Goal: Task Accomplishment & Management: Manage account settings

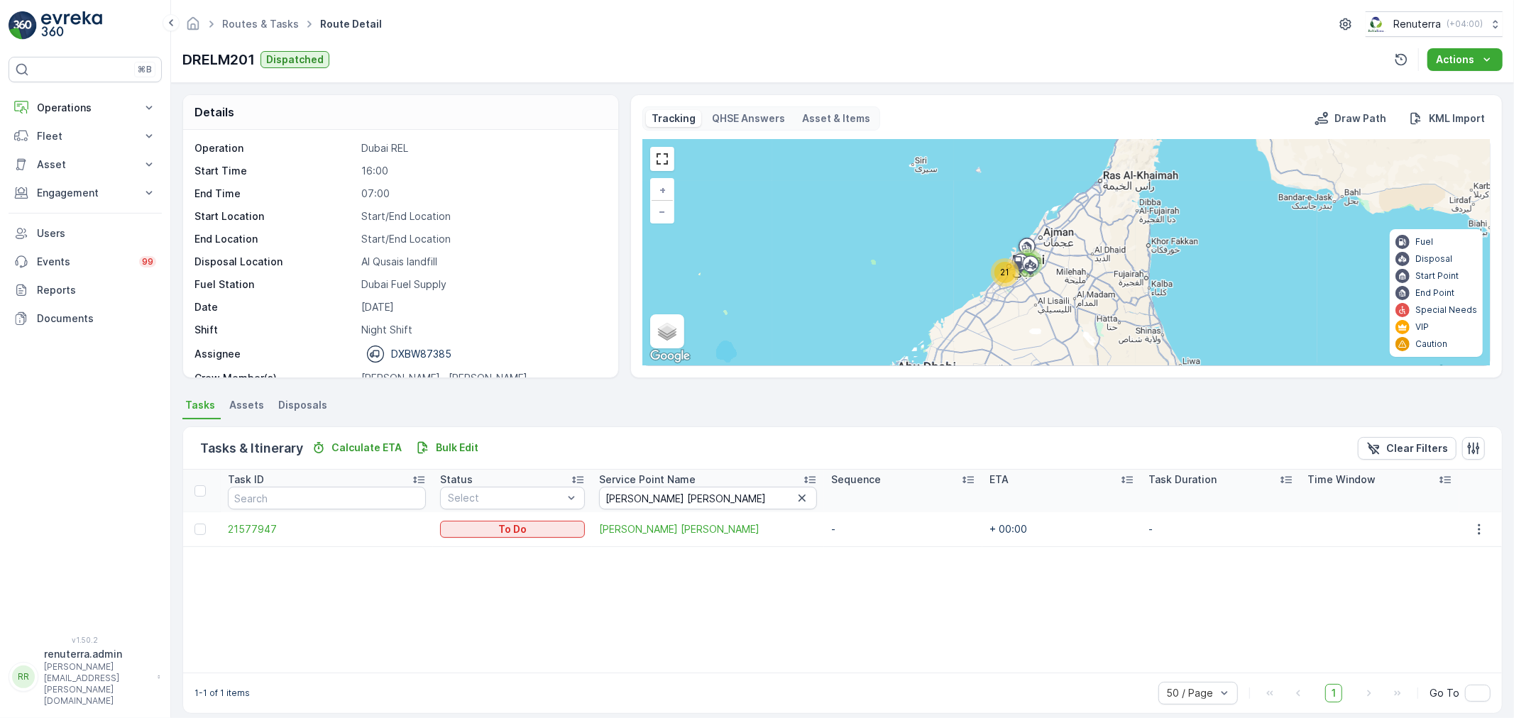
scroll to position [45, 0]
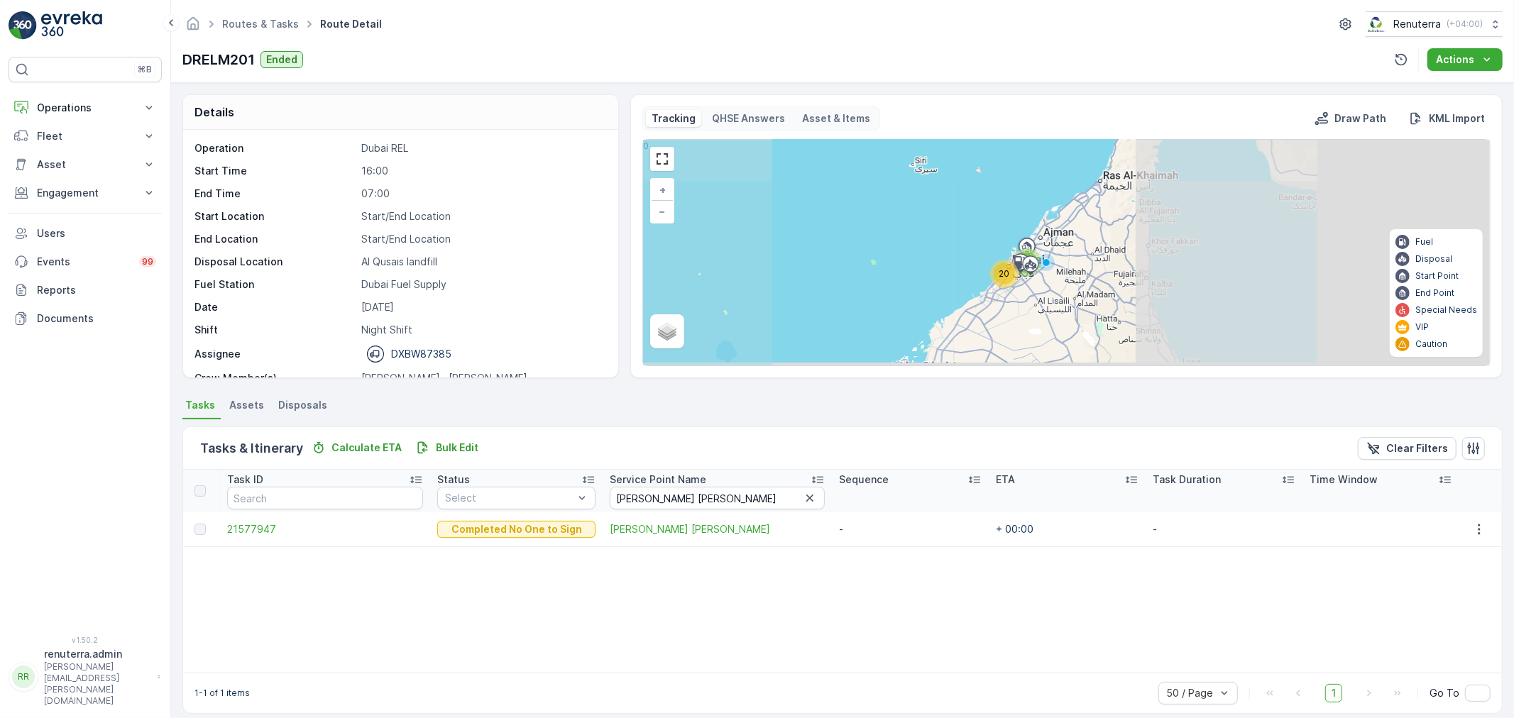
scroll to position [45, 0]
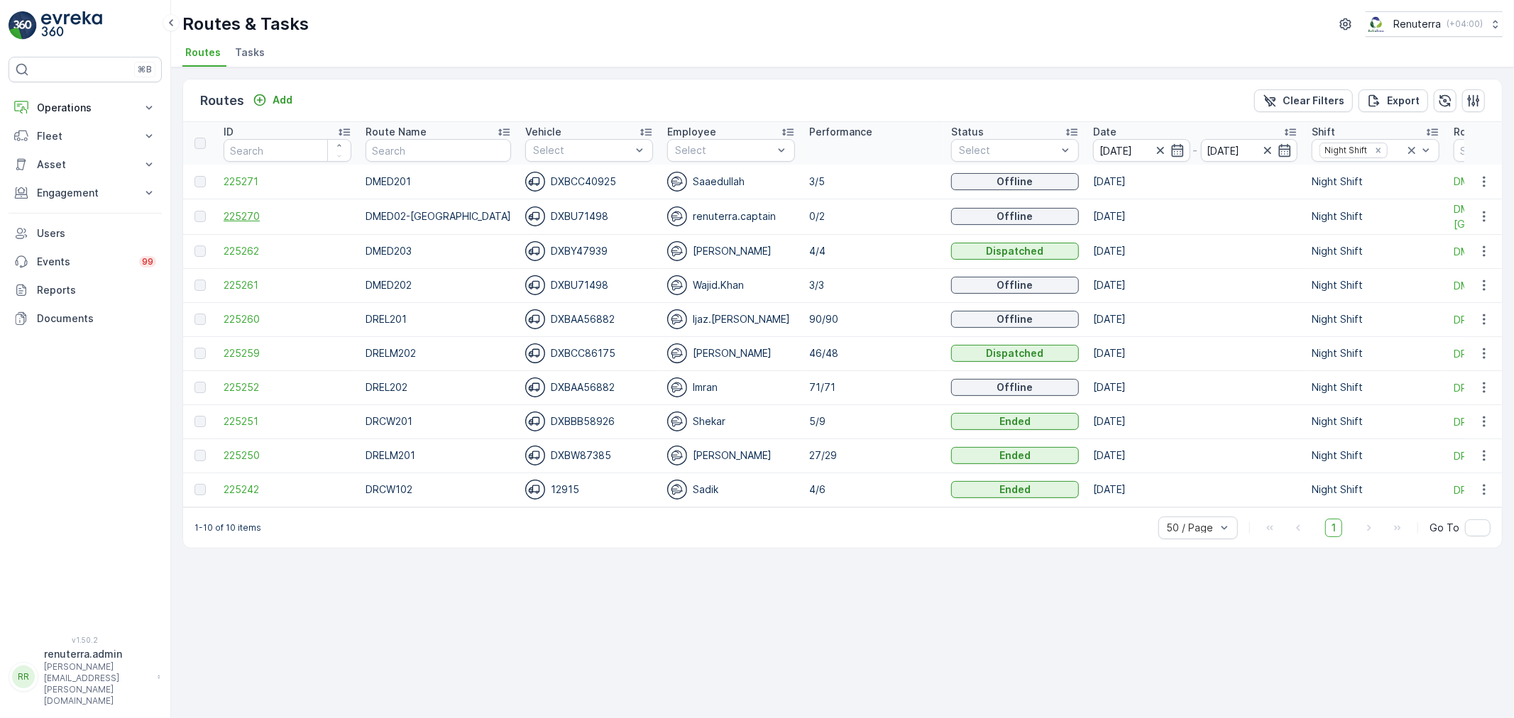
drag, startPoint x: 246, startPoint y: 207, endPoint x: 244, endPoint y: 220, distance: 13.7
click at [246, 215] on td "225270" at bounding box center [288, 216] width 142 height 35
click at [240, 215] on span "225270" at bounding box center [288, 216] width 128 height 14
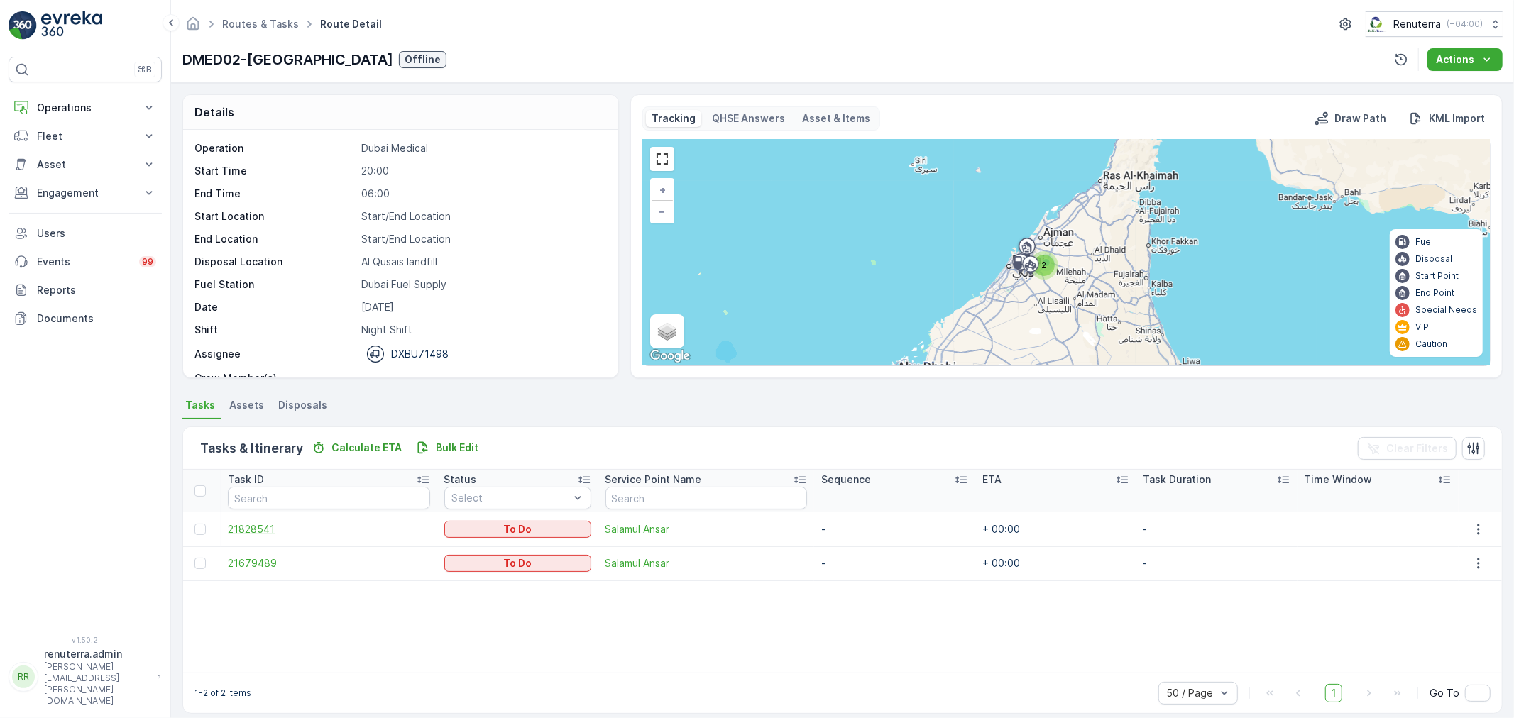
click at [251, 527] on span "21828541" at bounding box center [329, 530] width 202 height 14
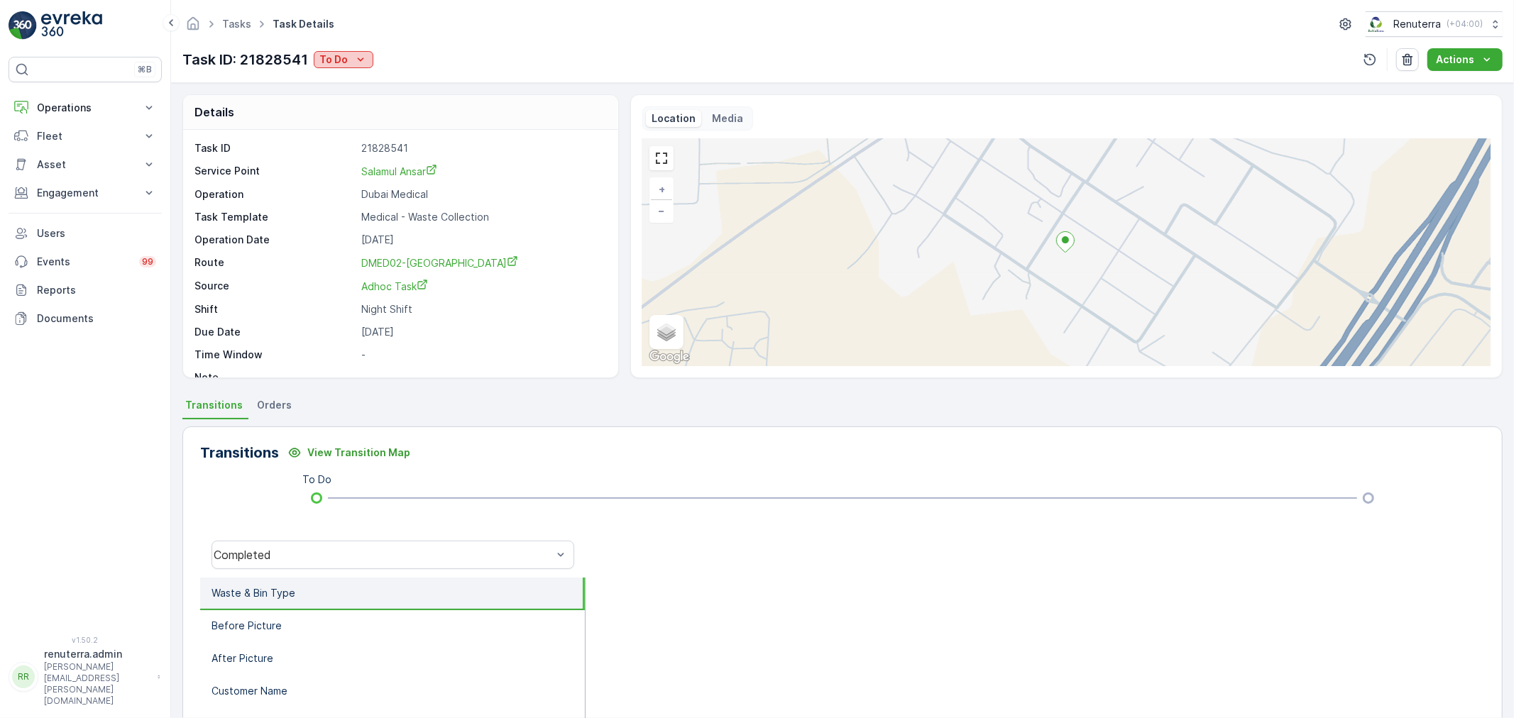
click at [356, 66] on icon "To Do" at bounding box center [361, 60] width 14 height 14
click at [363, 81] on span "Completed" at bounding box center [348, 81] width 53 height 14
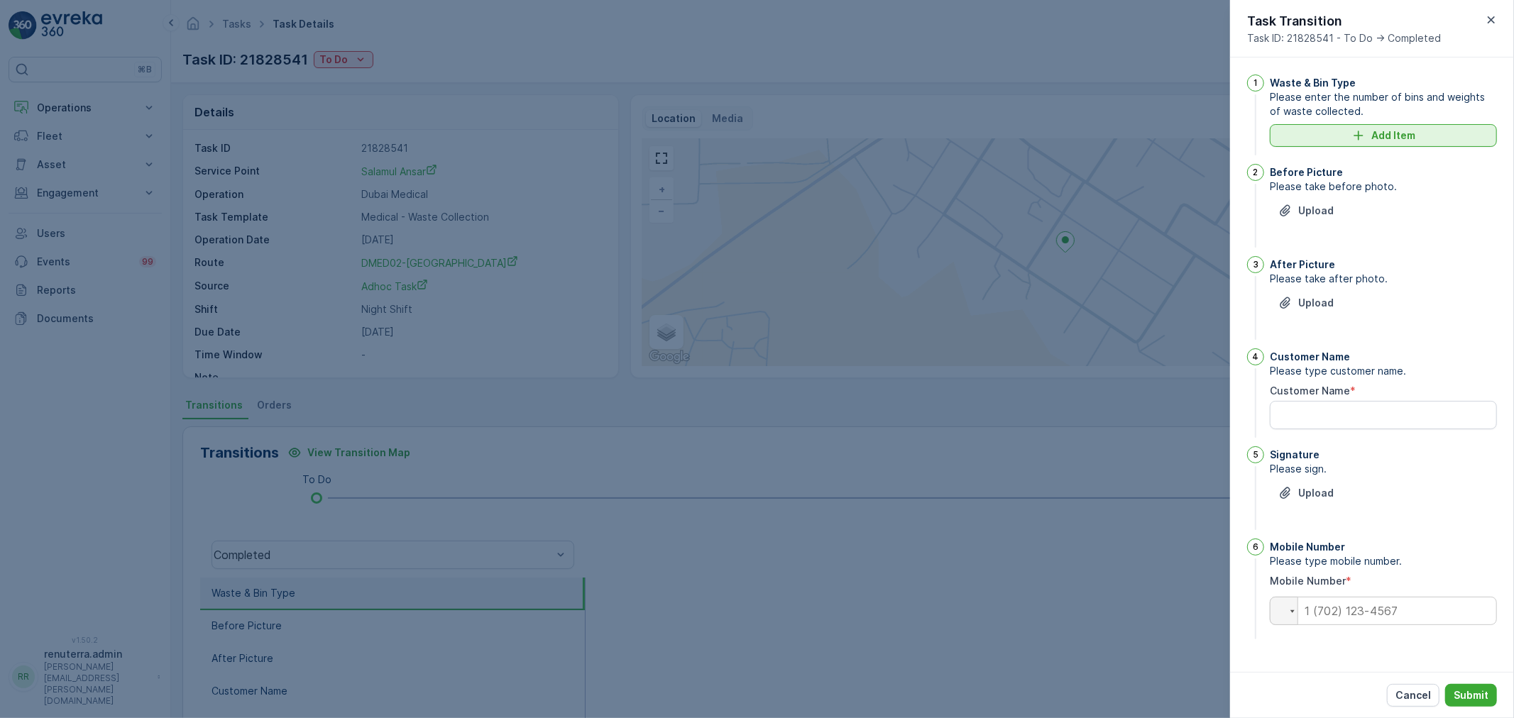
click at [1360, 138] on icon "Add Item" at bounding box center [1359, 136] width 14 height 14
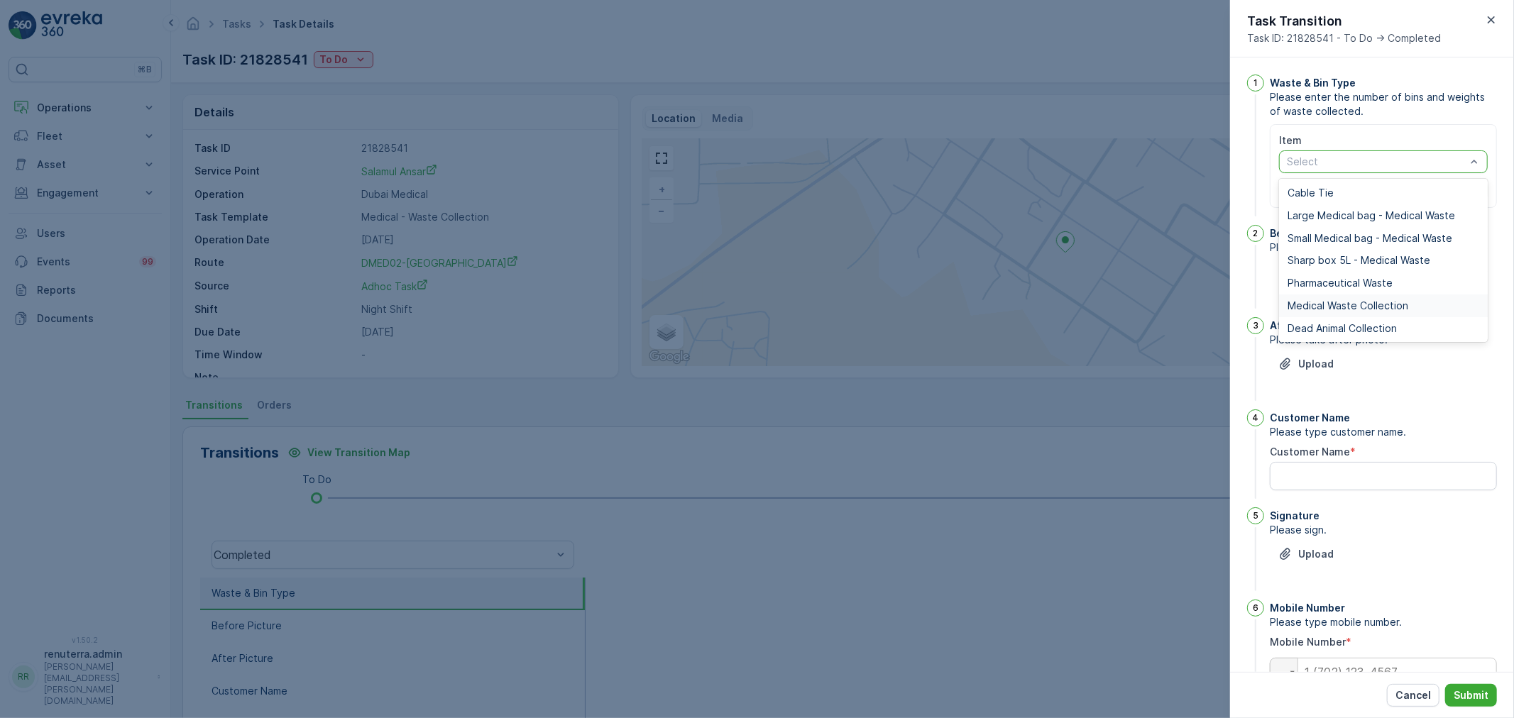
click at [1333, 312] on div "Medical Waste Collection" at bounding box center [1383, 306] width 209 height 23
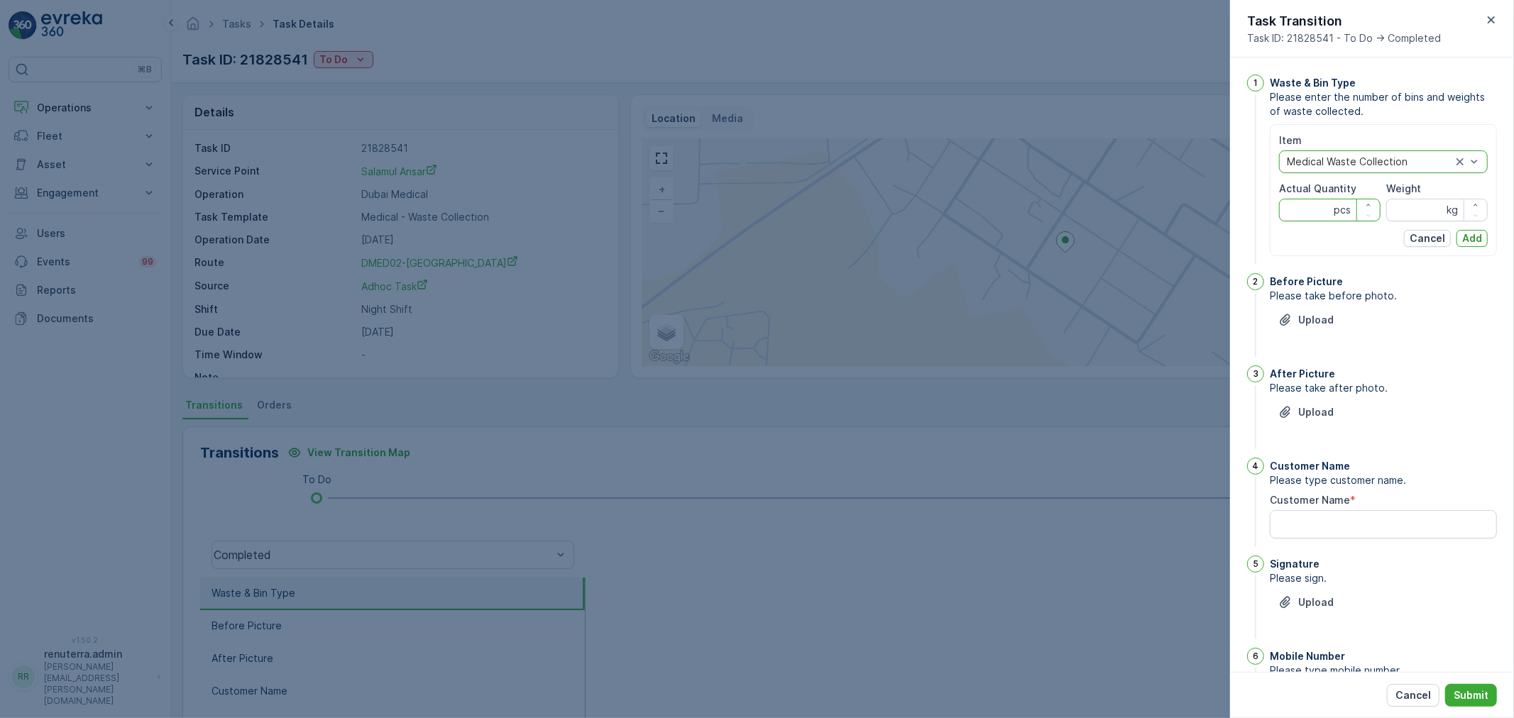
click at [1311, 211] on Quantity "Actual Quantity" at bounding box center [1330, 210] width 102 height 23
click at [1316, 209] on Quantity "Actual Quantity" at bounding box center [1330, 210] width 102 height 23
click at [1325, 208] on Quantity "Actual Quantity" at bounding box center [1330, 210] width 102 height 23
type Quantity "3"
type Quantity "25"
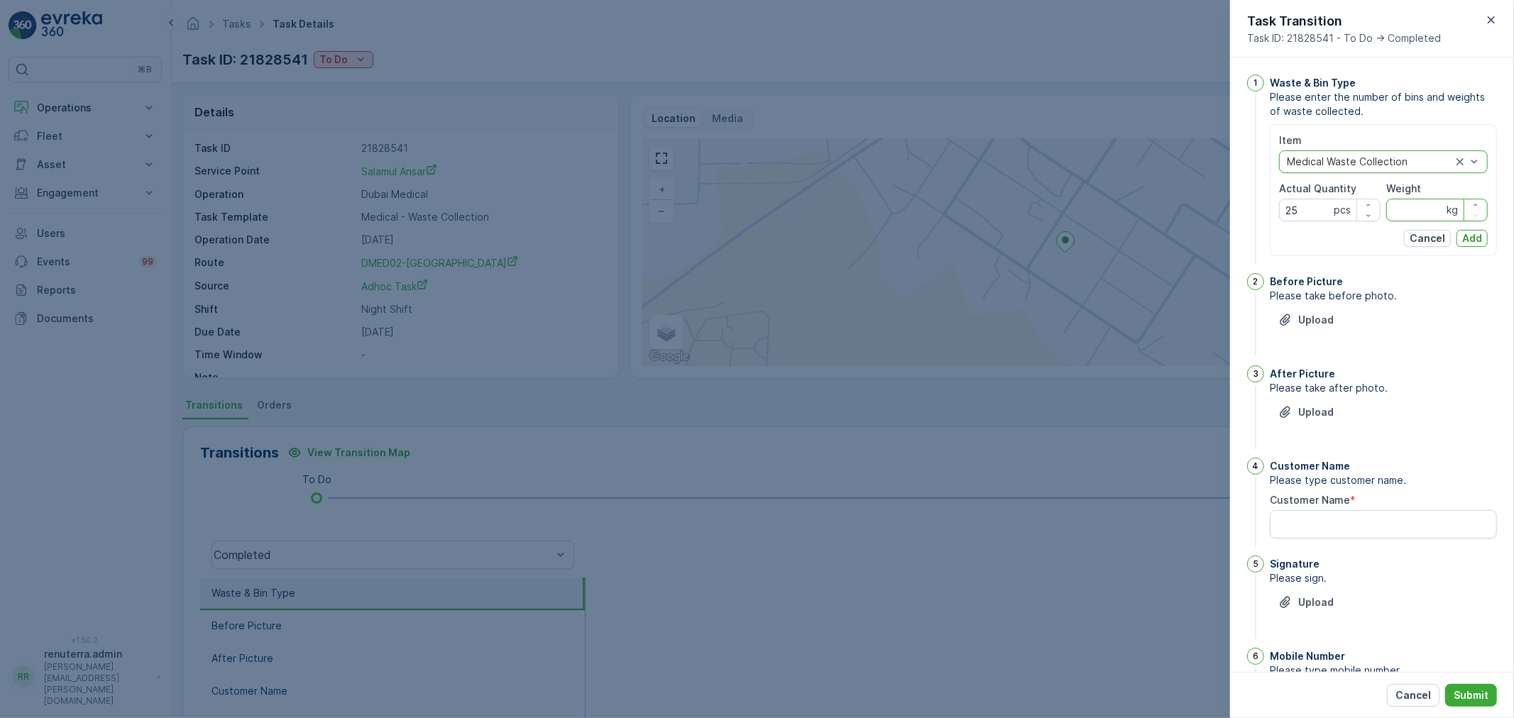
drag, startPoint x: 1409, startPoint y: 214, endPoint x: 1425, endPoint y: 208, distance: 17.3
click at [1425, 208] on input "Weight" at bounding box center [1438, 210] width 102 height 23
type input "310"
drag, startPoint x: 1492, startPoint y: 231, endPoint x: 1482, endPoint y: 233, distance: 10.0
click at [1494, 231] on div "Item option Medical Waste Collection, selected. Medical Waste Collection Actual…" at bounding box center [1383, 190] width 227 height 132
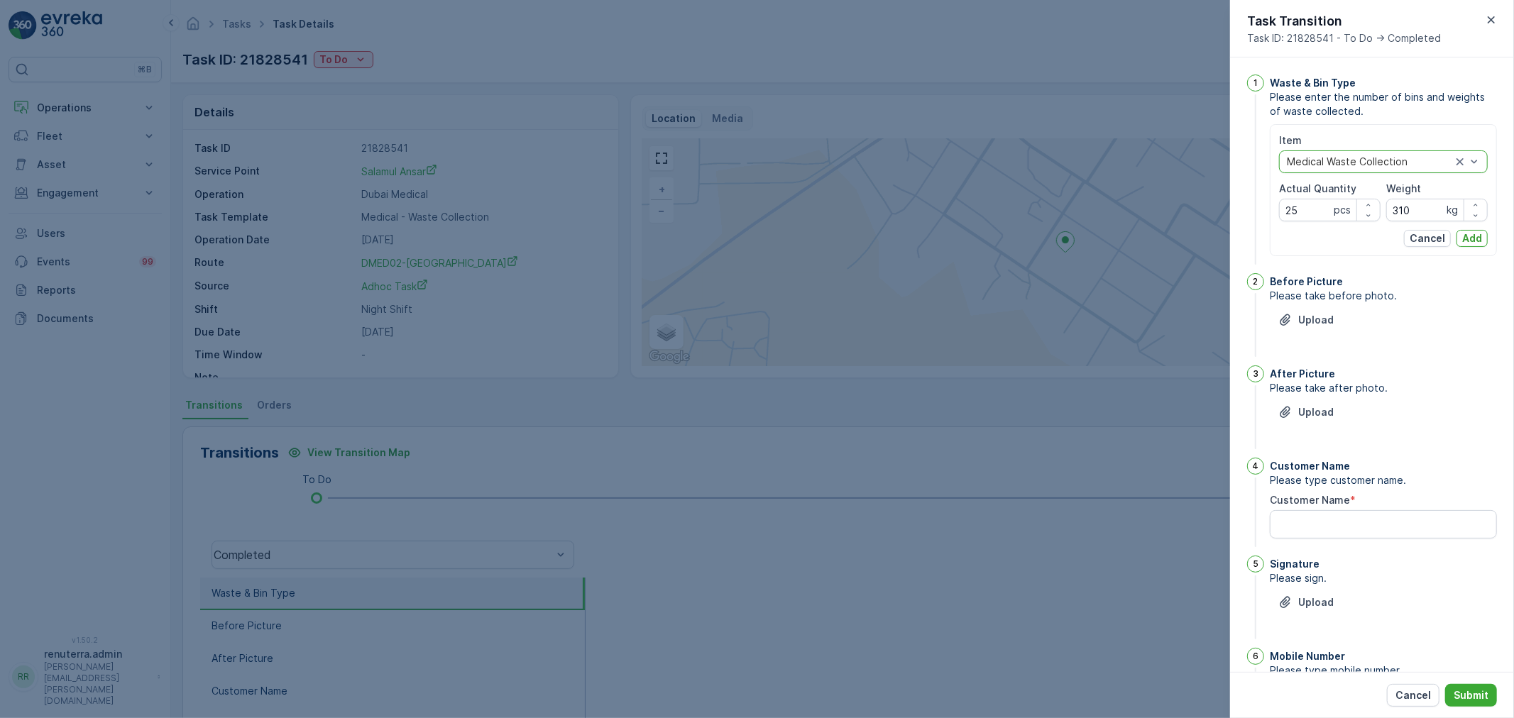
drag, startPoint x: 1473, startPoint y: 235, endPoint x: 1433, endPoint y: 243, distance: 41.2
click at [1470, 236] on p "Add" at bounding box center [1473, 238] width 20 height 14
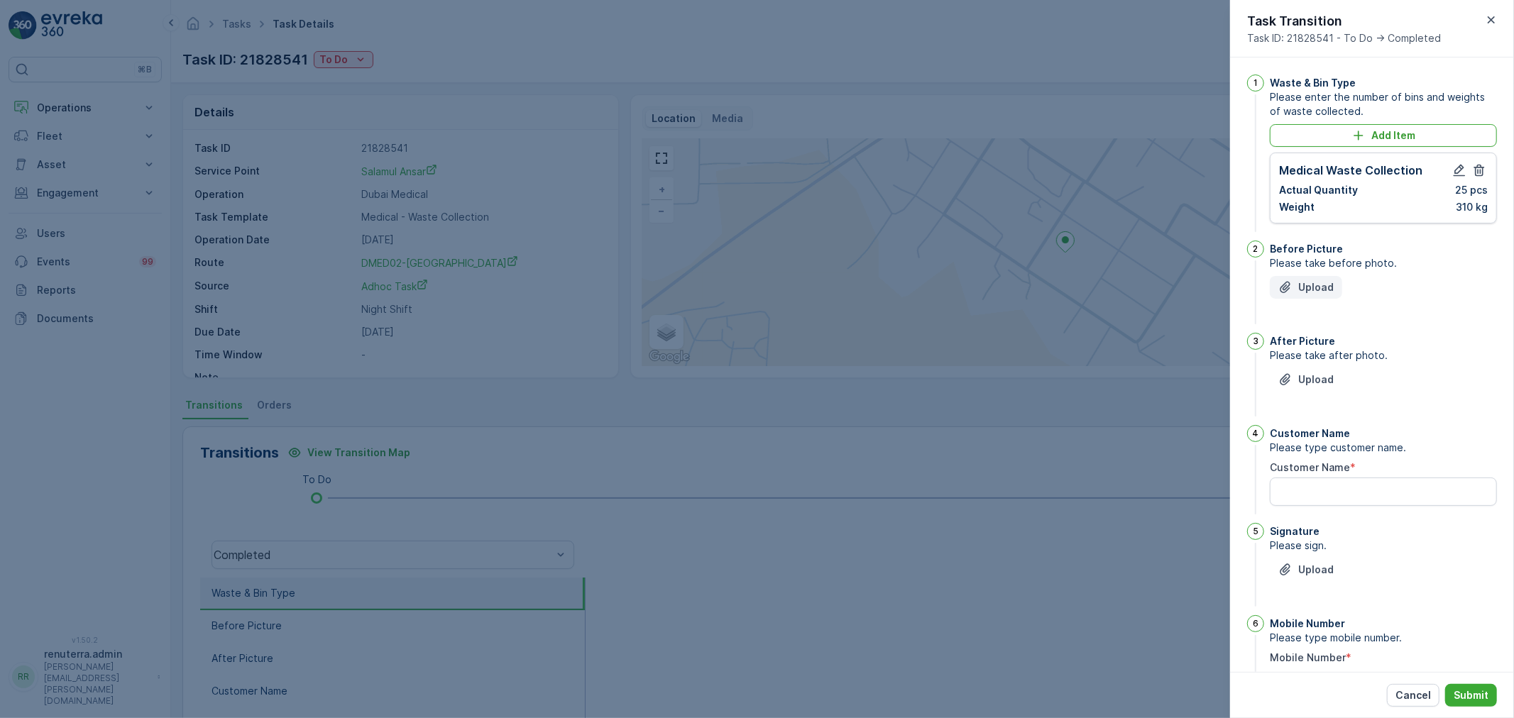
click at [1309, 284] on p "Upload" at bounding box center [1316, 287] width 35 height 14
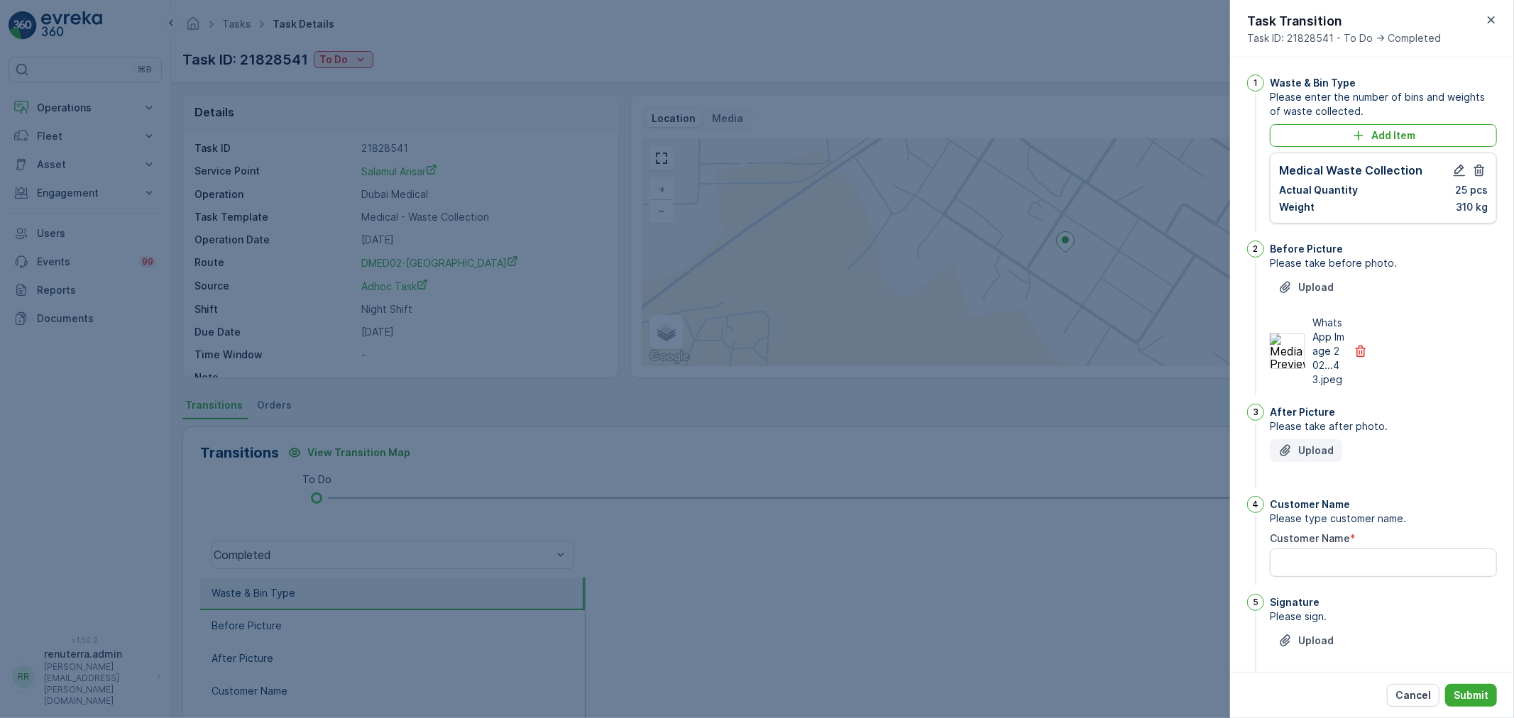
click at [1301, 457] on button "Upload" at bounding box center [1306, 450] width 72 height 23
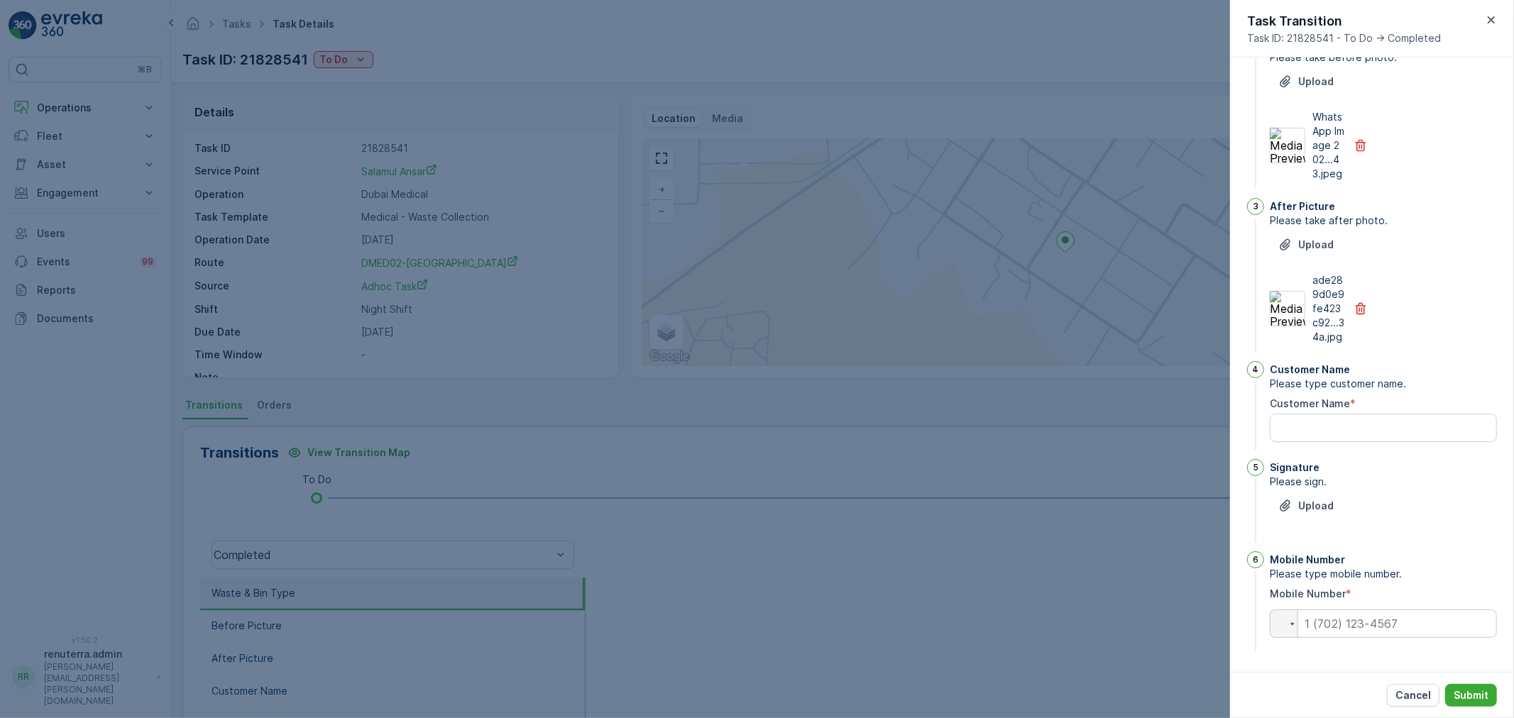
scroll to position [234, 0]
click at [1344, 438] on Name "Customer Name" at bounding box center [1383, 428] width 227 height 28
type Name "Palani"
click at [1297, 508] on div "Upload" at bounding box center [1306, 506] width 55 height 14
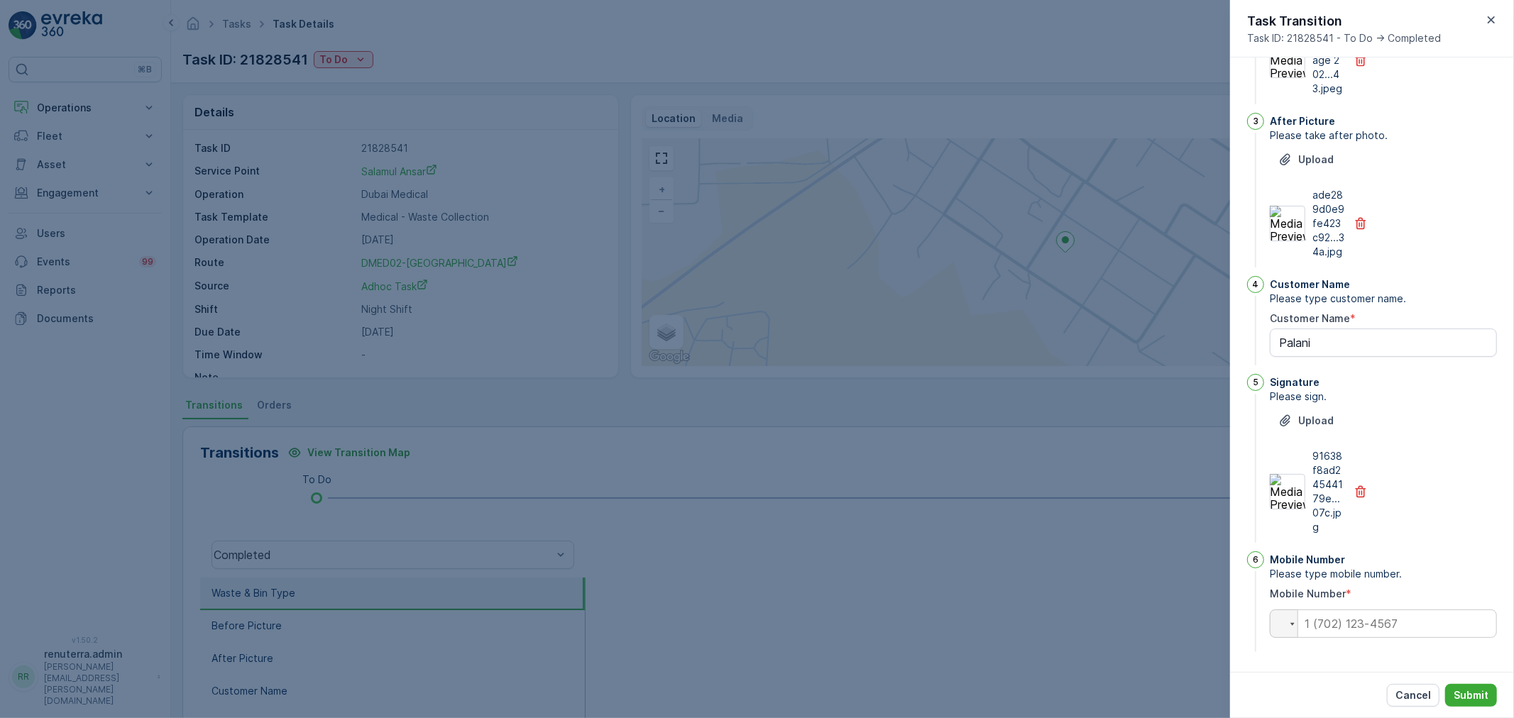
scroll to position [319, 0]
click at [1331, 613] on input "tel" at bounding box center [1383, 624] width 227 height 28
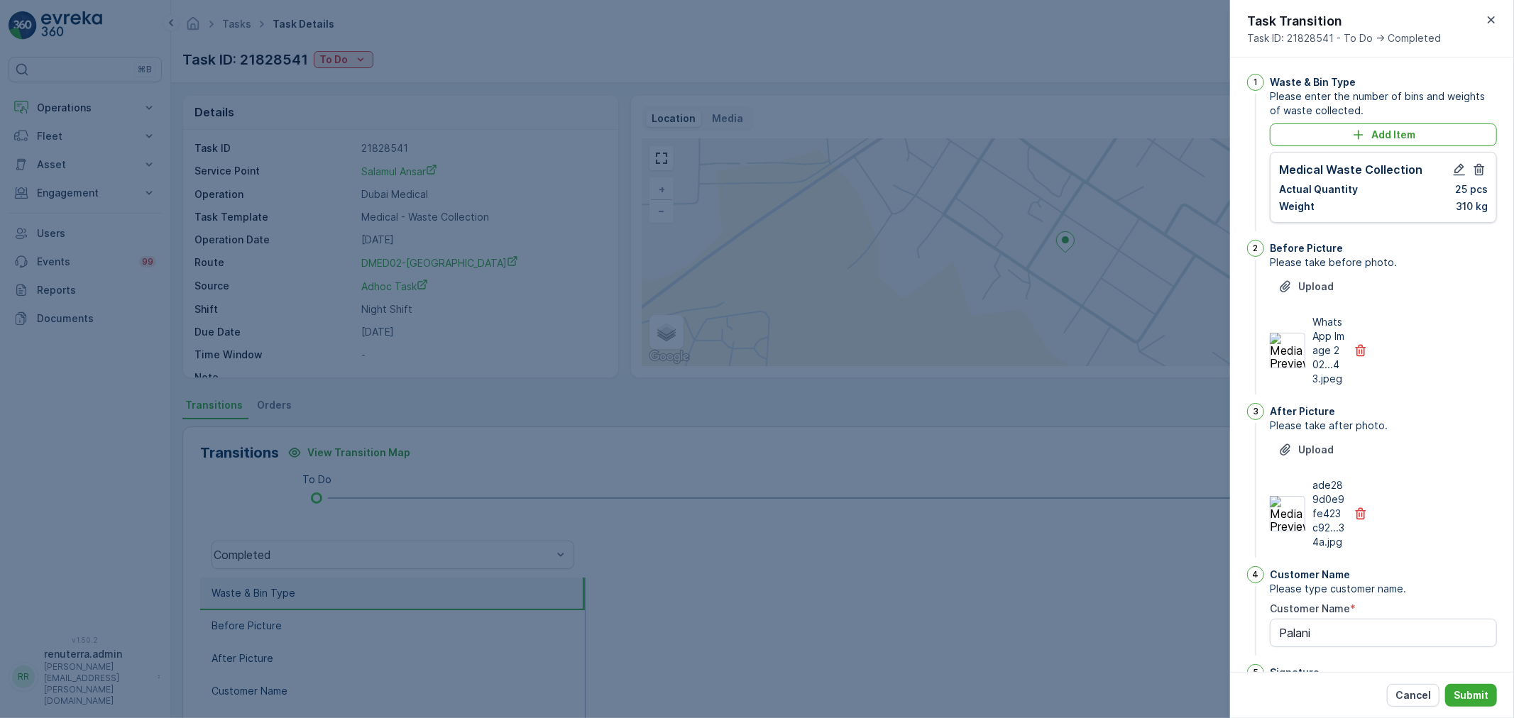
scroll to position [0, 0]
type input "0554746096"
click at [1472, 698] on p "Submit" at bounding box center [1471, 696] width 35 height 14
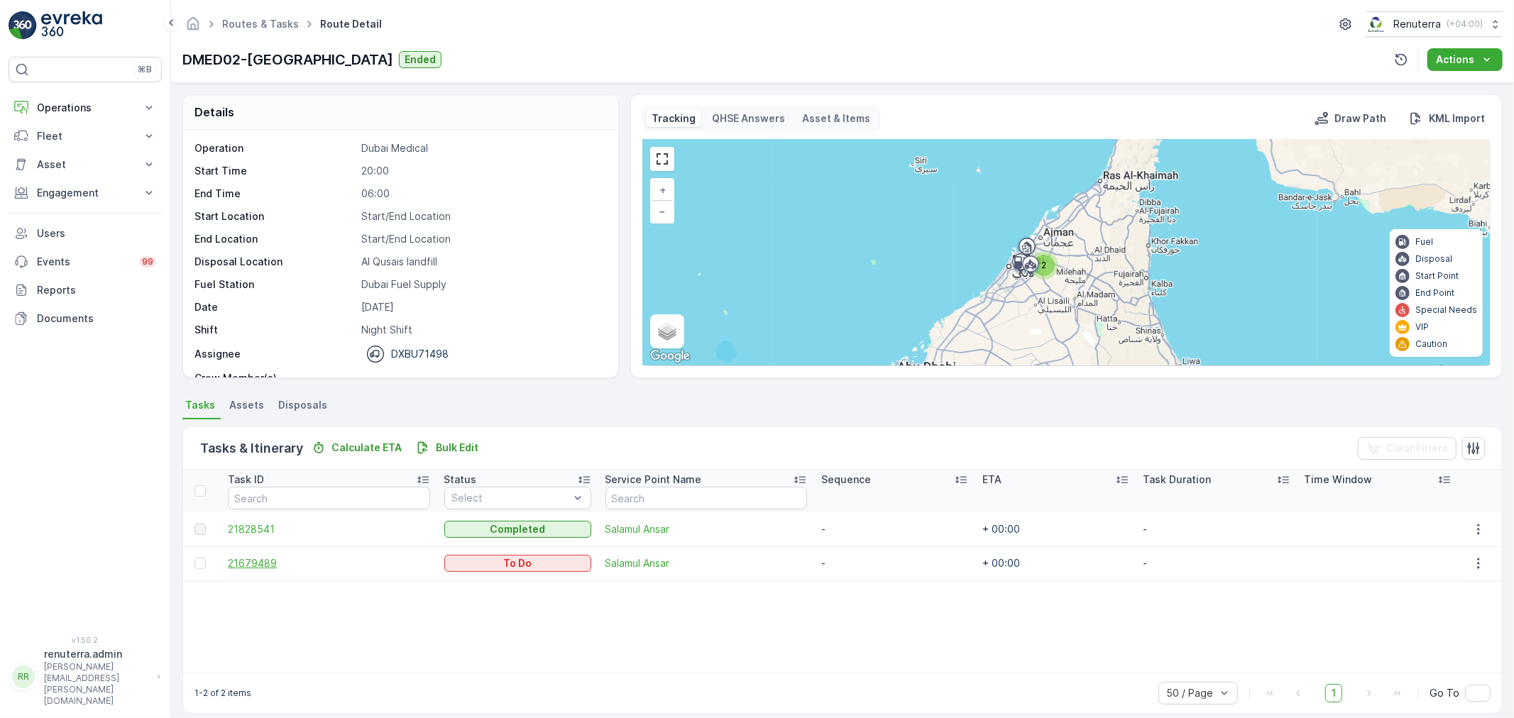
click at [246, 561] on span "21679489" at bounding box center [329, 564] width 202 height 14
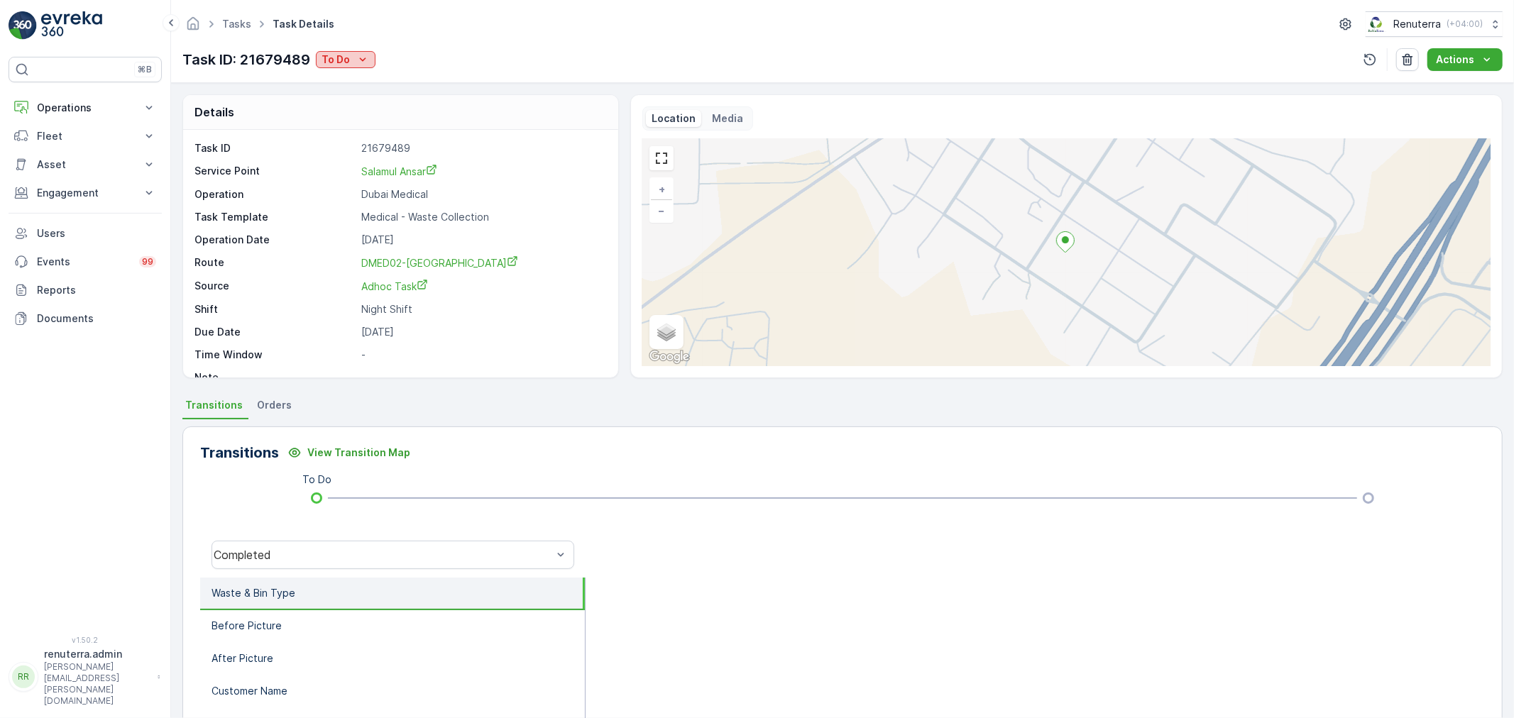
click at [356, 57] on icon "To Do" at bounding box center [363, 60] width 14 height 14
click at [359, 75] on span "Completed" at bounding box center [350, 81] width 53 height 14
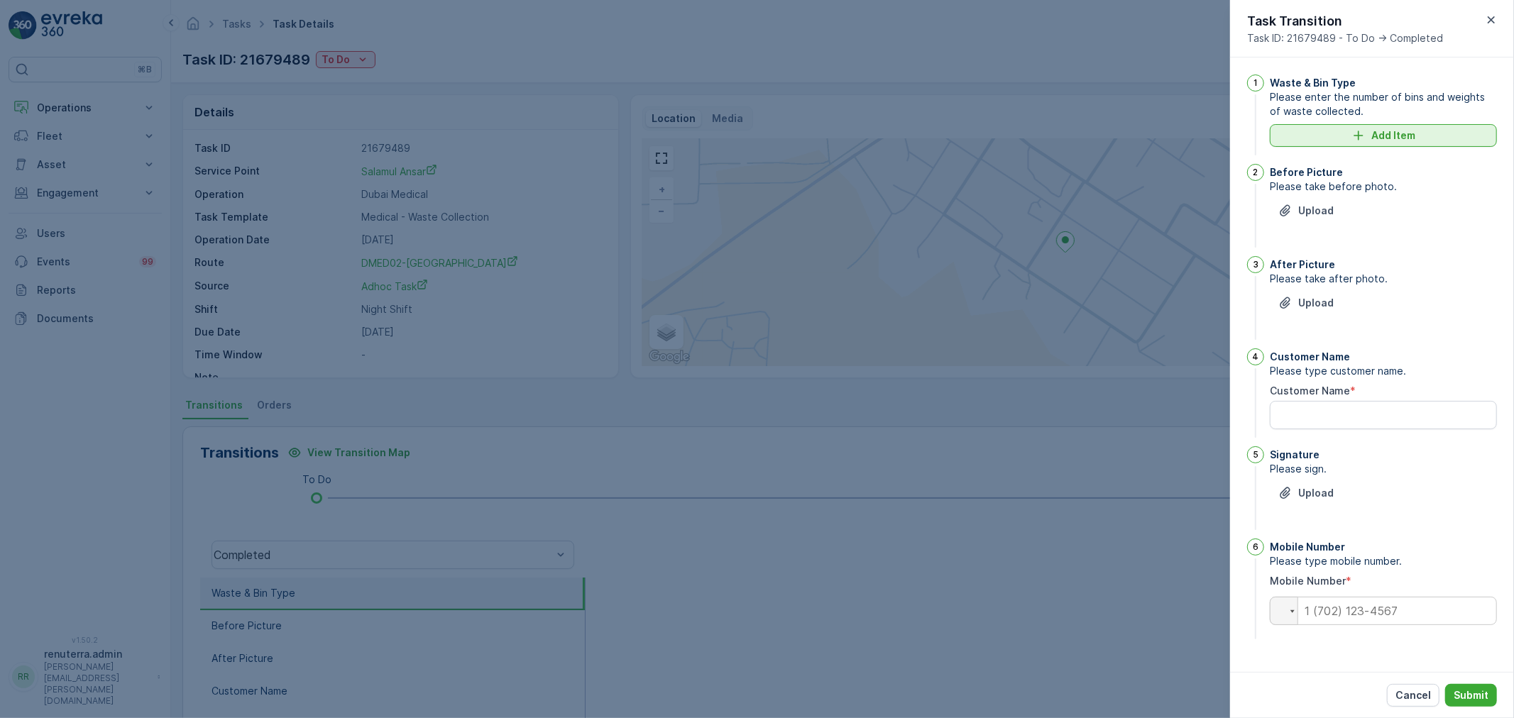
click at [1394, 133] on p "Add Item" at bounding box center [1394, 136] width 44 height 14
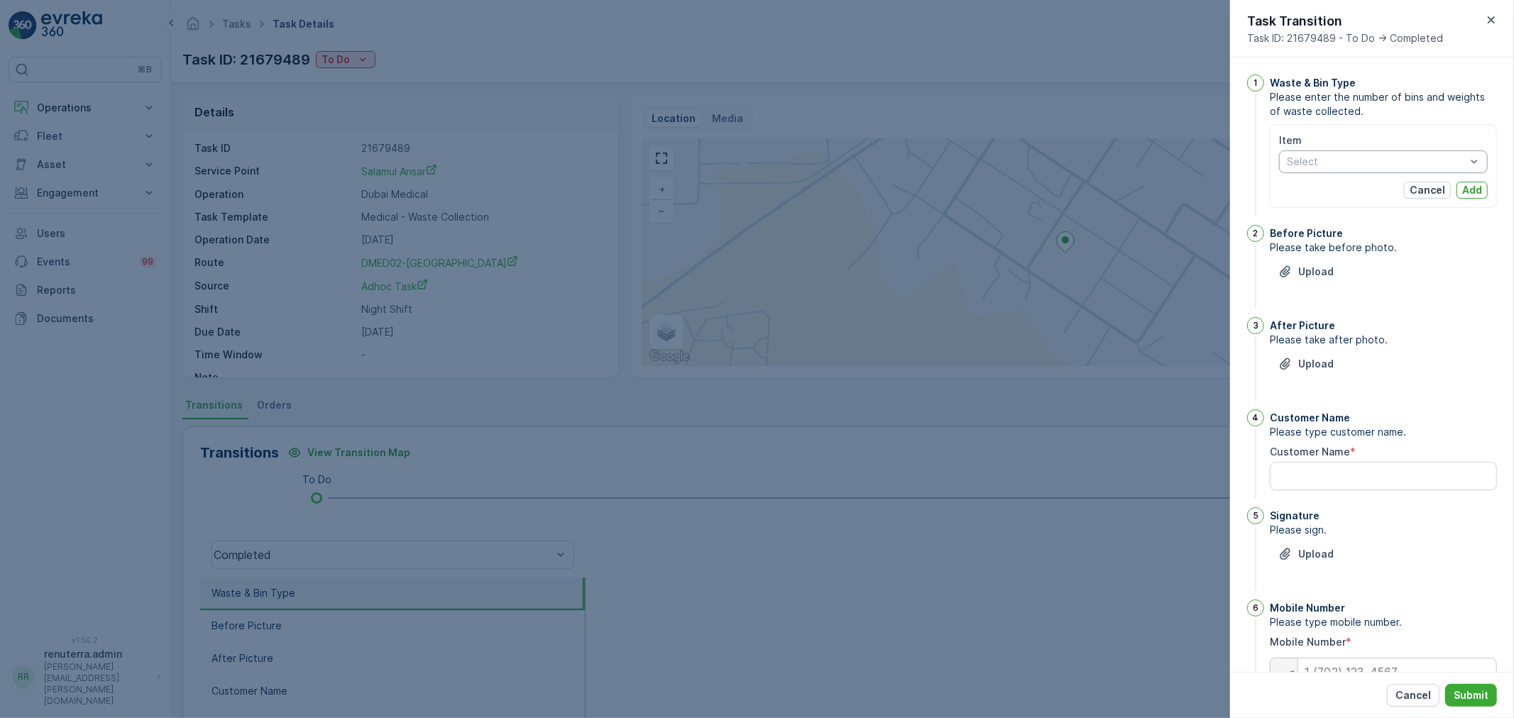
click at [1350, 172] on div "Select" at bounding box center [1383, 162] width 209 height 23
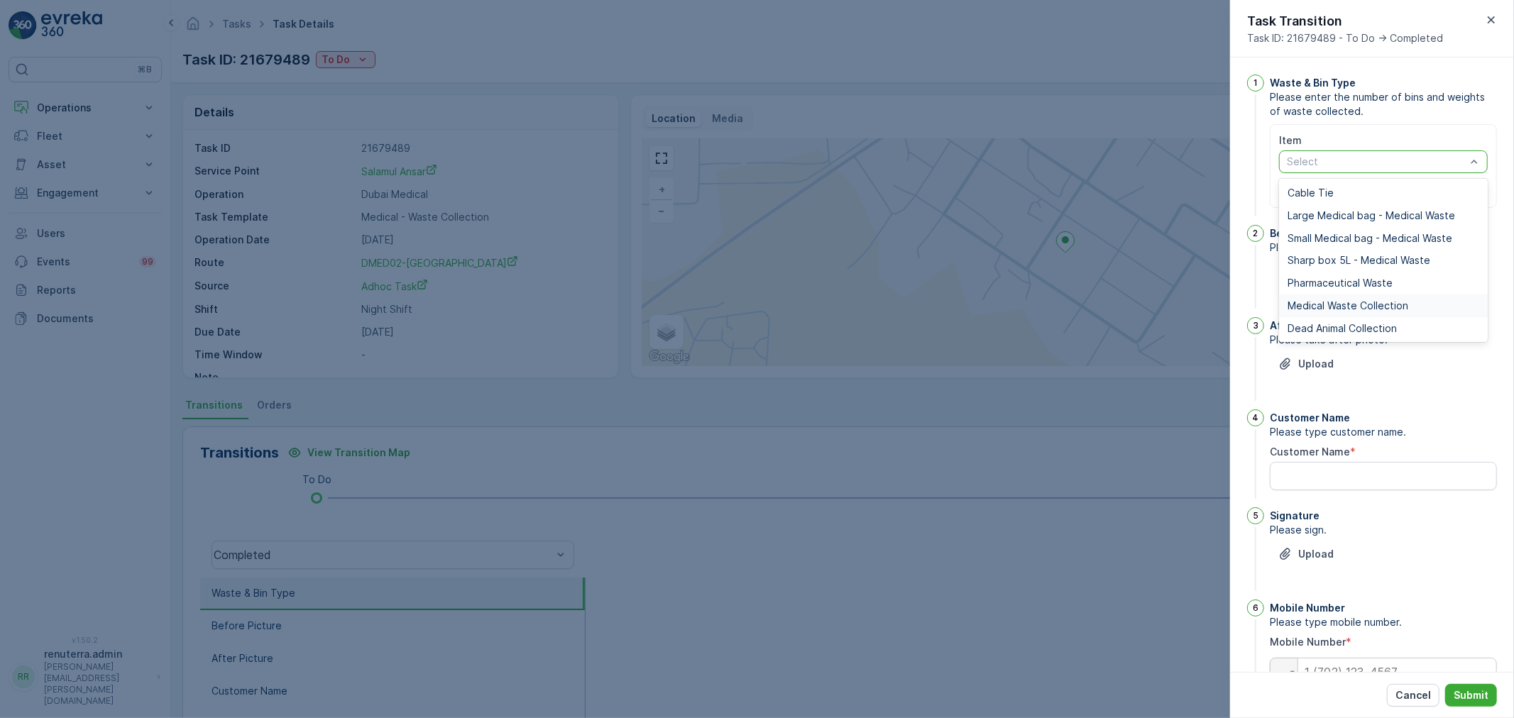
click at [1335, 305] on span "Medical Waste Collection" at bounding box center [1348, 305] width 121 height 11
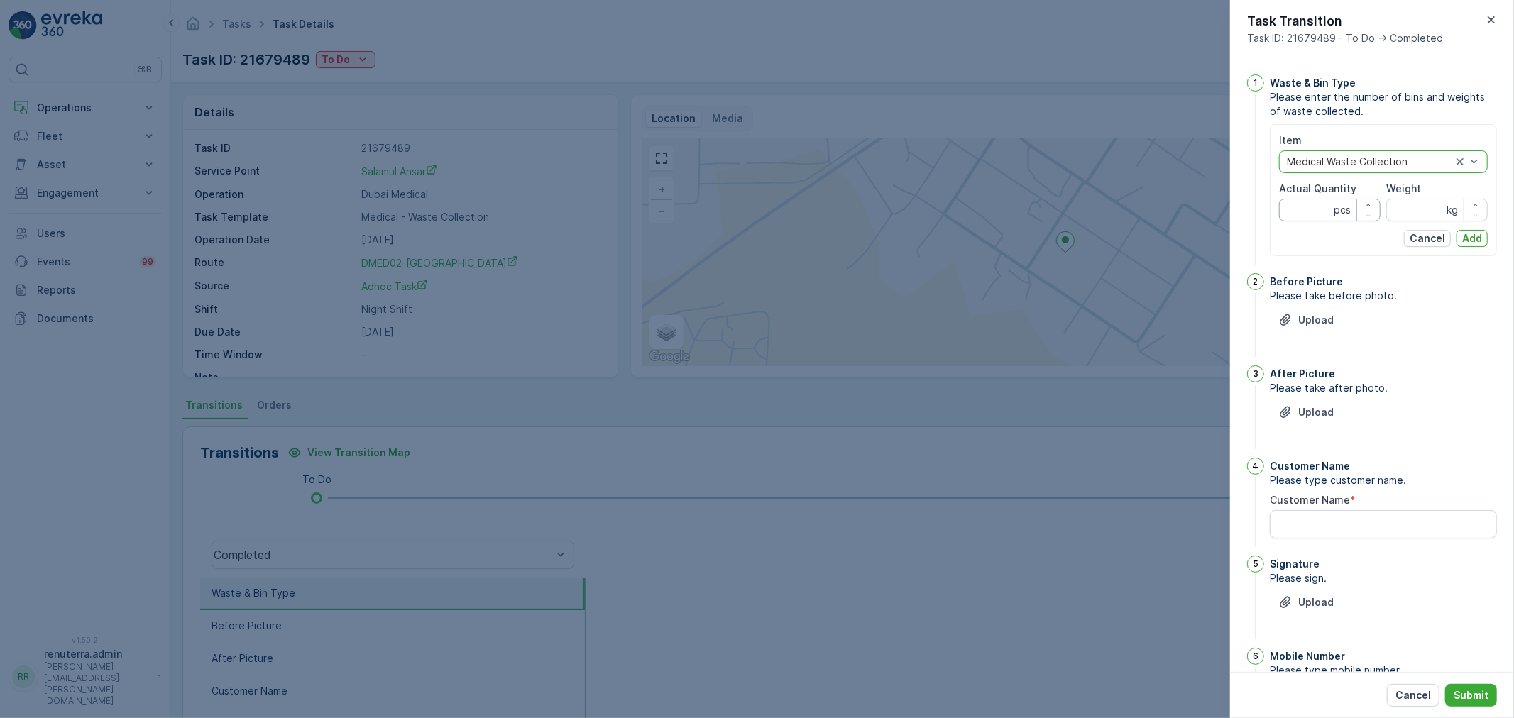
click at [1286, 204] on Quantity "Actual Quantity" at bounding box center [1330, 210] width 102 height 23
type Quantity "23"
click at [1401, 206] on input "Weight" at bounding box center [1438, 210] width 102 height 23
type input "239"
drag, startPoint x: 1460, startPoint y: 236, endPoint x: 1433, endPoint y: 251, distance: 31.4
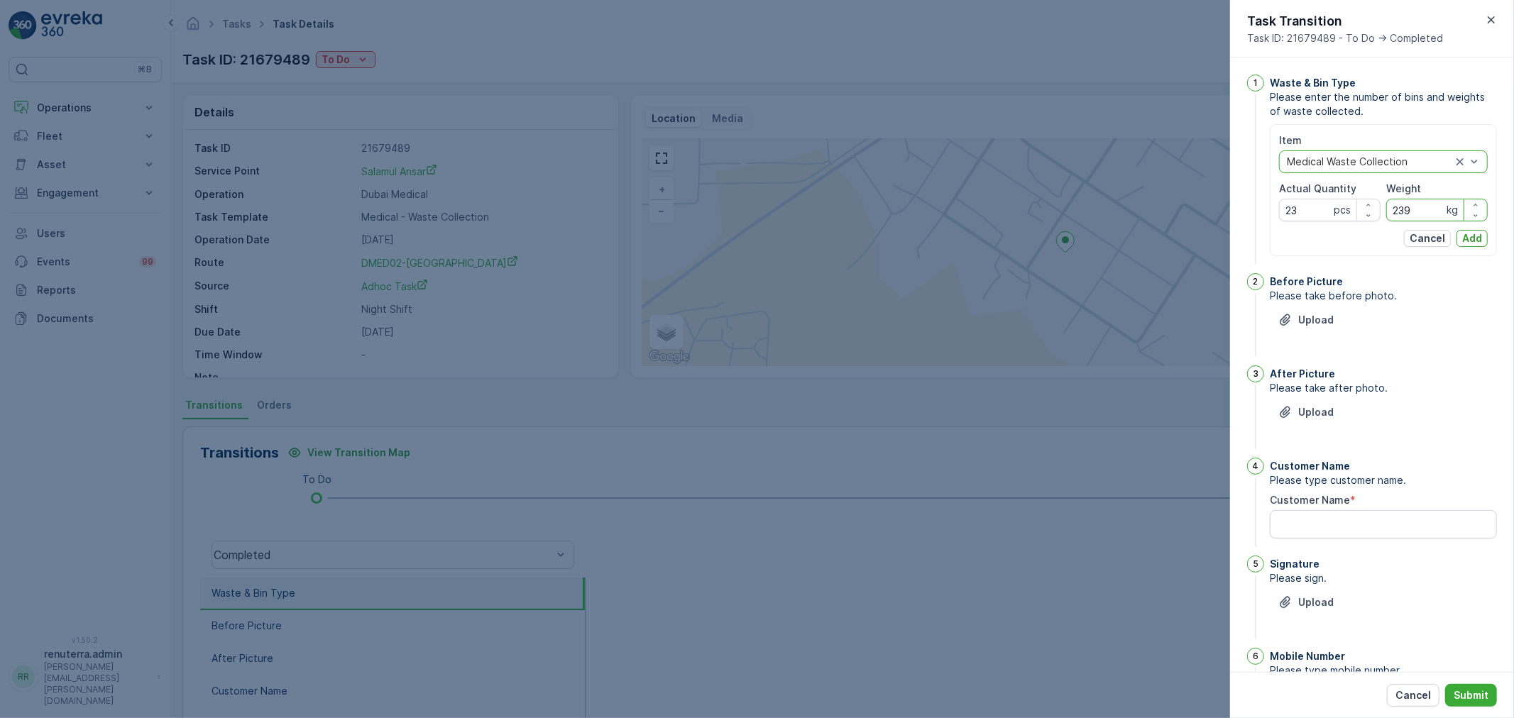
click at [1463, 236] on p "Add" at bounding box center [1473, 238] width 20 height 14
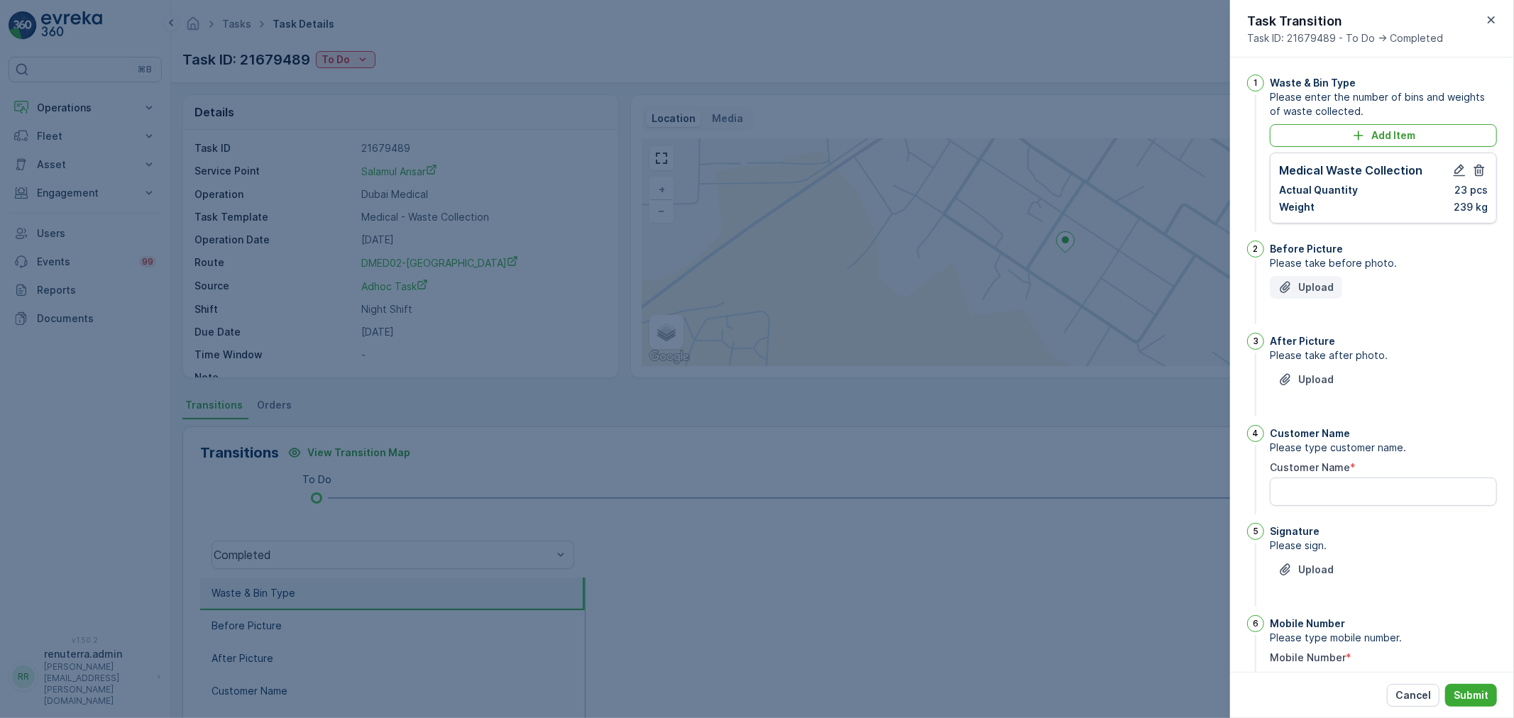
drag, startPoint x: 1286, startPoint y: 287, endPoint x: 1292, endPoint y: 281, distance: 8.0
click at [1292, 281] on icon "Upload File" at bounding box center [1286, 287] width 14 height 14
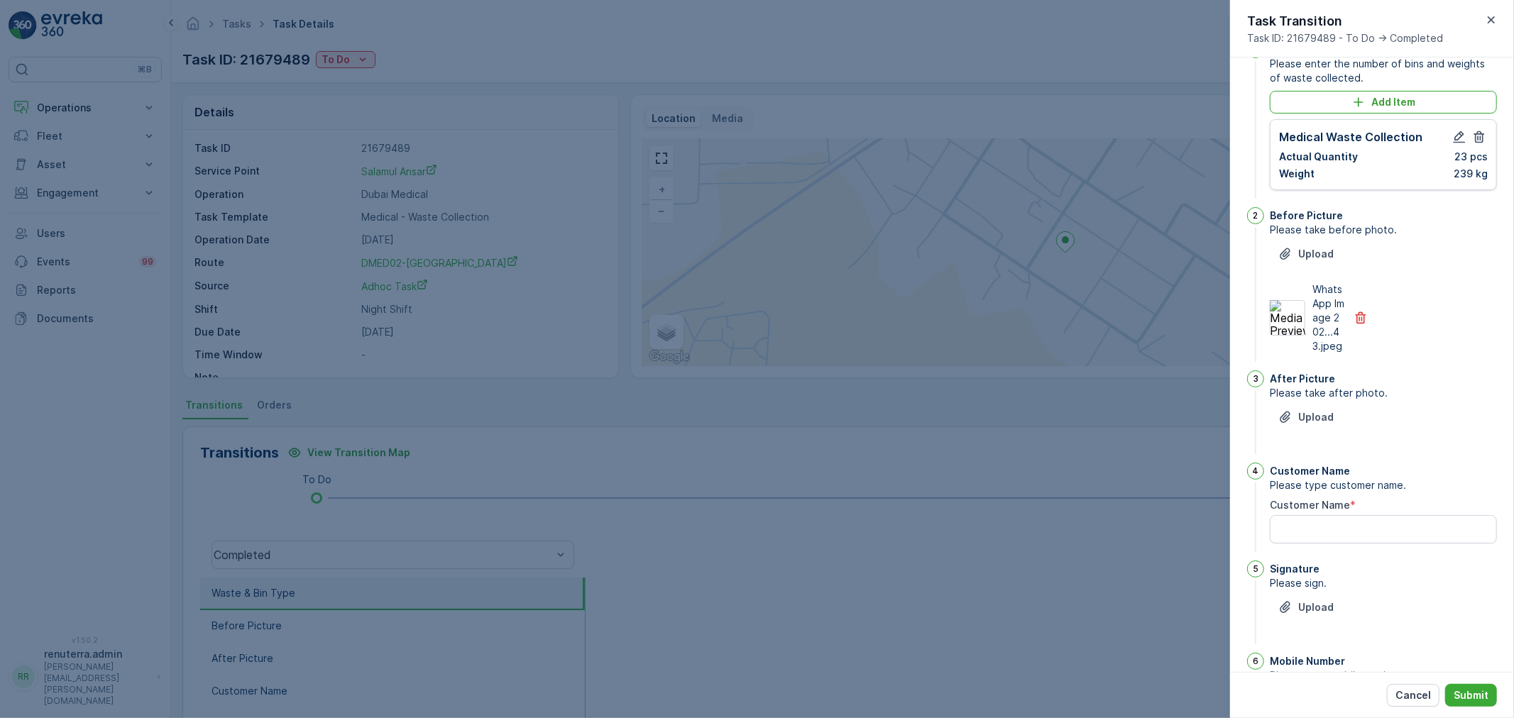
scroll to position [79, 0]
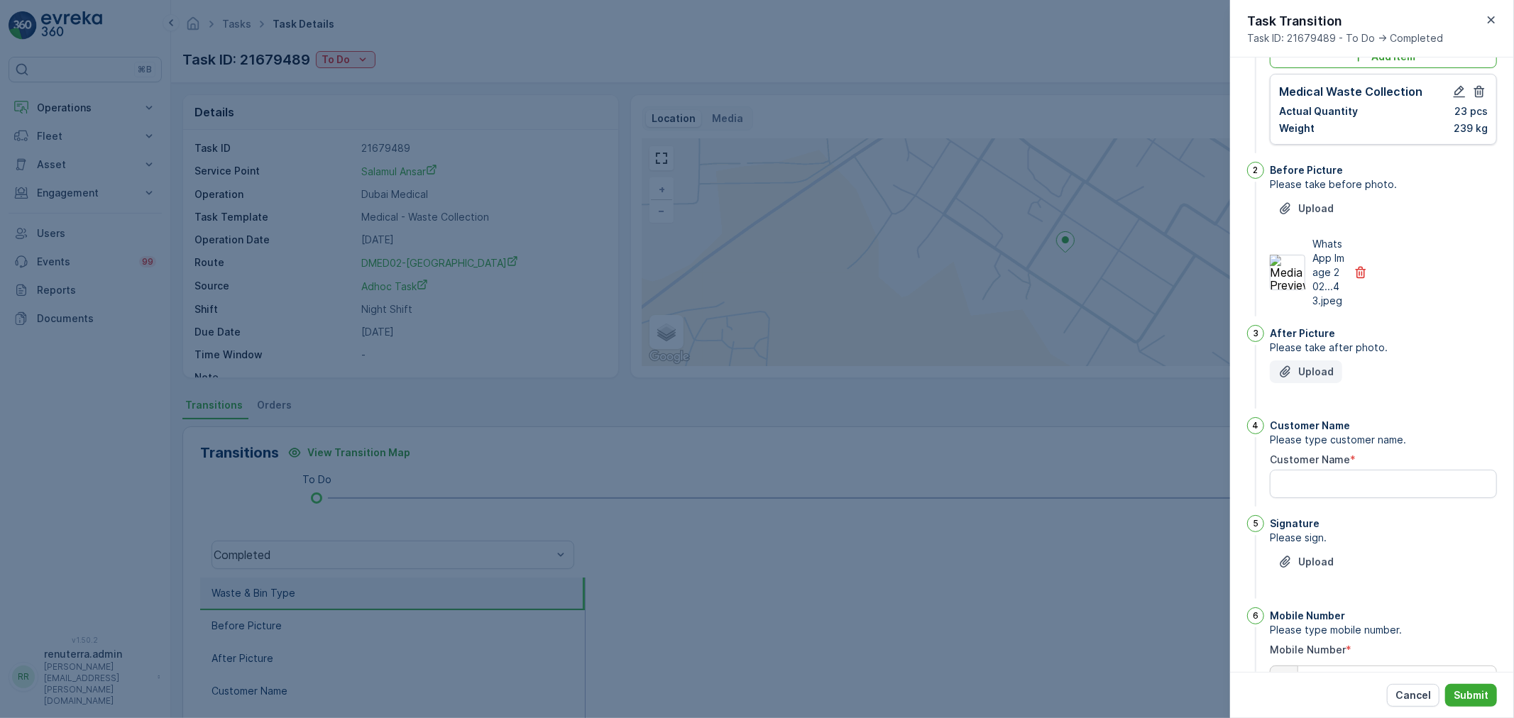
click at [1305, 376] on button "Upload" at bounding box center [1306, 372] width 72 height 23
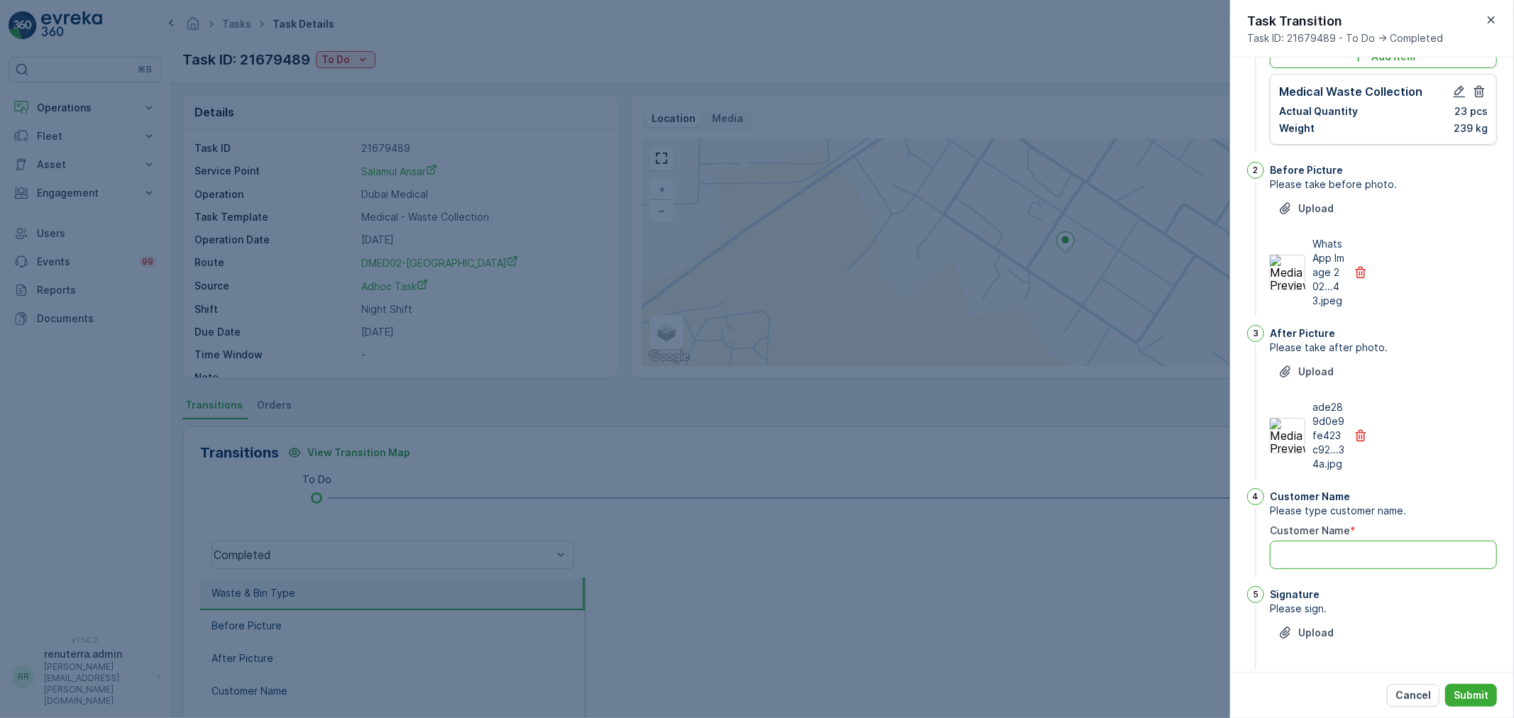
click at [1318, 569] on Name "Customer Name" at bounding box center [1383, 555] width 227 height 28
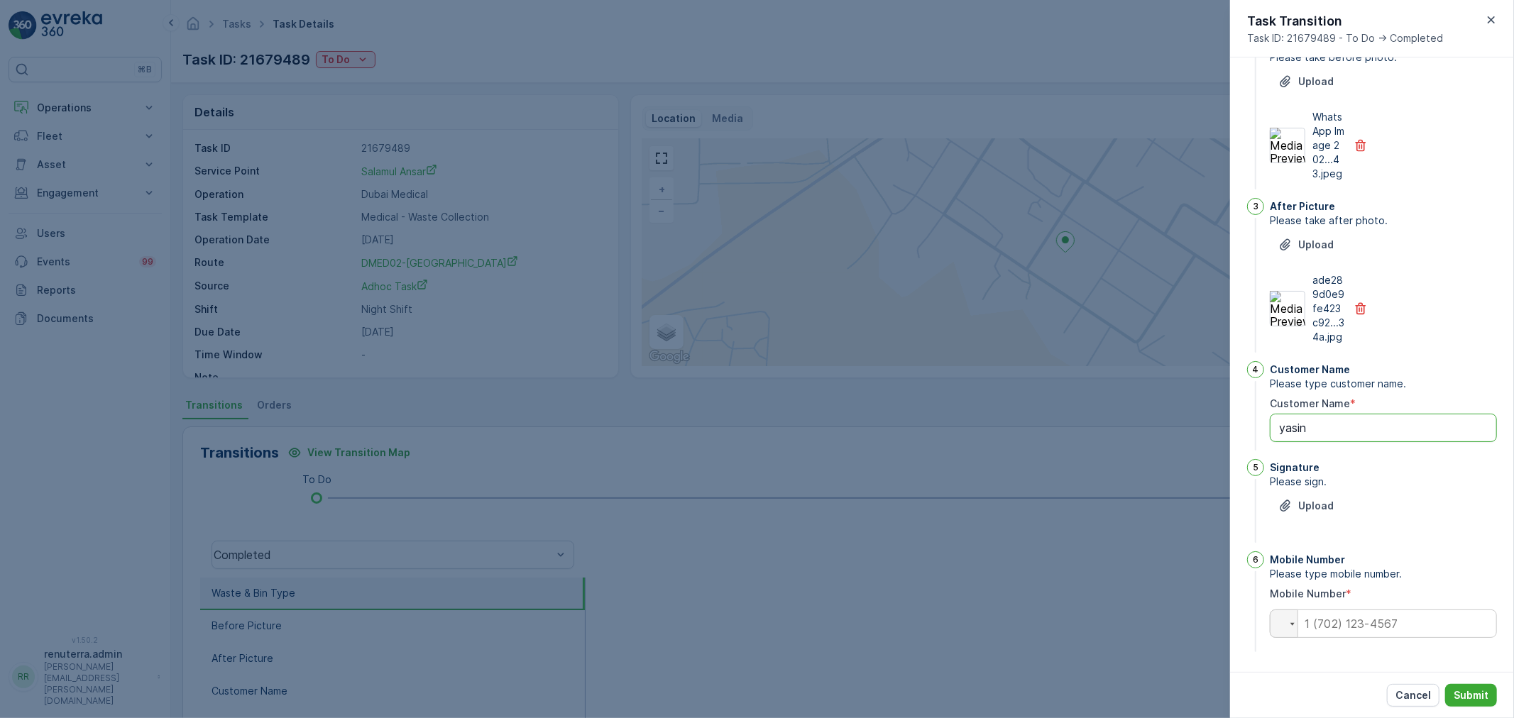
scroll to position [234, 0]
type Name "yasin"
click at [1300, 512] on p "Upload" at bounding box center [1316, 506] width 35 height 14
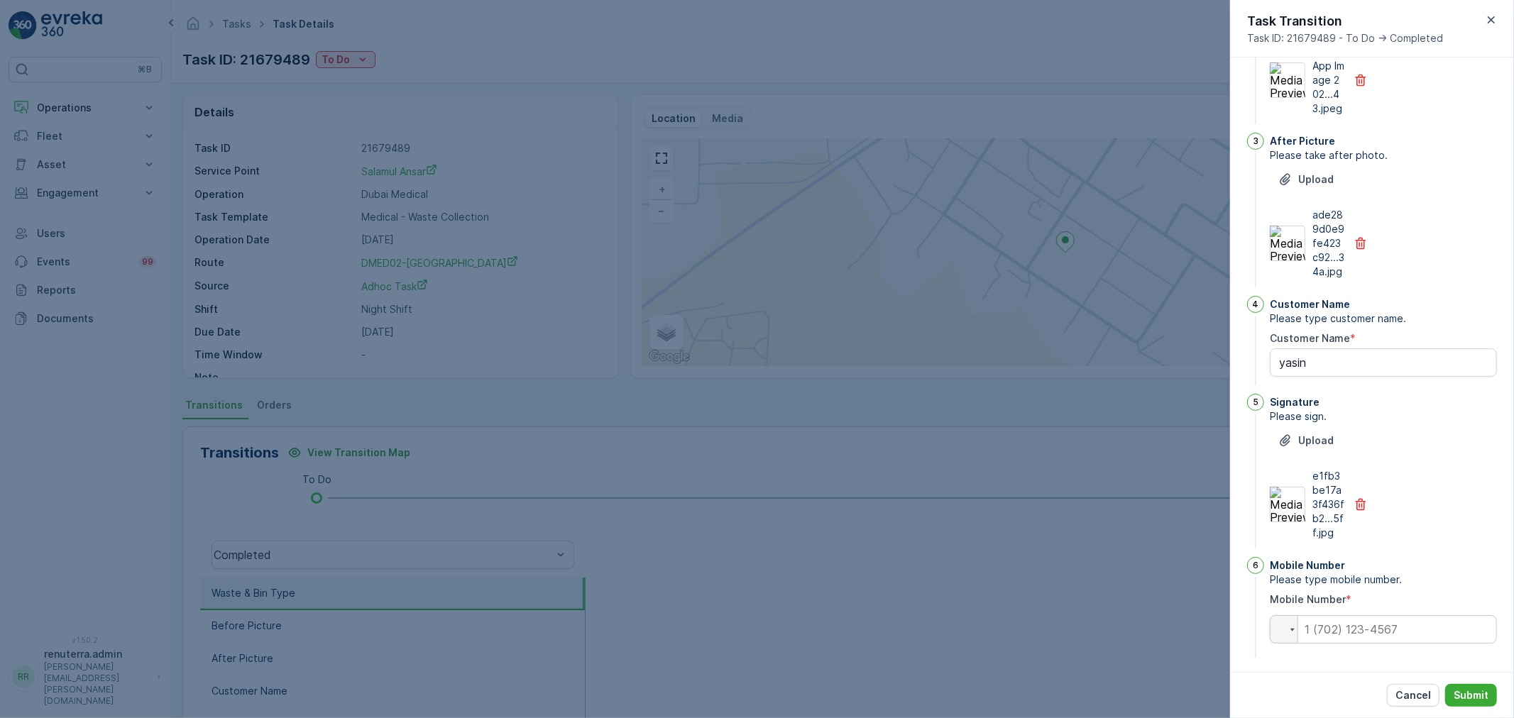
scroll to position [305, 0]
click at [1344, 630] on input "tel" at bounding box center [1383, 624] width 227 height 28
type input "0504740526"
click at [1475, 696] on p "Submit" at bounding box center [1471, 696] width 35 height 14
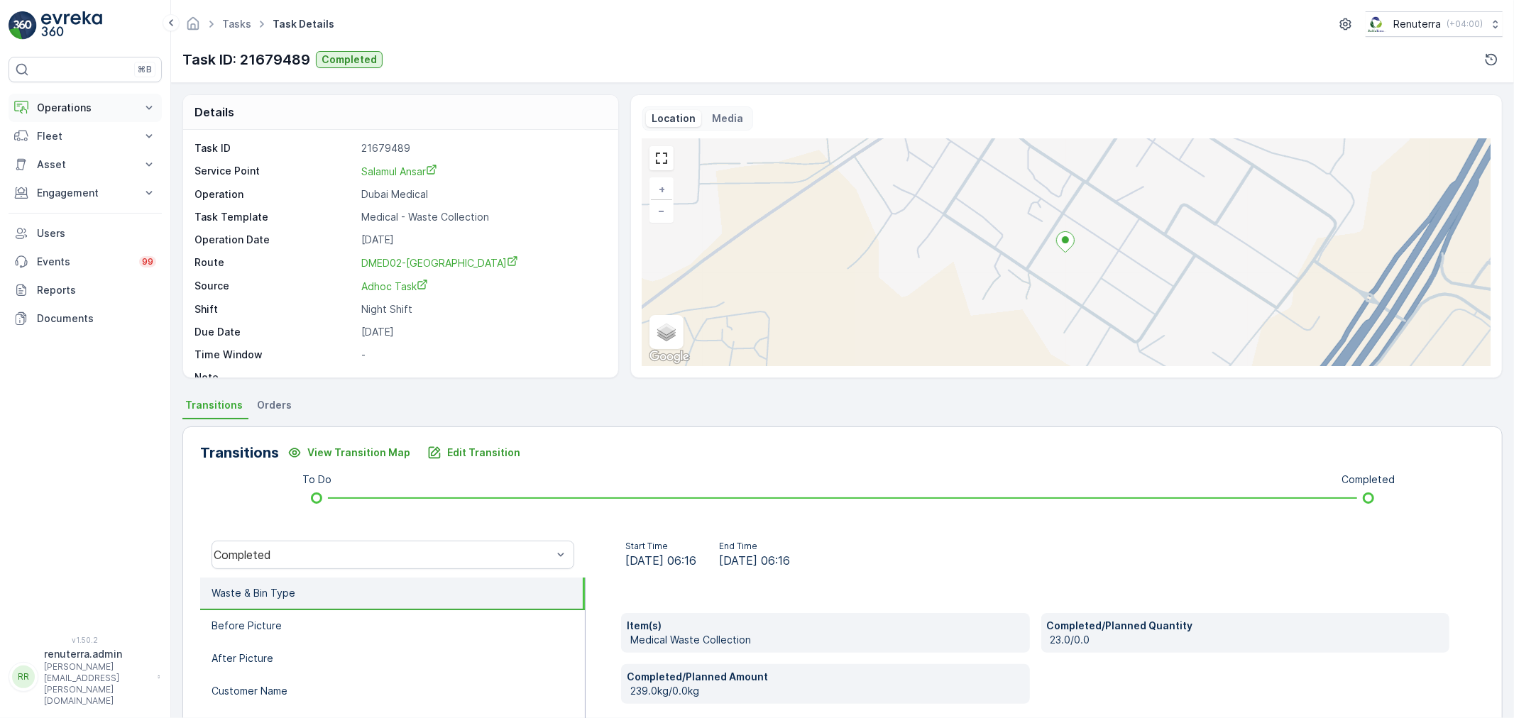
click at [91, 96] on button "Operations" at bounding box center [85, 108] width 153 height 28
click at [54, 155] on p "Planning" at bounding box center [56, 152] width 40 height 14
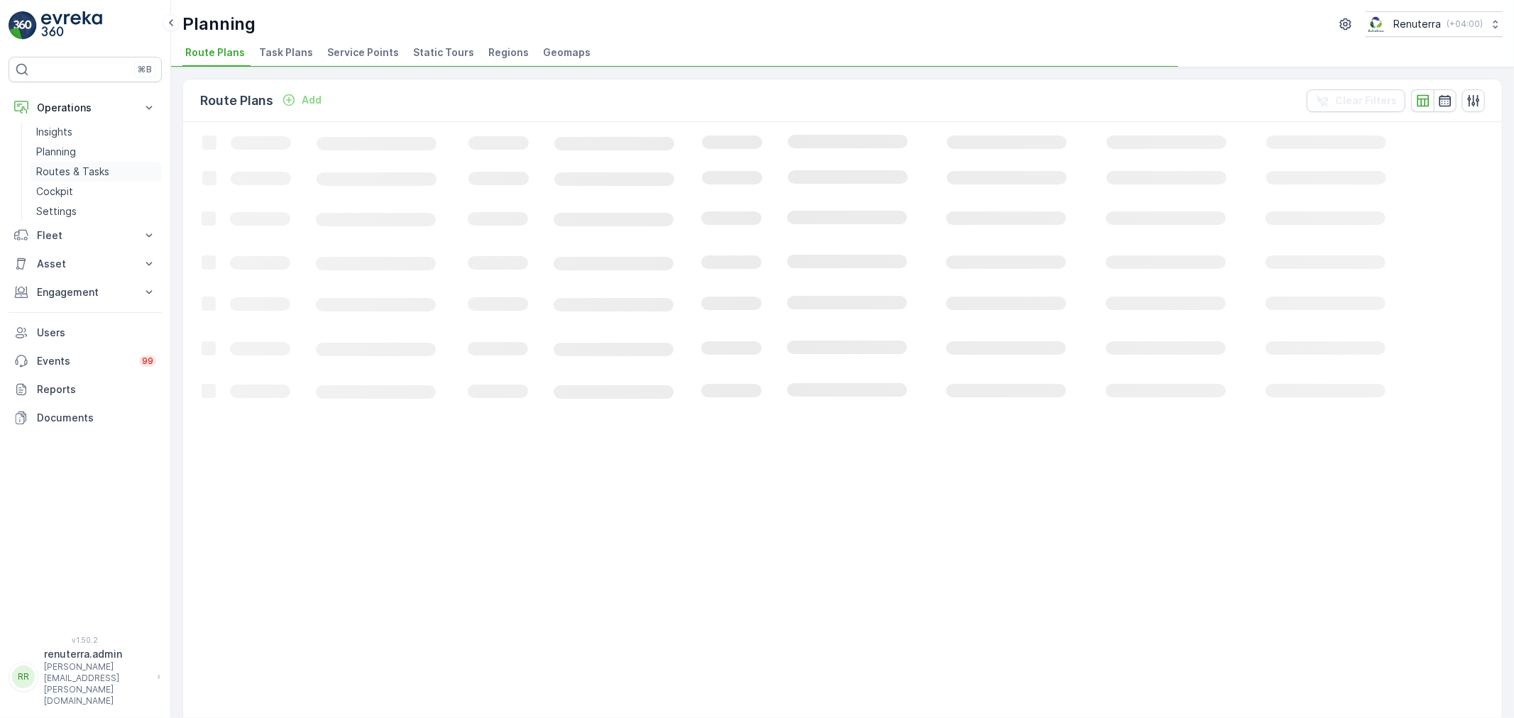
click at [53, 172] on p "Routes & Tasks" at bounding box center [72, 172] width 73 height 14
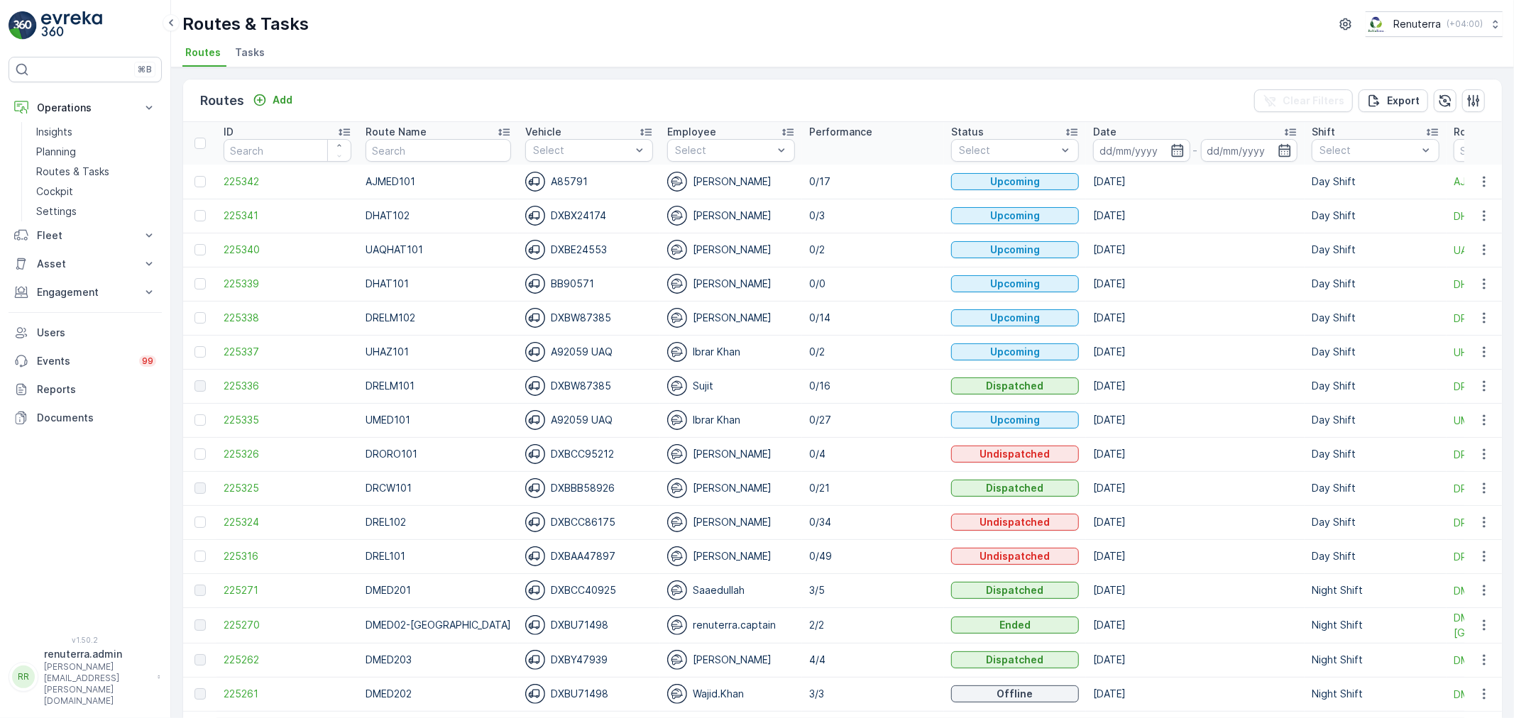
click at [232, 52] on li "Tasks" at bounding box center [251, 55] width 38 height 24
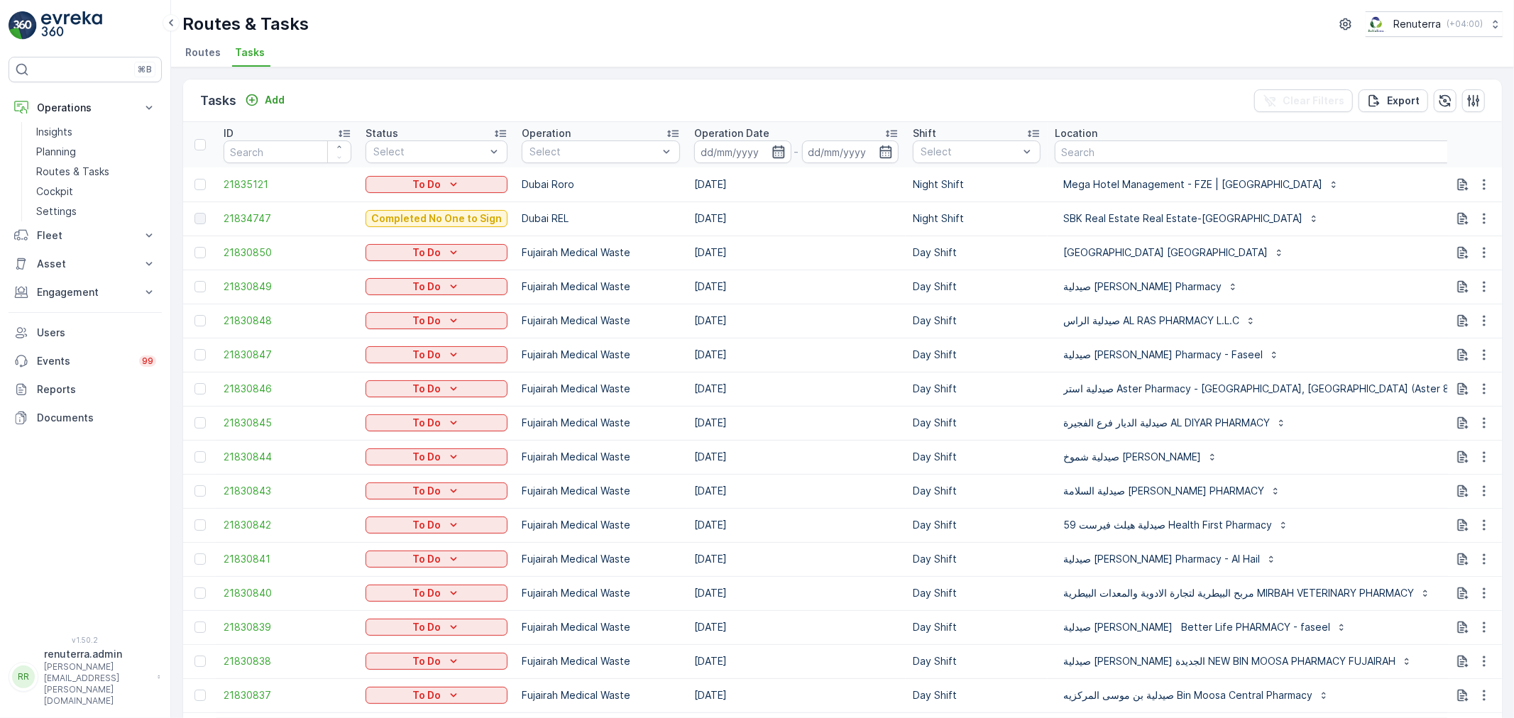
click at [772, 146] on icon "button" at bounding box center [779, 152] width 14 height 14
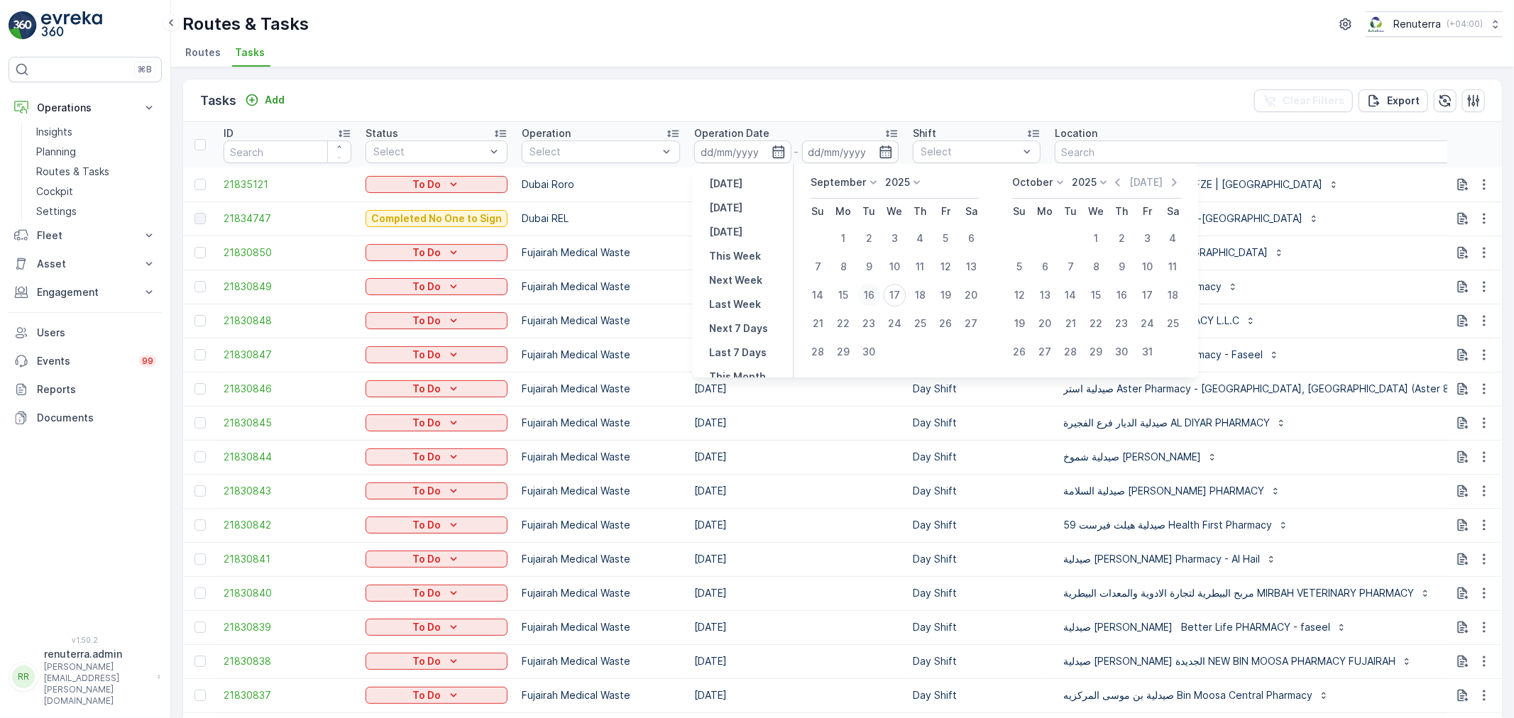
click at [868, 295] on div "16" at bounding box center [869, 295] width 23 height 23
type input "[DATE]"
click at [868, 294] on div "16" at bounding box center [869, 295] width 23 height 23
type input "[DATE]"
click at [869, 294] on div "16" at bounding box center [869, 295] width 23 height 23
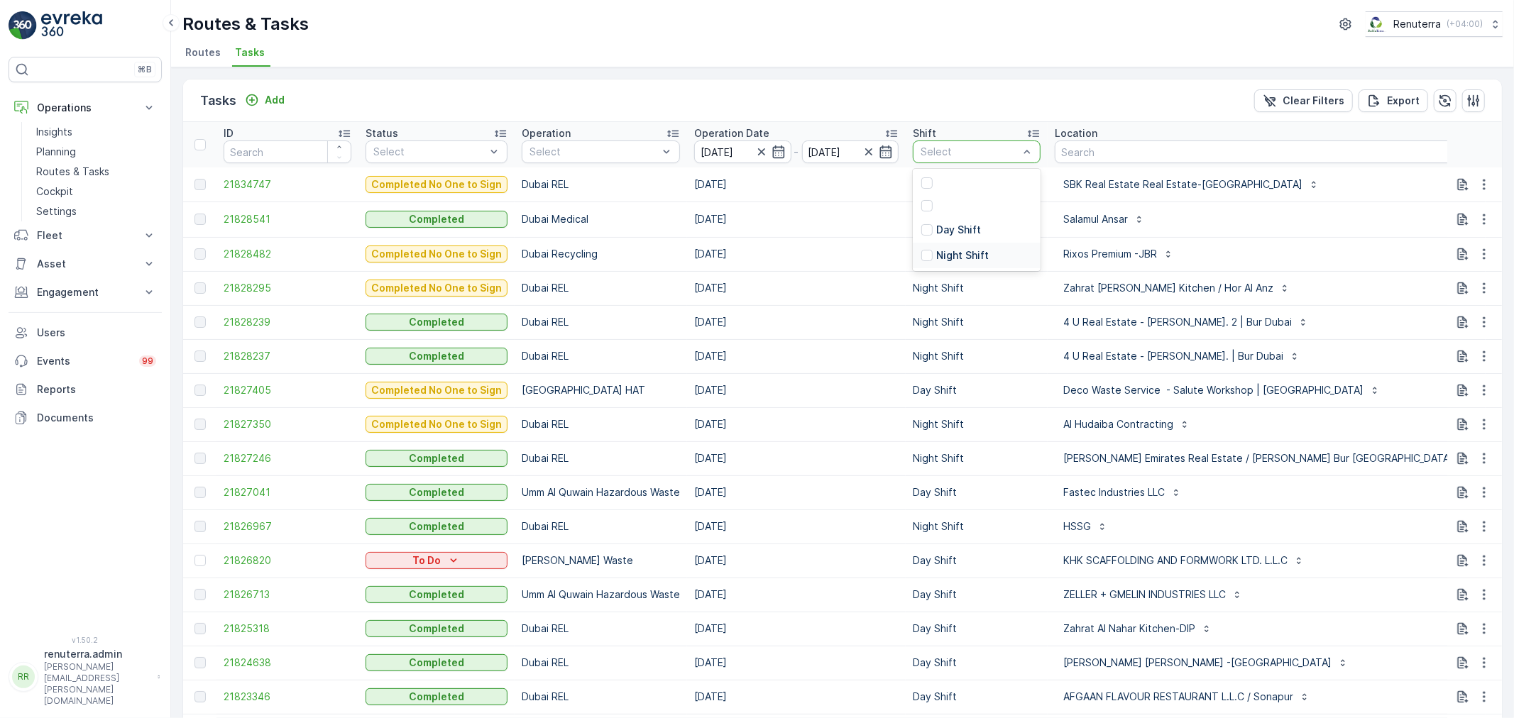
click at [931, 243] on div "Night Shift" at bounding box center [977, 256] width 128 height 26
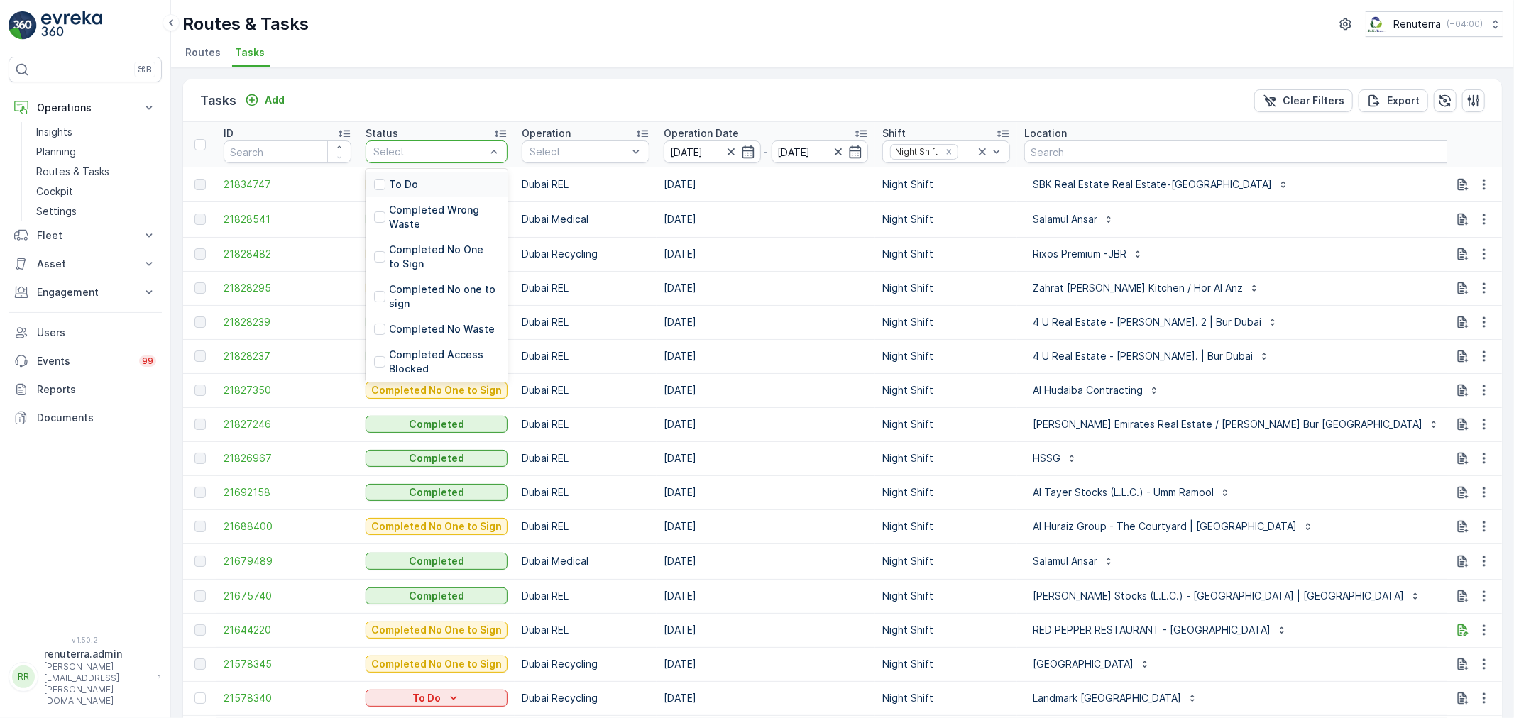
click at [420, 178] on div "To Do" at bounding box center [437, 185] width 142 height 26
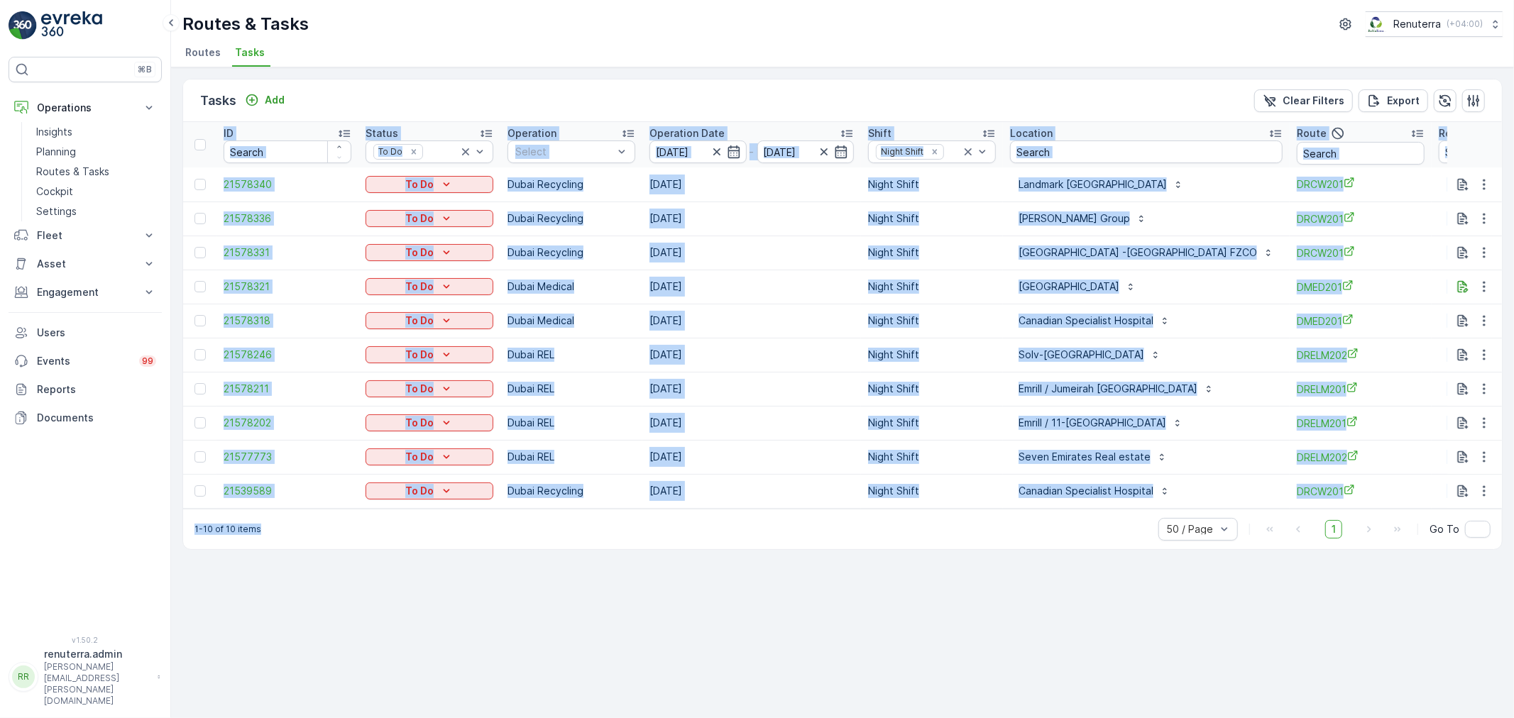
drag, startPoint x: 1010, startPoint y: 516, endPoint x: 1072, endPoint y: 510, distance: 62.1
click at [1075, 511] on div "Tasks Add Clear Filters Export ID Status To Do Operation Select Operation Date …" at bounding box center [842, 314] width 1321 height 471
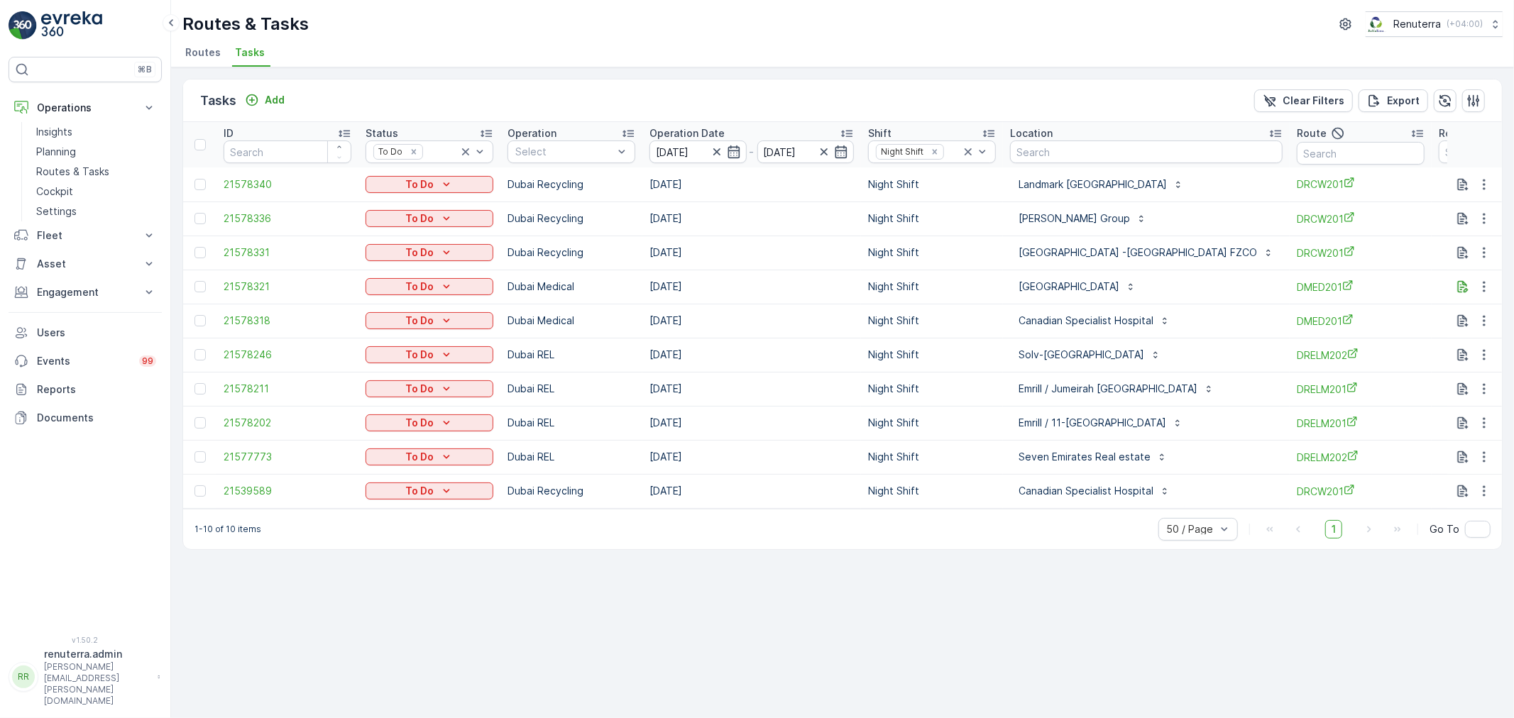
click at [970, 386] on p "Night Shift" at bounding box center [932, 389] width 128 height 14
click at [196, 46] on span "Routes" at bounding box center [202, 52] width 35 height 14
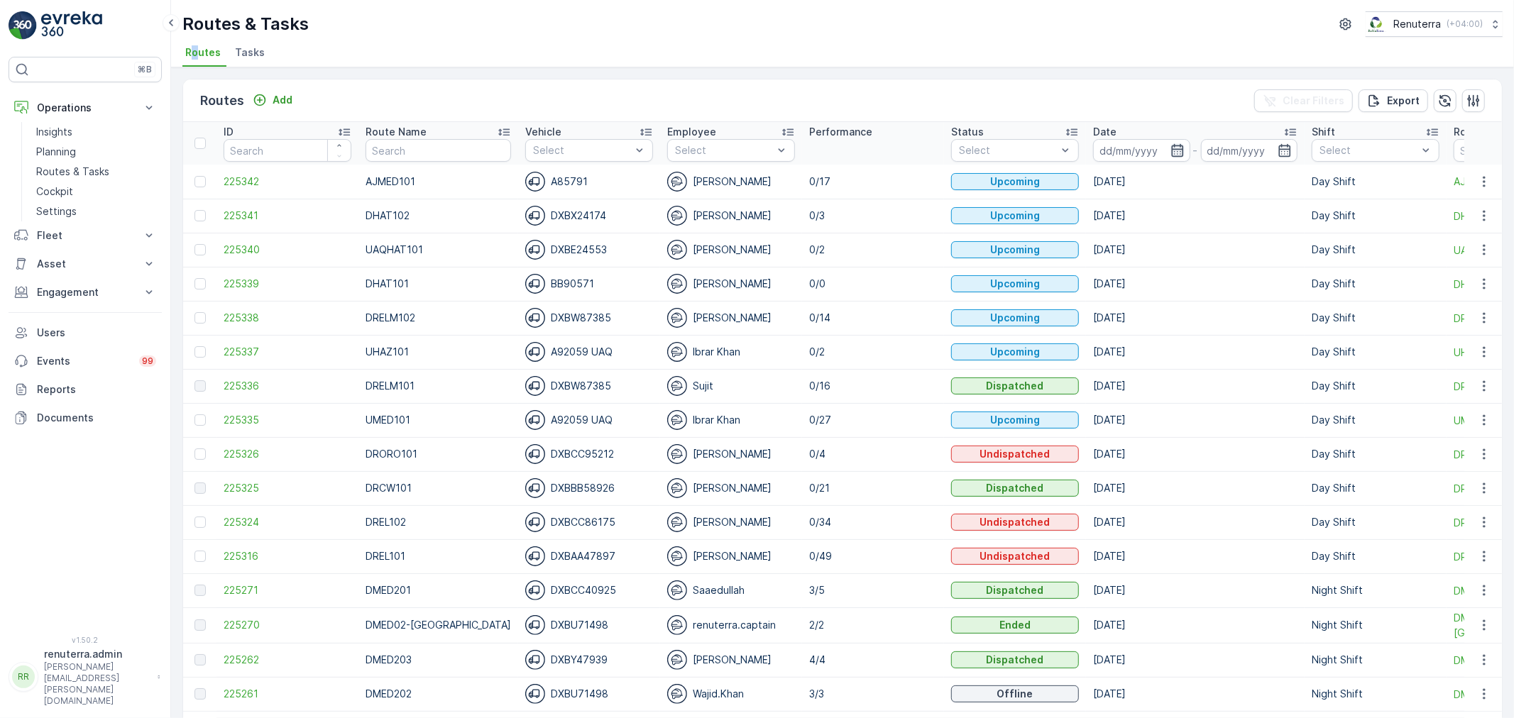
click at [1171, 145] on icon "button" at bounding box center [1177, 150] width 12 height 13
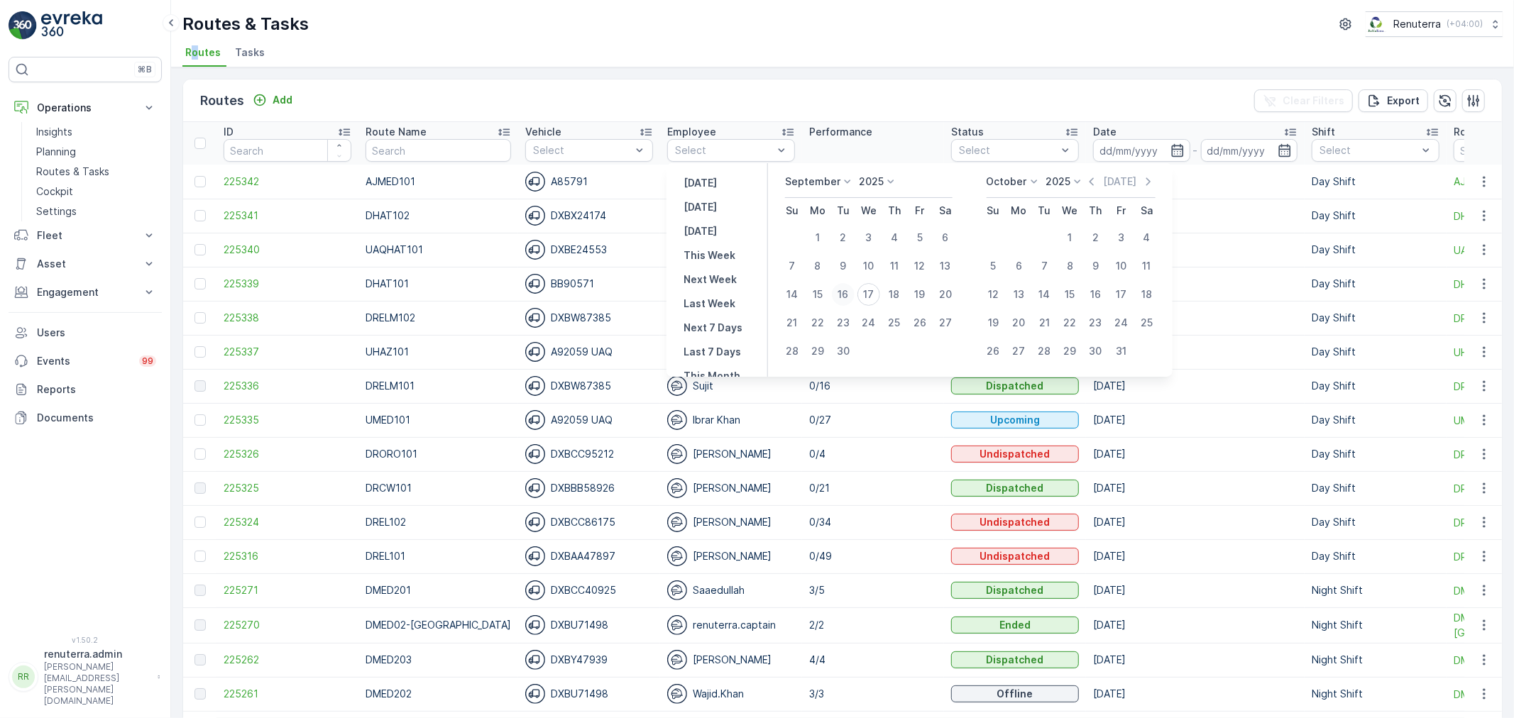
click at [848, 293] on div "16" at bounding box center [843, 294] width 23 height 23
type input "[DATE]"
click at [845, 289] on div "16" at bounding box center [843, 294] width 23 height 23
type input "[DATE]"
click at [842, 287] on div "16" at bounding box center [843, 294] width 23 height 23
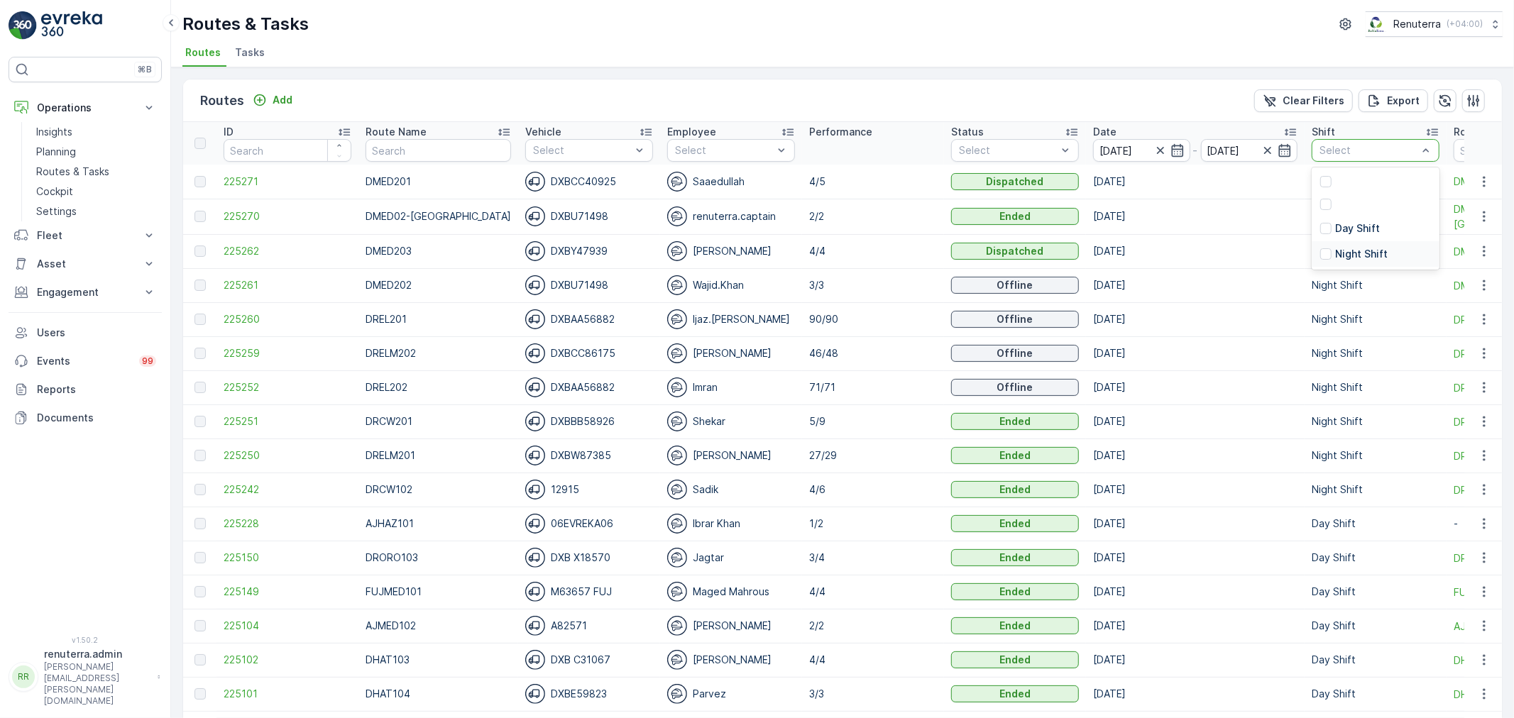
click at [1340, 261] on div "Night Shift" at bounding box center [1376, 254] width 128 height 26
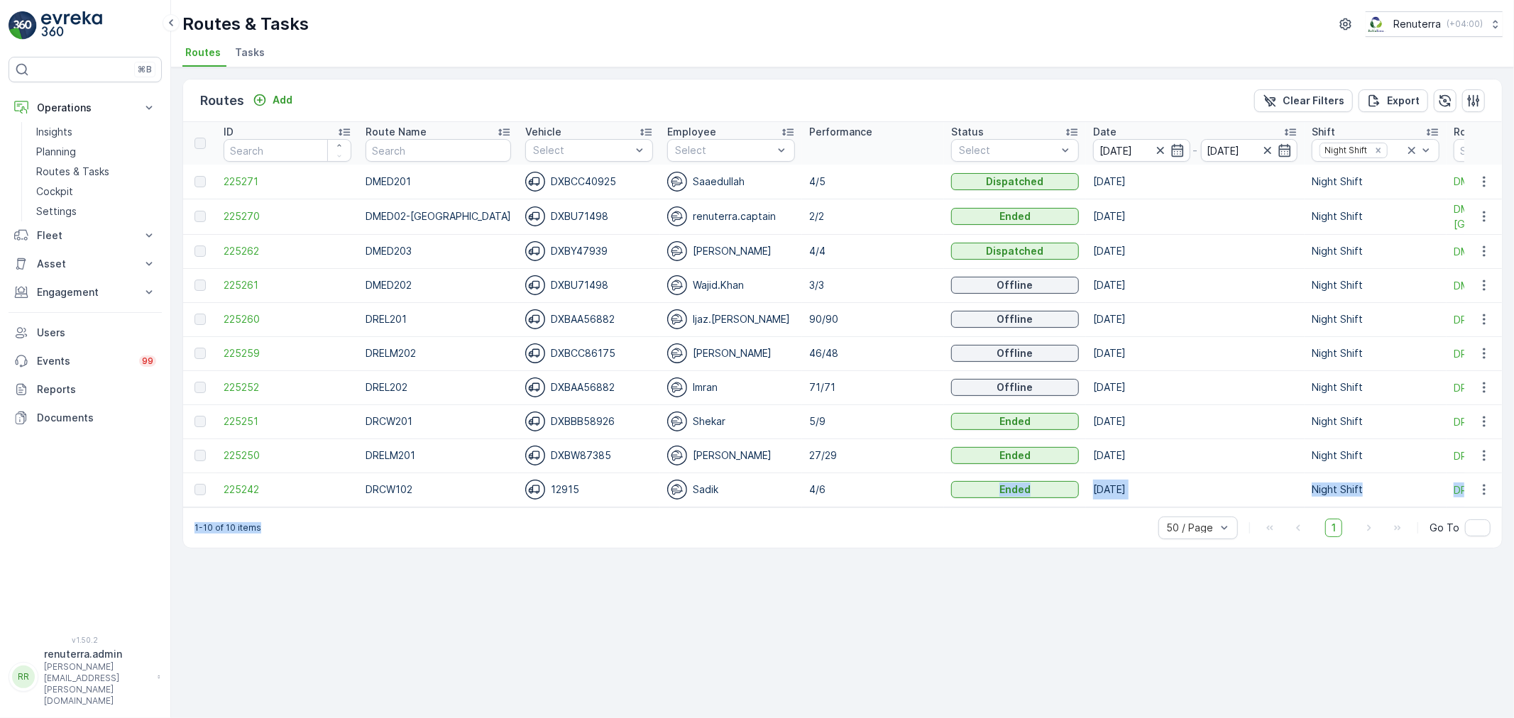
drag, startPoint x: 918, startPoint y: 506, endPoint x: 1005, endPoint y: 518, distance: 87.5
click at [1005, 518] on div "Routes Add Clear Filters Export ID Route Name Vehicle Select Employee Select Pe…" at bounding box center [842, 314] width 1321 height 470
click at [882, 589] on div "Routes Add Clear Filters Export ID Route Name Vehicle Select Employee Select Pe…" at bounding box center [842, 392] width 1343 height 651
click at [662, 635] on div "Routes Add Clear Filters Export ID Route Name Vehicle Select Employee Select Pe…" at bounding box center [842, 392] width 1343 height 651
click at [932, 18] on div "Routes & Tasks Renuterra ( +04:00 )" at bounding box center [842, 24] width 1321 height 26
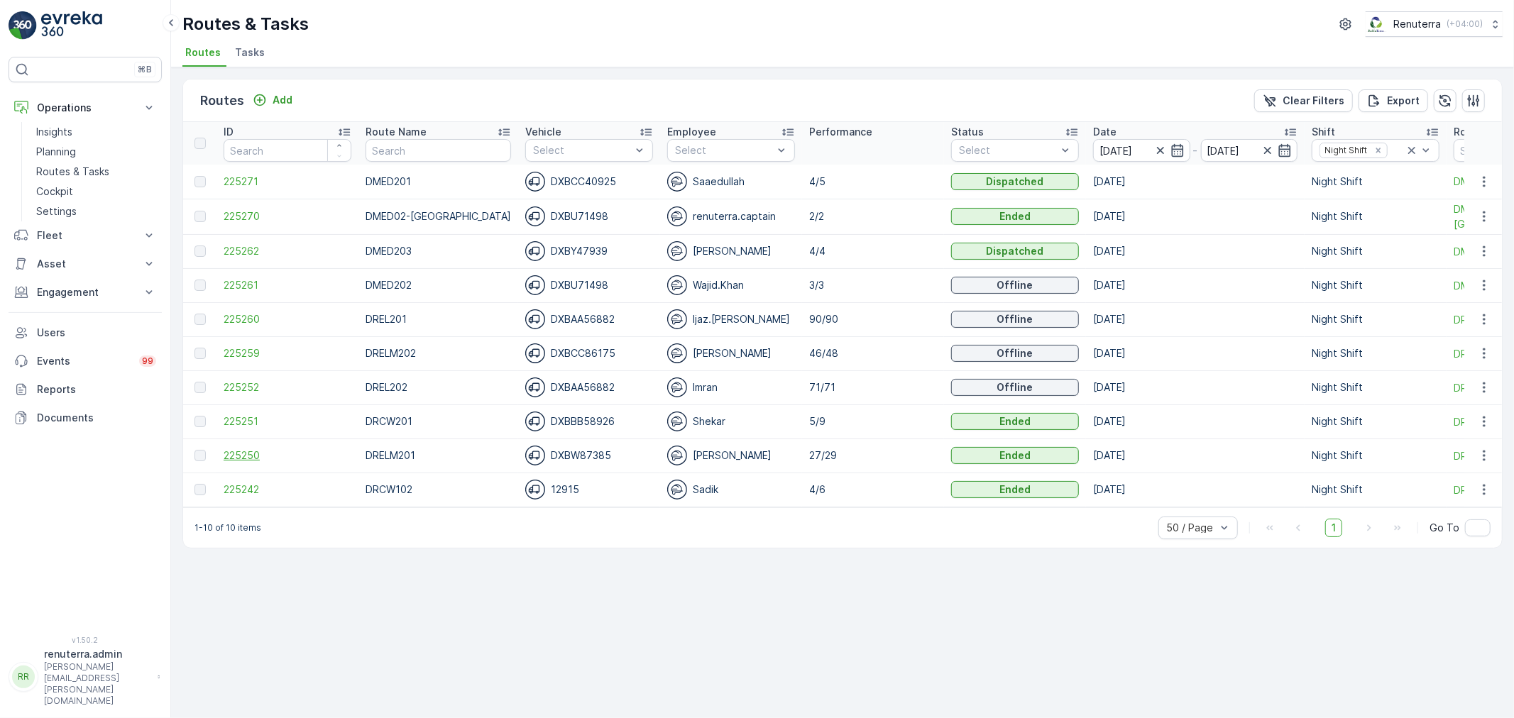
click at [244, 454] on span "225250" at bounding box center [288, 456] width 128 height 14
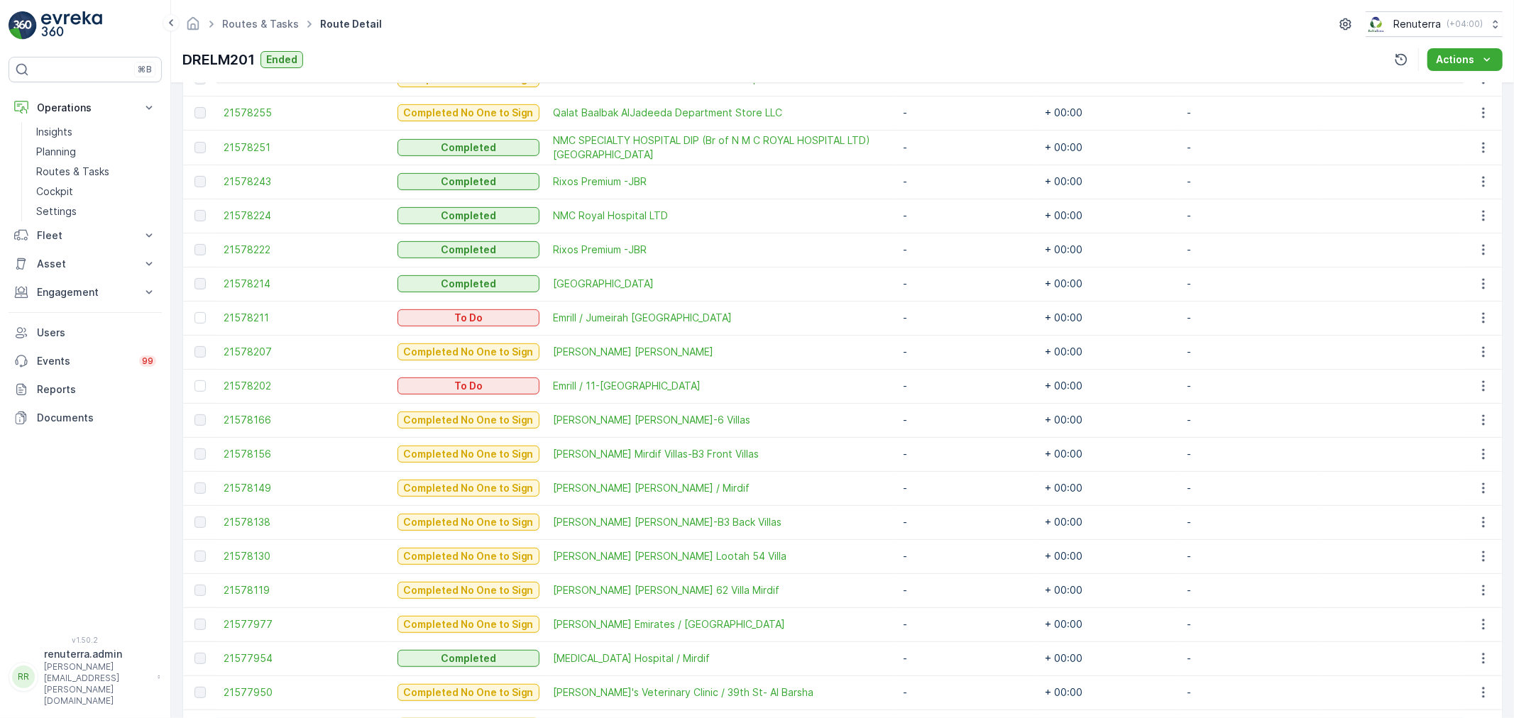
scroll to position [473, 0]
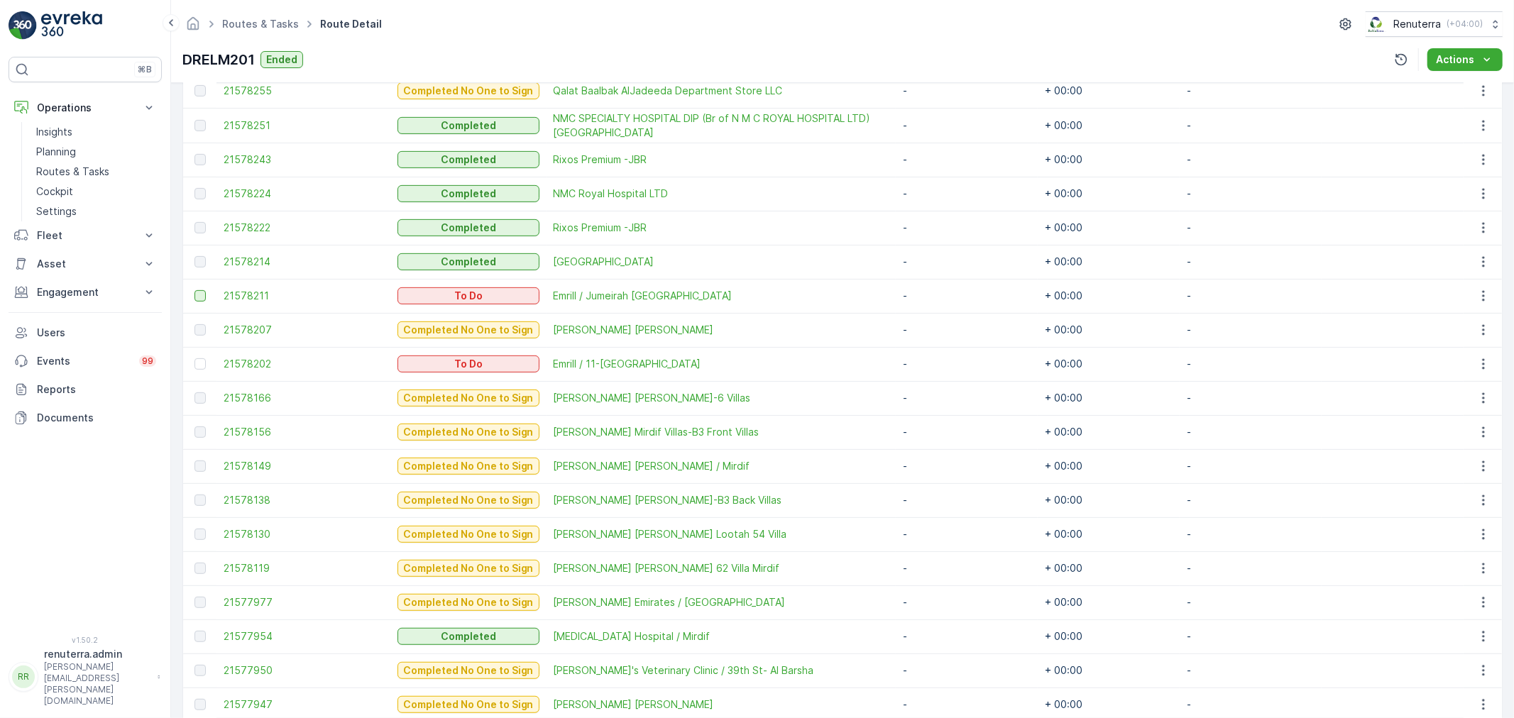
click at [203, 295] on div at bounding box center [200, 295] width 11 height 11
click at [195, 290] on input "checkbox" at bounding box center [195, 290] width 0 height 0
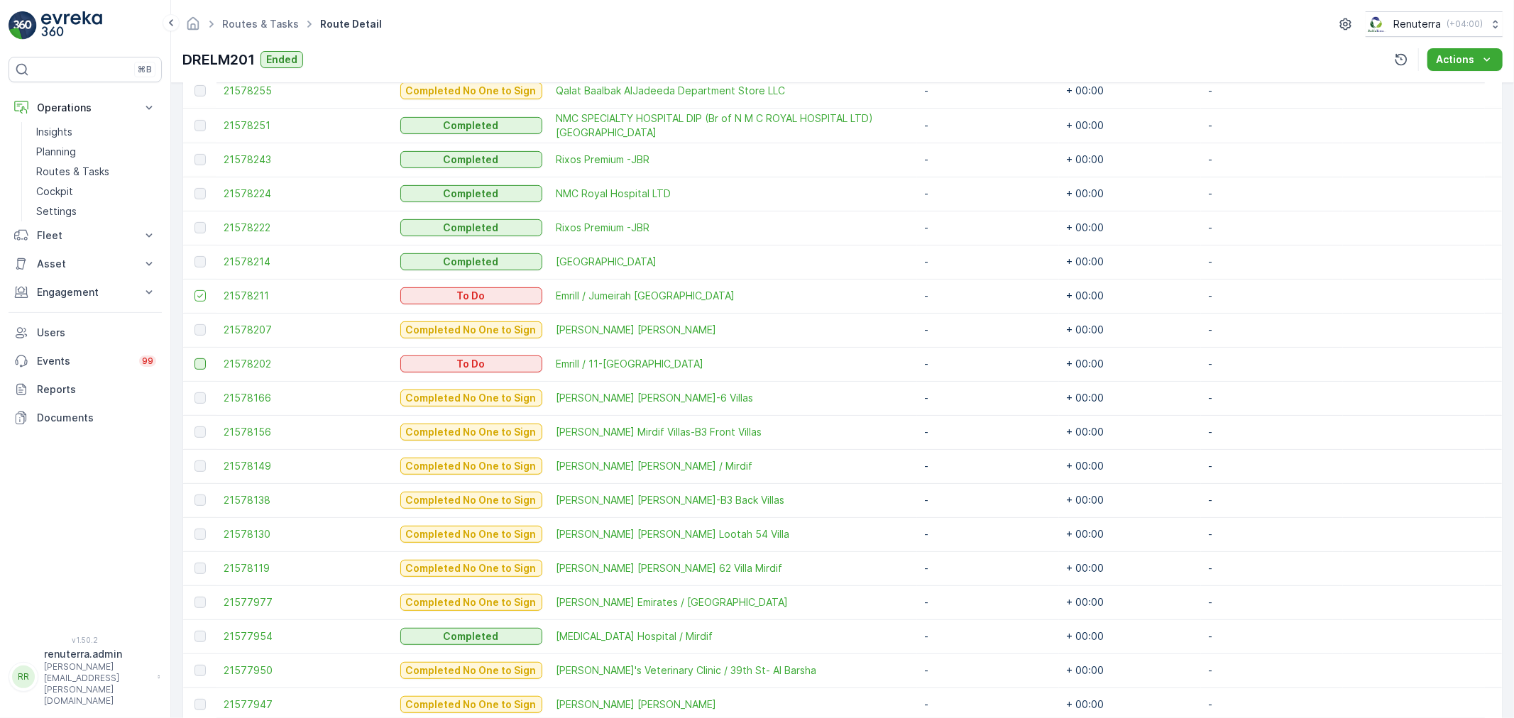
click at [201, 364] on div at bounding box center [200, 364] width 11 height 11
click at [195, 359] on input "checkbox" at bounding box center [195, 359] width 0 height 0
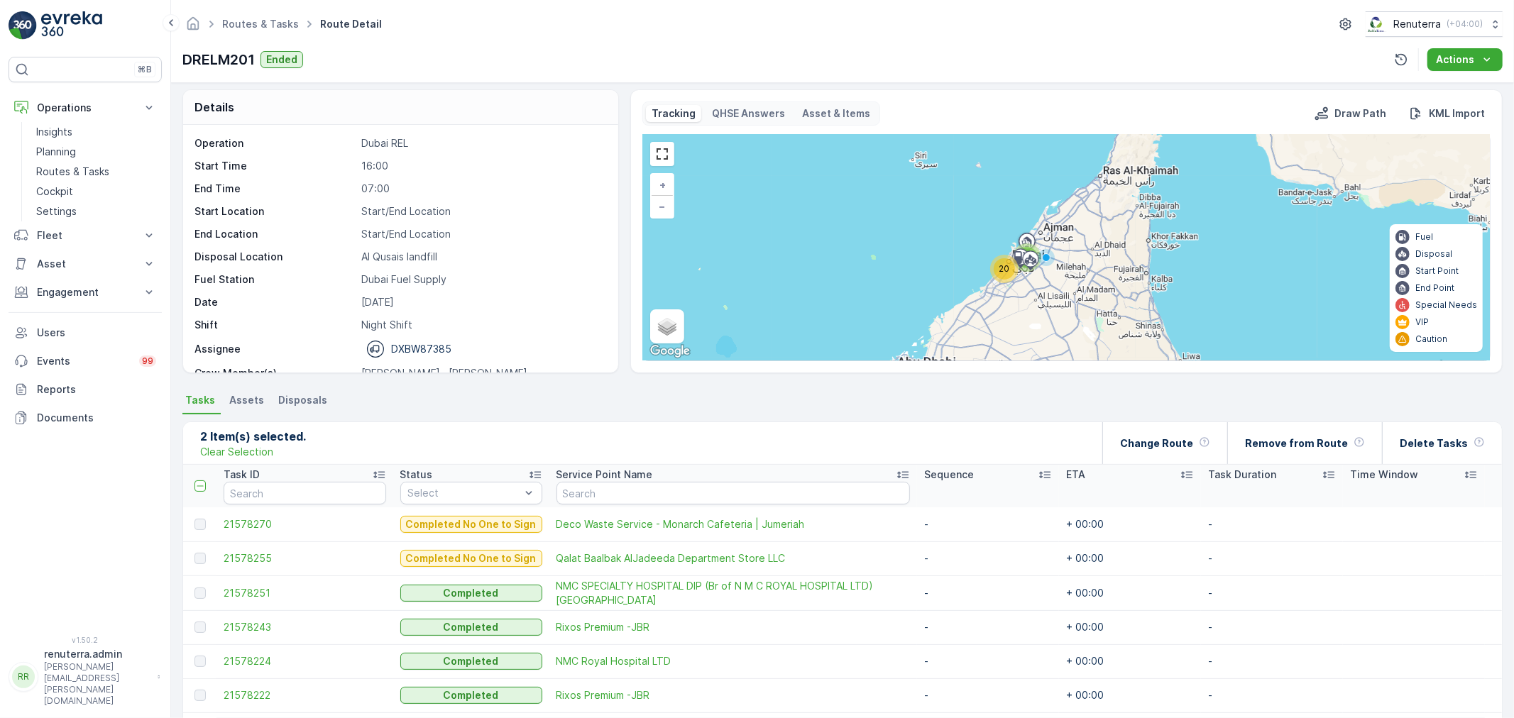
scroll to position [0, 0]
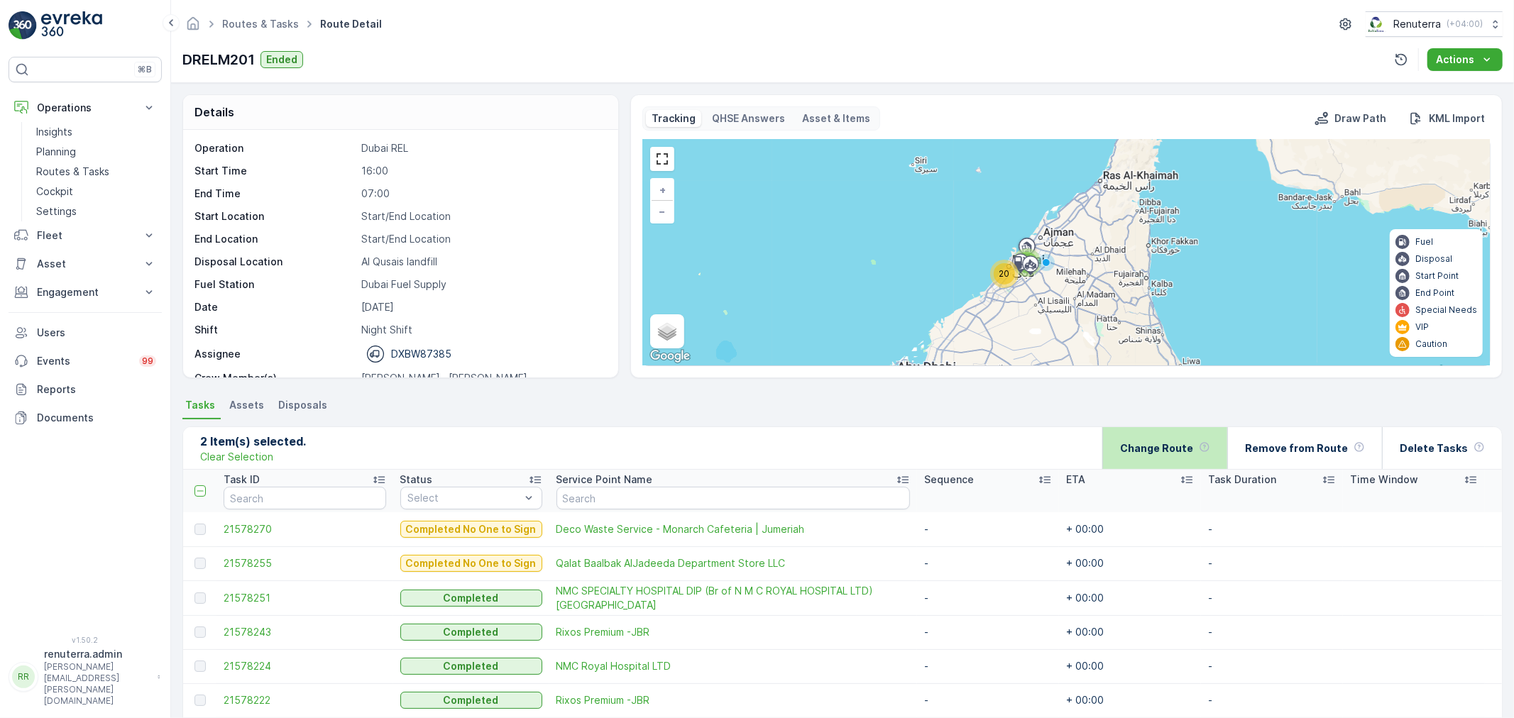
click at [1184, 437] on div "Change Route" at bounding box center [1165, 448] width 90 height 42
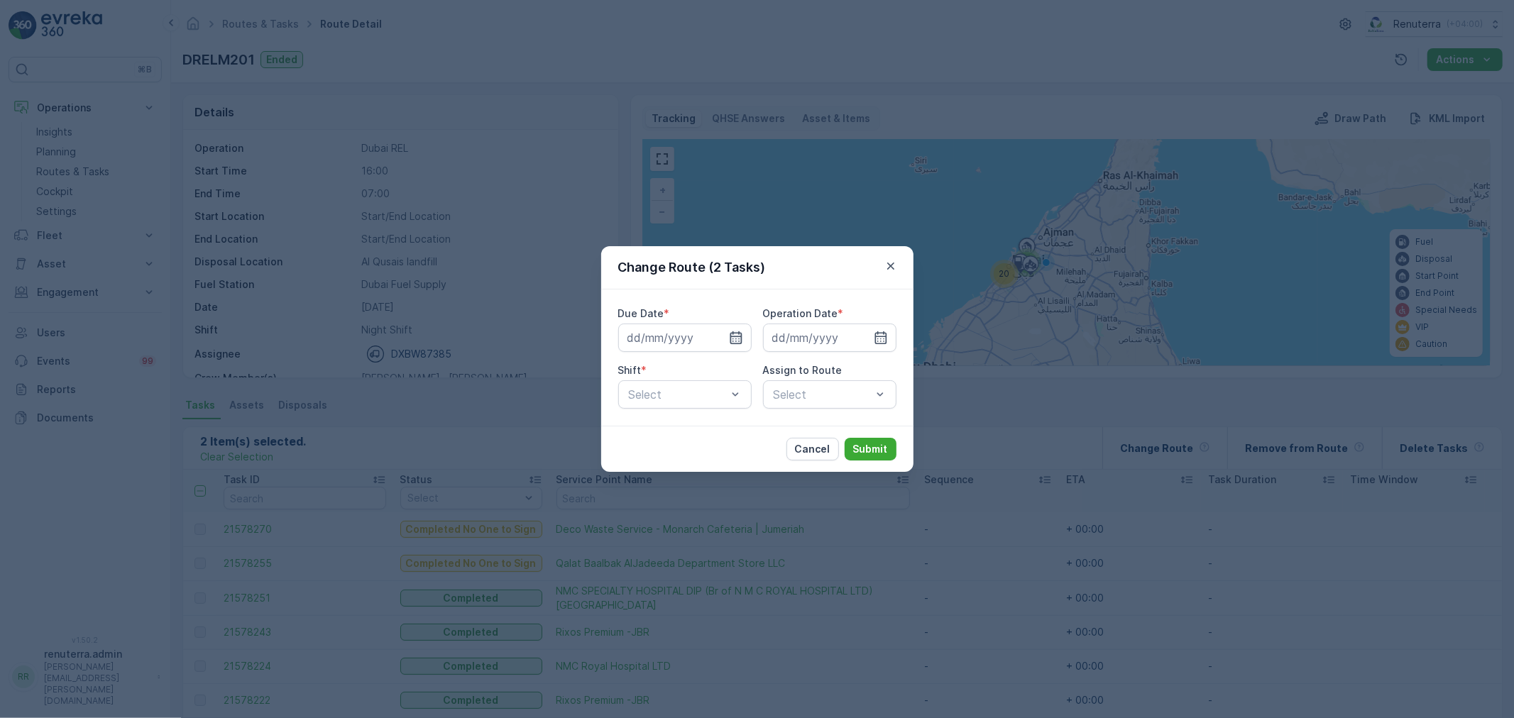
click at [736, 331] on icon "button" at bounding box center [736, 338] width 14 height 14
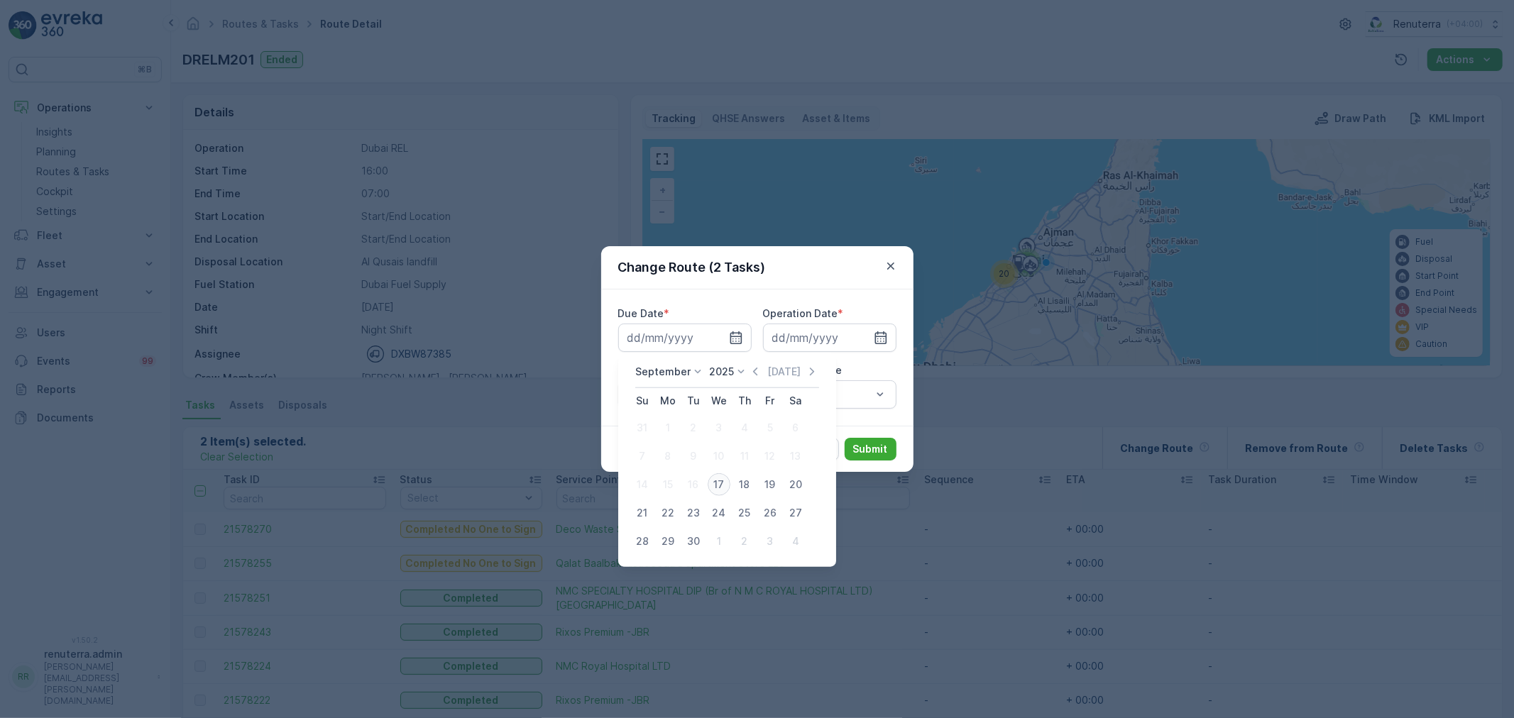
click at [721, 491] on div "17" at bounding box center [719, 485] width 23 height 23
type input "17.09.2025"
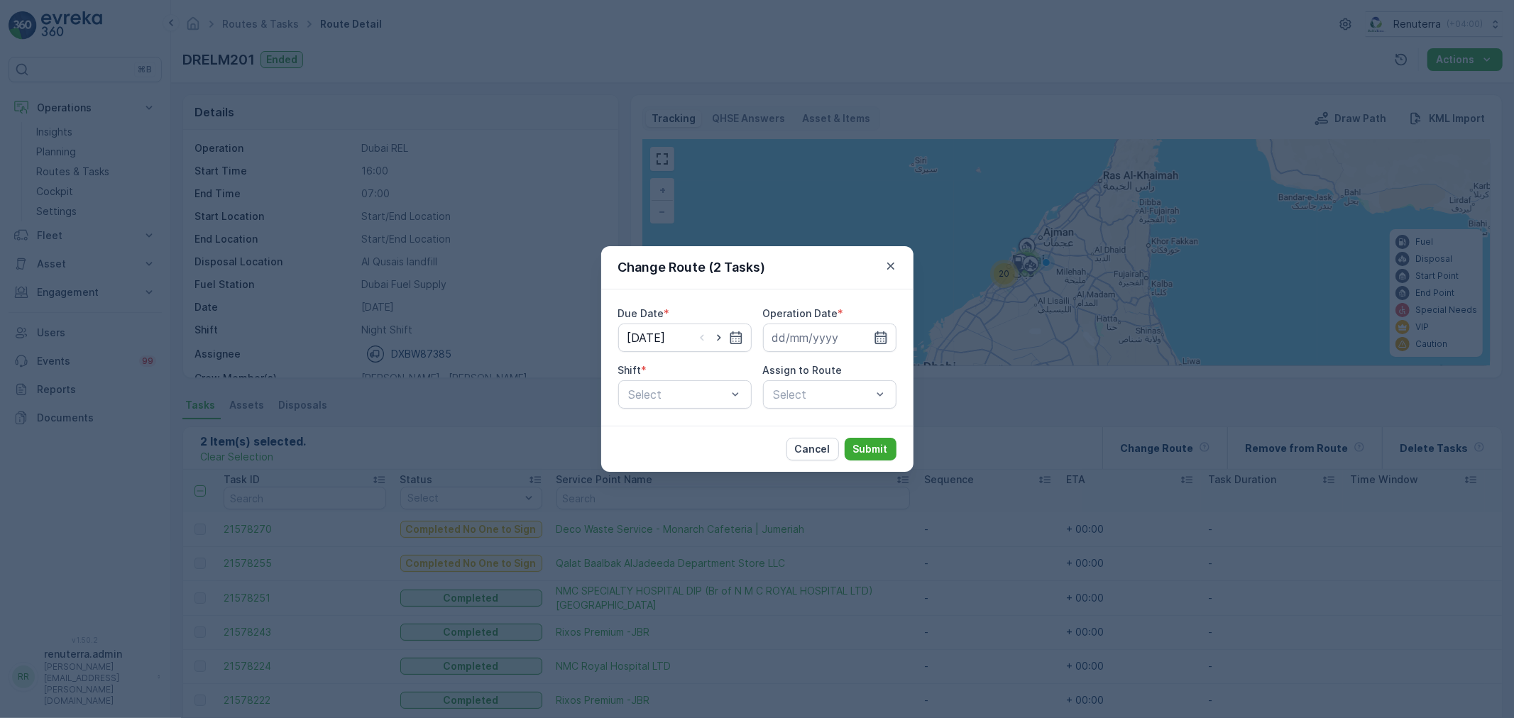
click at [884, 339] on icon "button" at bounding box center [881, 338] width 14 height 14
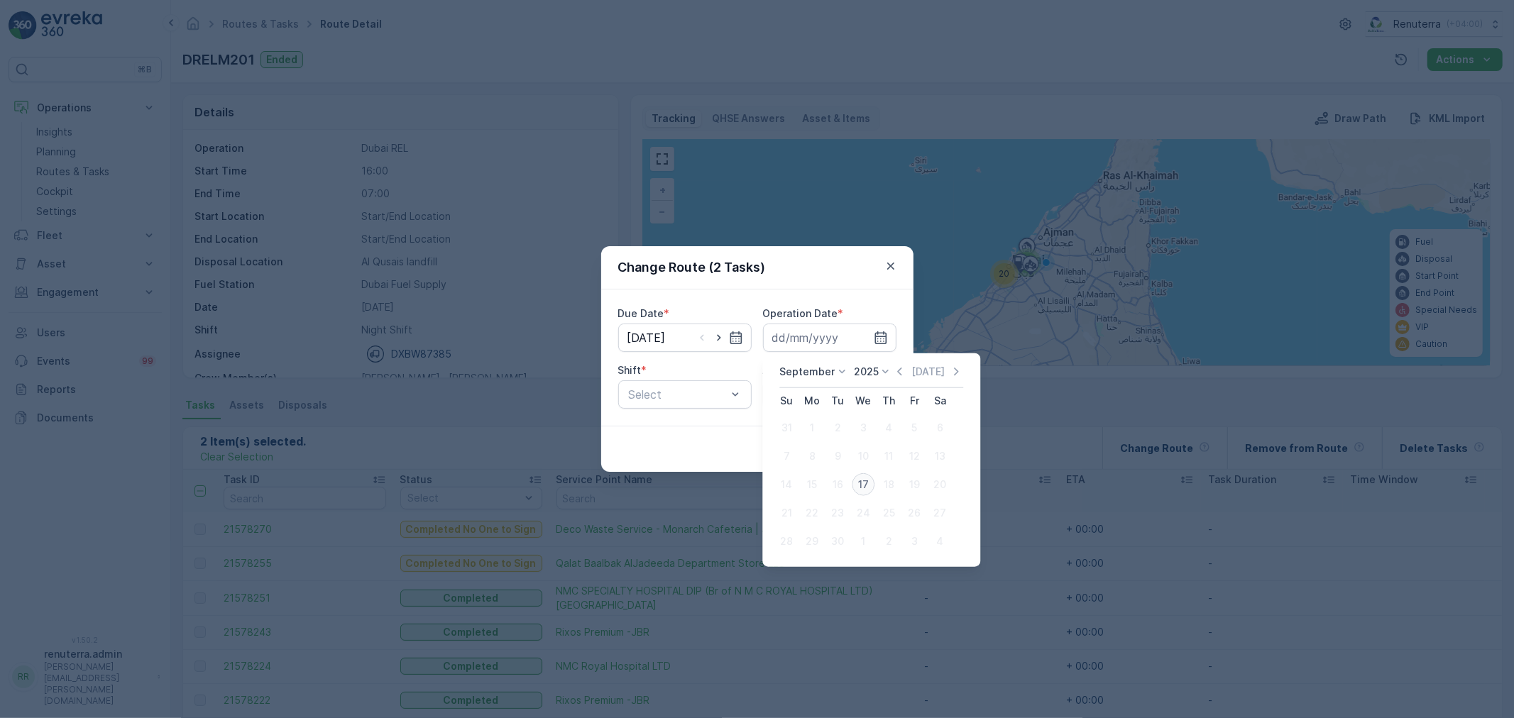
click at [863, 474] on div "17" at bounding box center [863, 485] width 23 height 23
type input "17.09.2025"
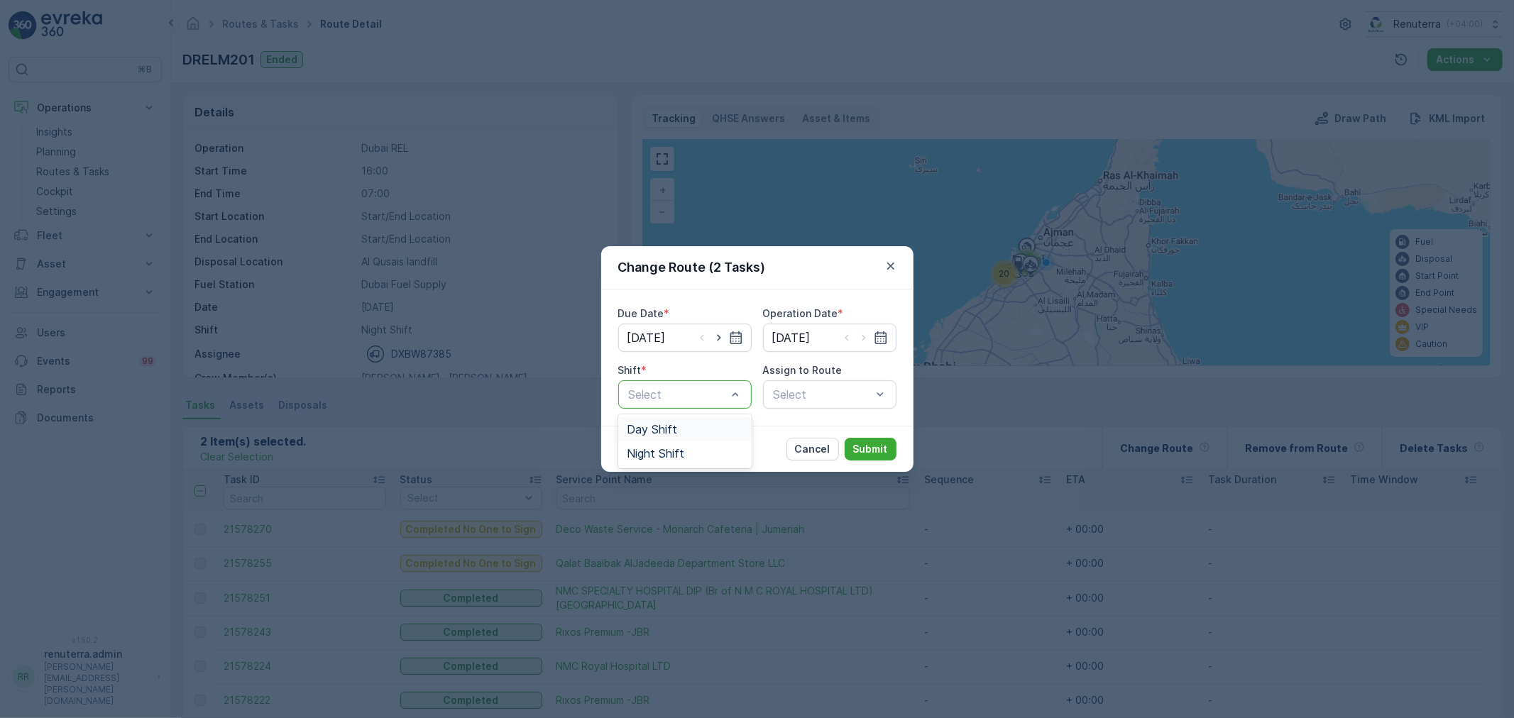
drag, startPoint x: 674, startPoint y: 435, endPoint x: 767, endPoint y: 399, distance: 99.1
click at [673, 434] on span "Day Shift" at bounding box center [652, 429] width 50 height 13
click at [796, 390] on div "Select" at bounding box center [829, 395] width 133 height 28
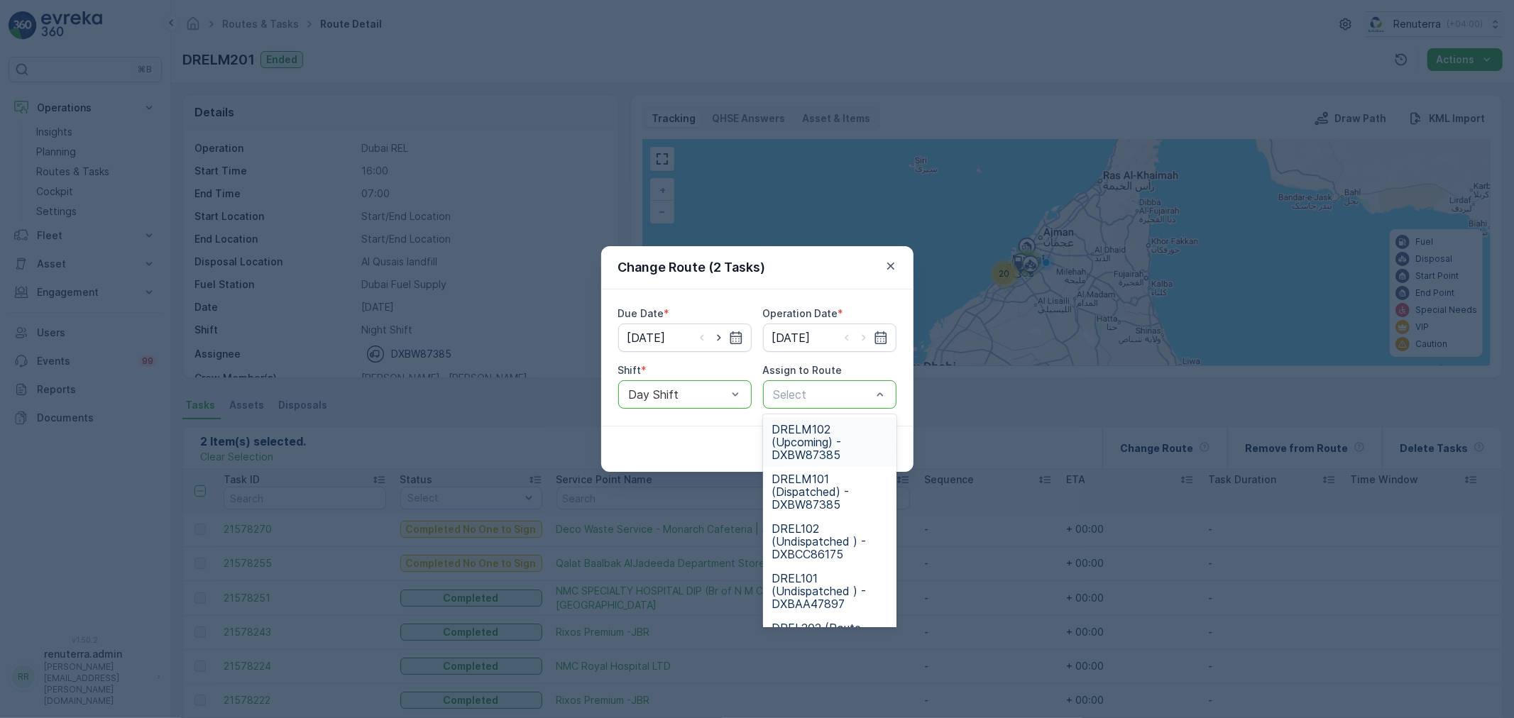
click at [811, 442] on span "DRELM102 (Upcoming) - DXBW87385" at bounding box center [830, 442] width 116 height 38
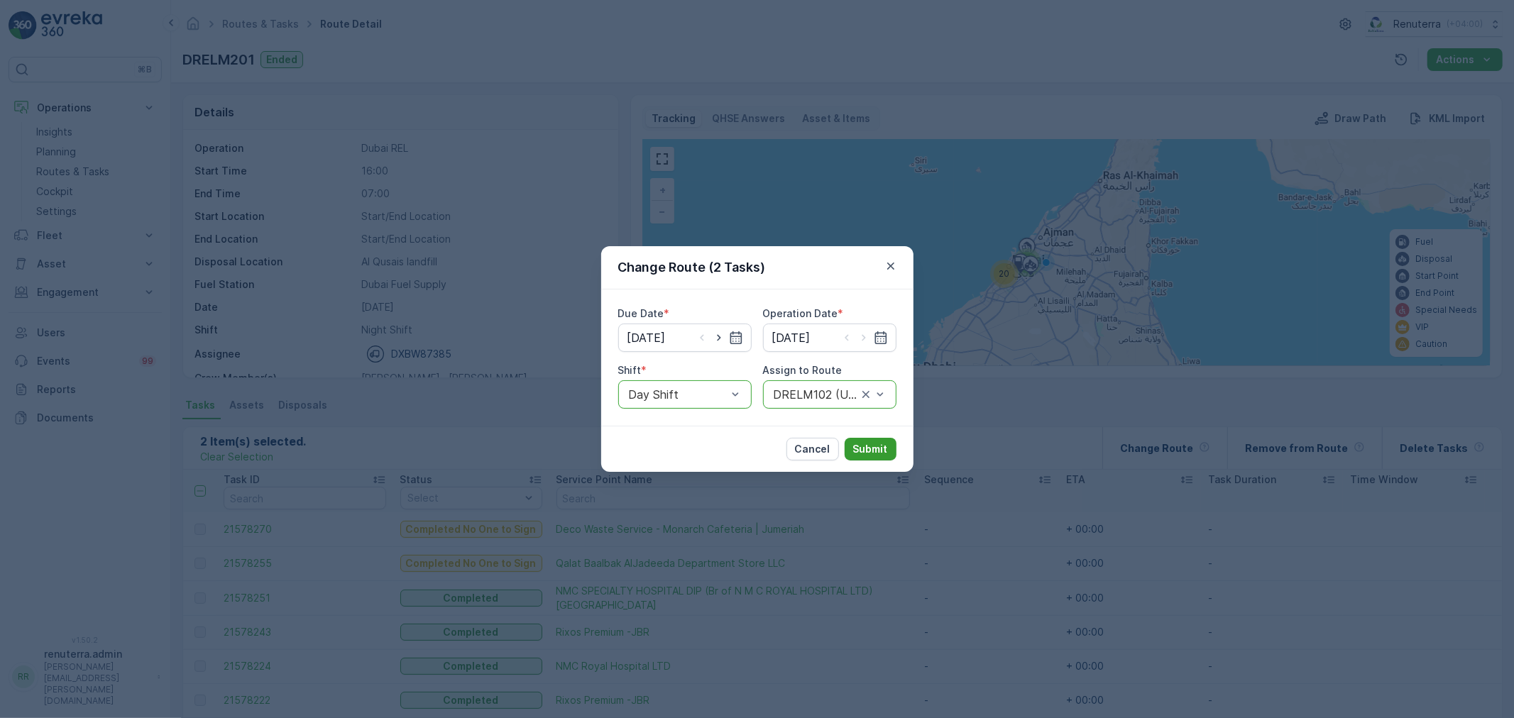
click at [866, 447] on p "Submit" at bounding box center [870, 449] width 35 height 14
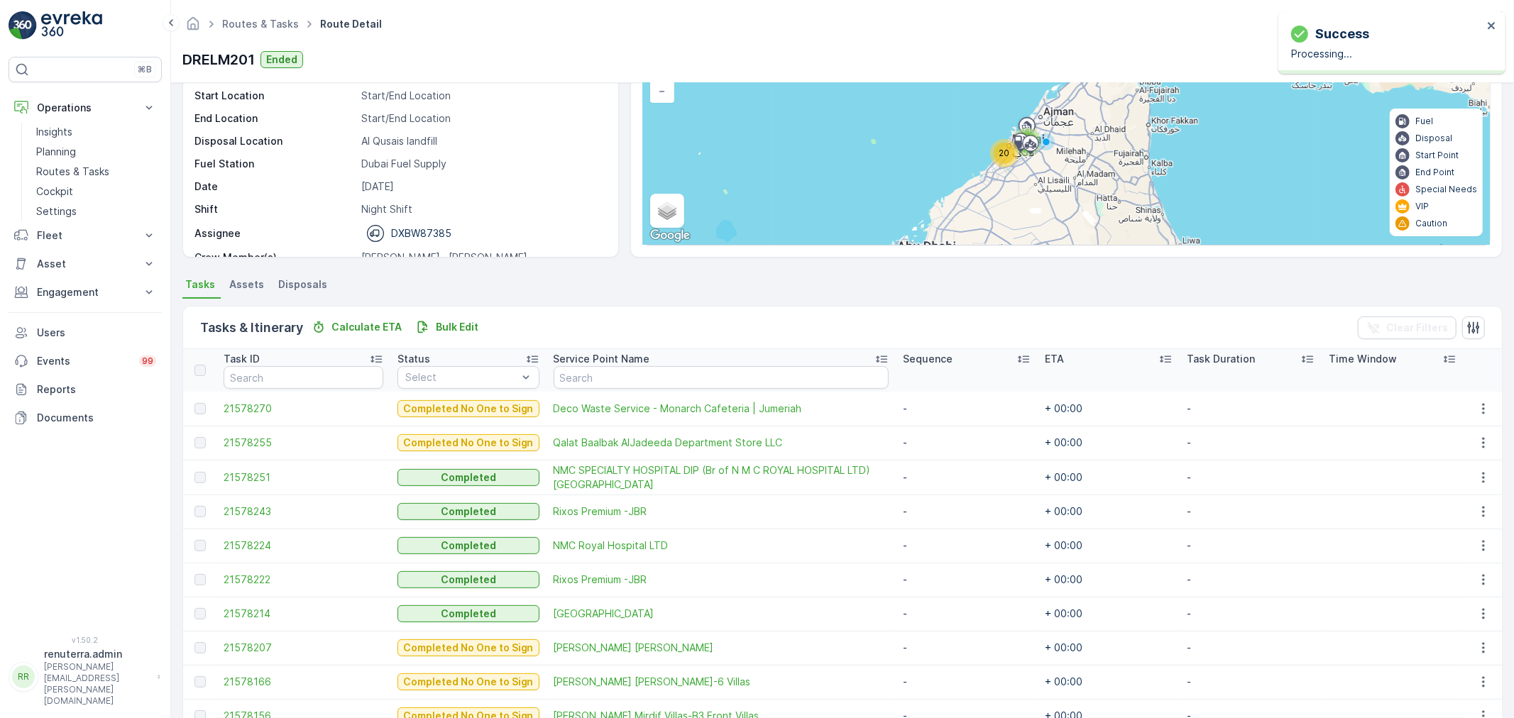
scroll to position [79, 0]
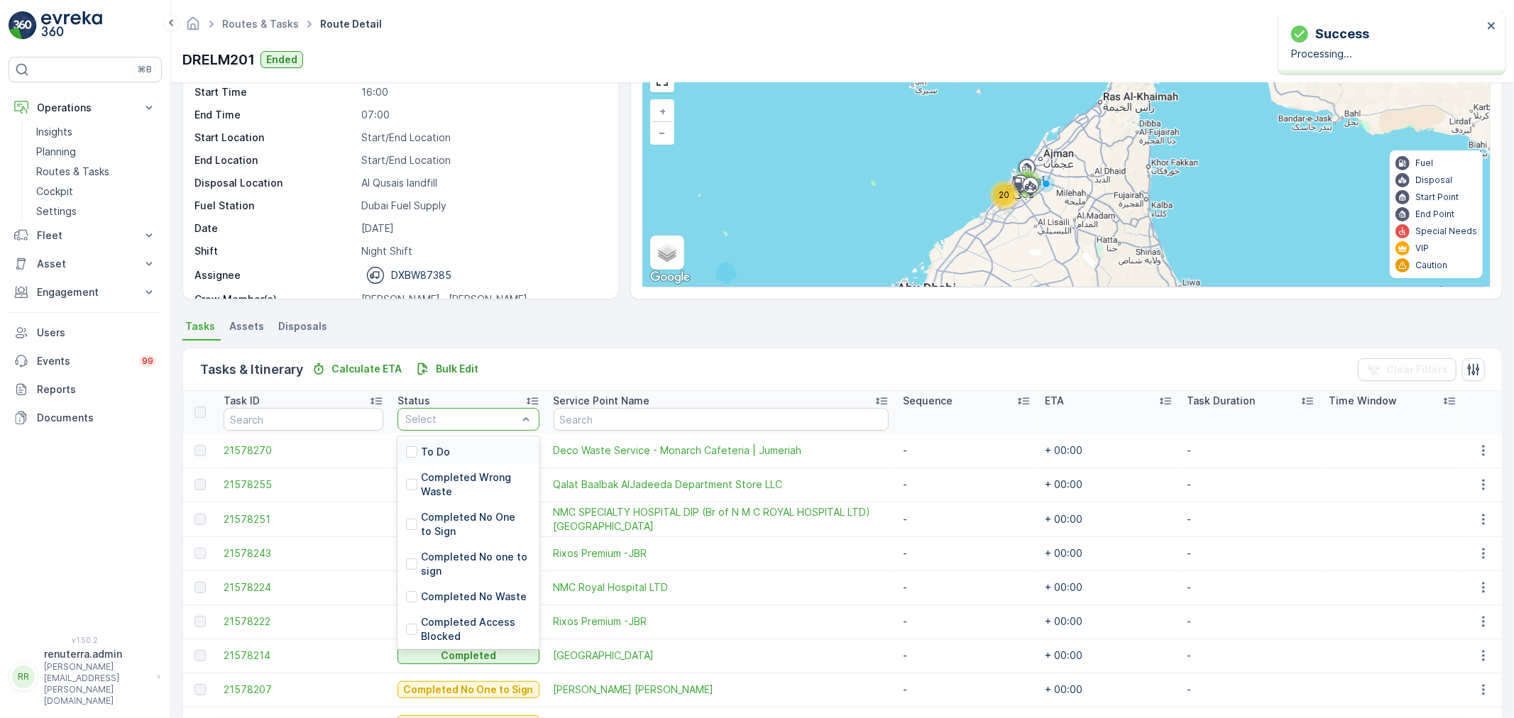
click at [436, 446] on p "To Do" at bounding box center [435, 452] width 29 height 14
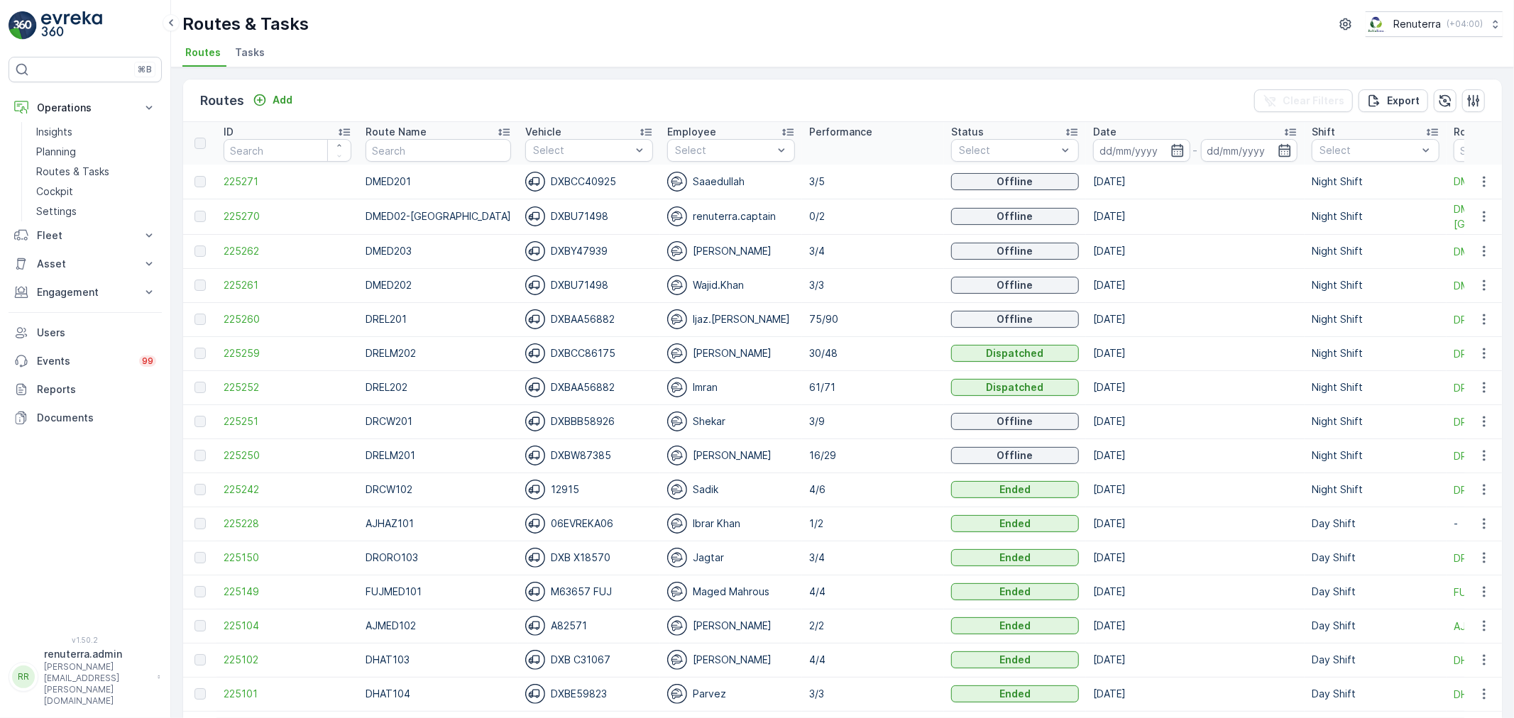
drag, startPoint x: 569, startPoint y: 52, endPoint x: 568, endPoint y: 38, distance: 14.2
click at [568, 51] on ul "Routes Tasks" at bounding box center [836, 55] width 1309 height 24
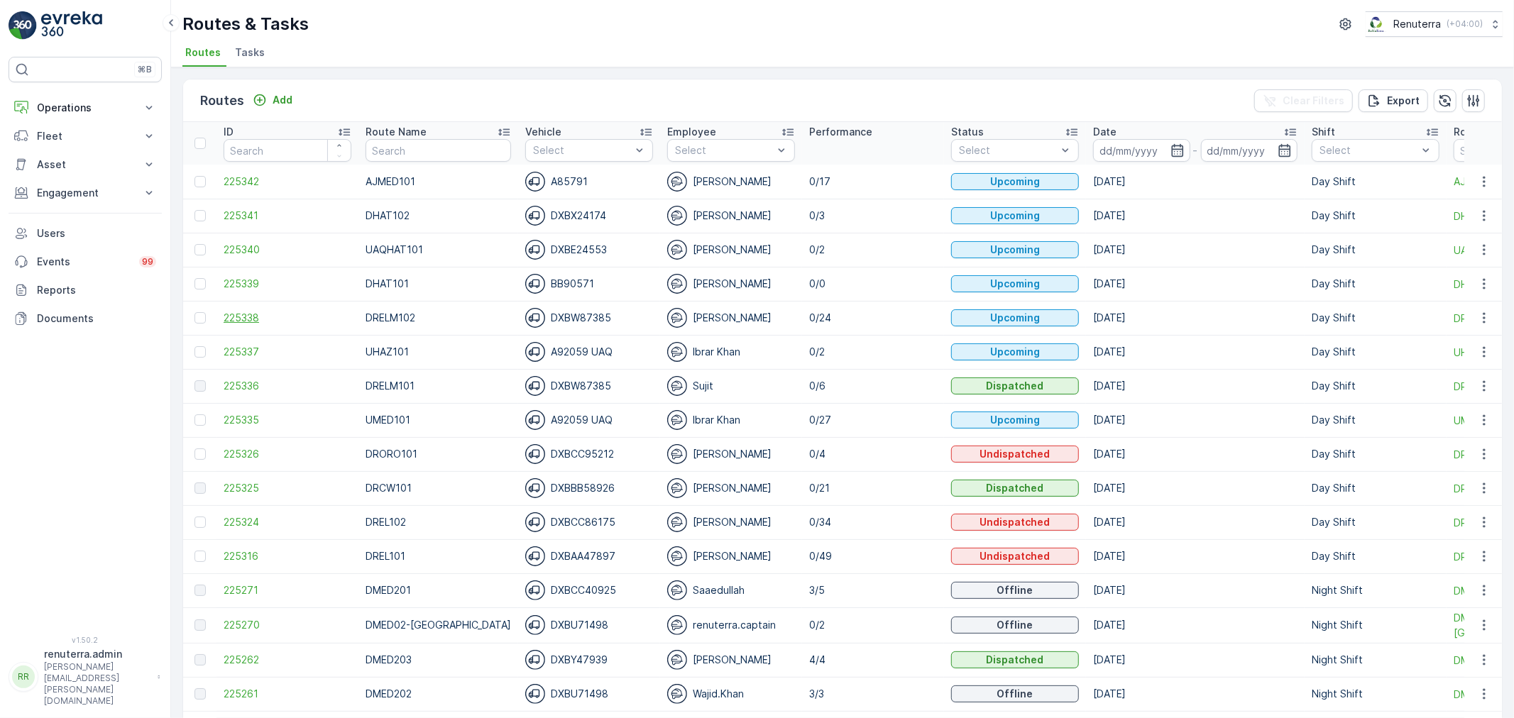
click at [251, 319] on span "225338" at bounding box center [288, 318] width 128 height 14
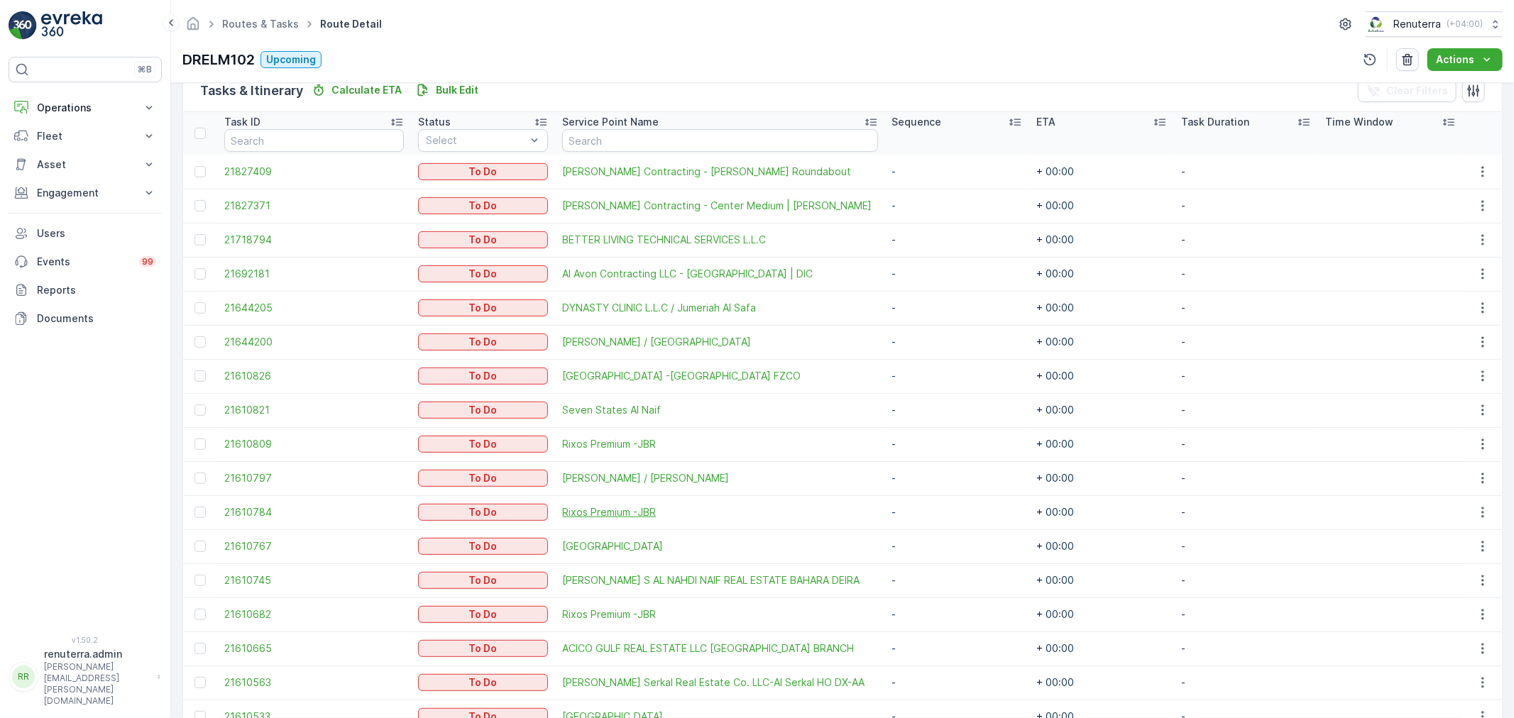
scroll to position [394, 0]
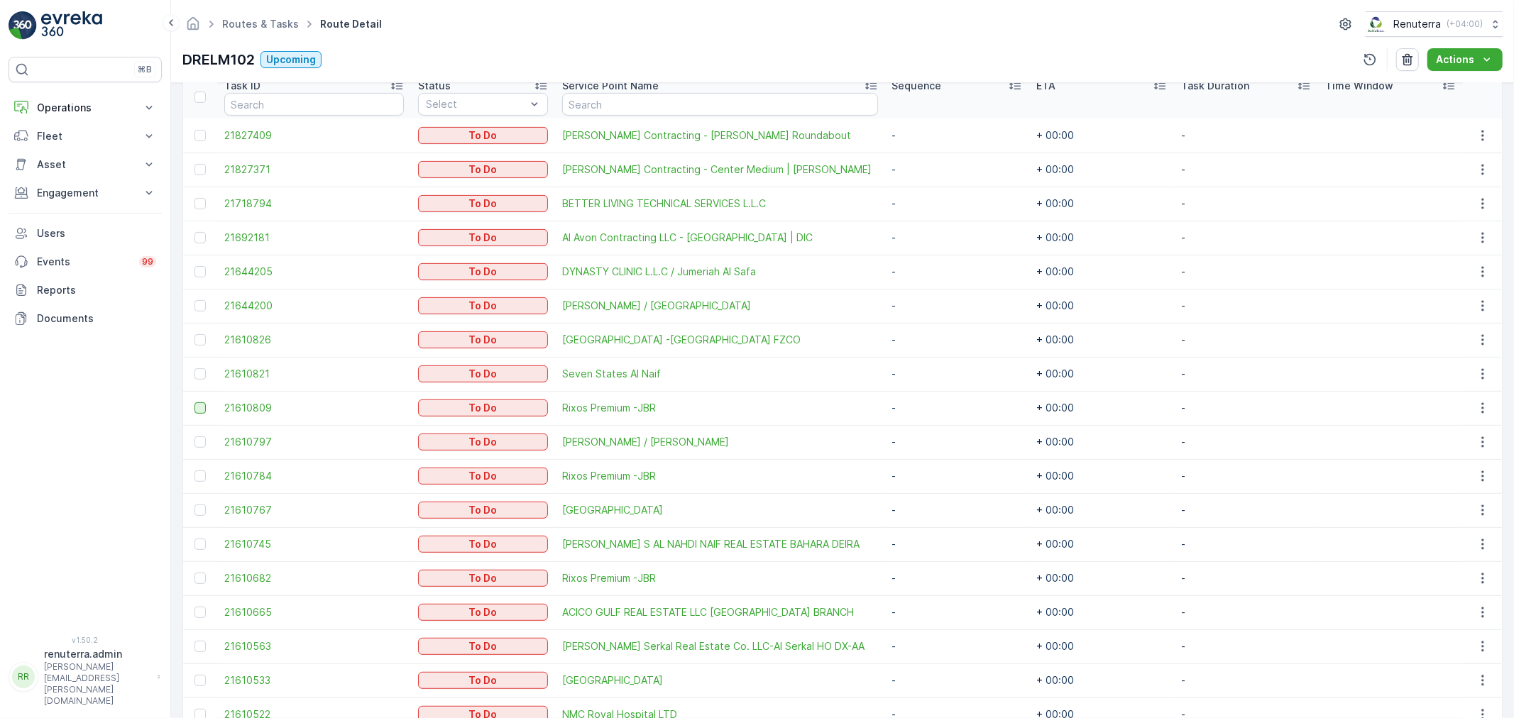
drag, startPoint x: 195, startPoint y: 373, endPoint x: 199, endPoint y: 405, distance: 32.1
click at [195, 374] on div at bounding box center [200, 373] width 11 height 11
click at [195, 368] on input "checkbox" at bounding box center [195, 368] width 0 height 0
click at [197, 412] on div at bounding box center [200, 408] width 11 height 11
click at [195, 403] on input "checkbox" at bounding box center [195, 403] width 0 height 0
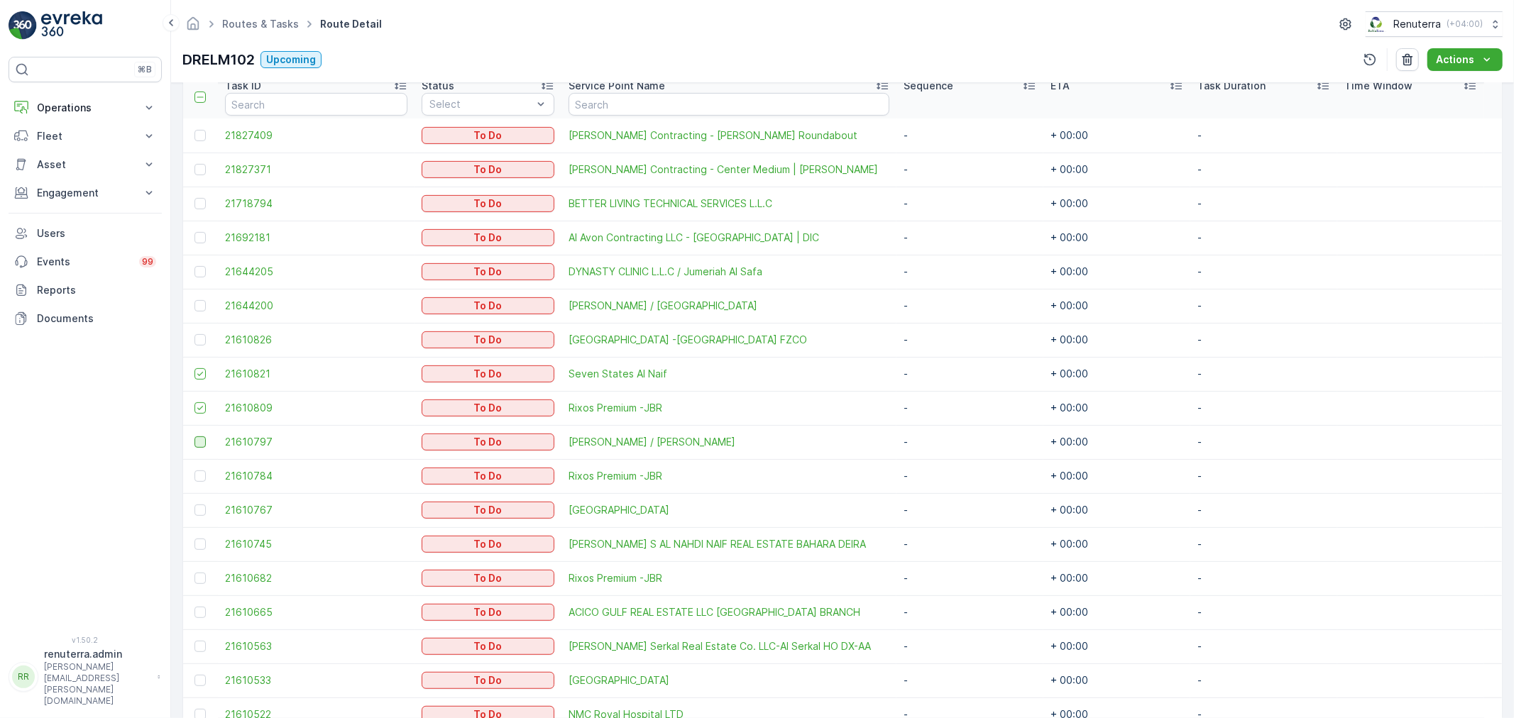
click at [197, 439] on div at bounding box center [200, 442] width 11 height 11
click at [195, 437] on input "checkbox" at bounding box center [195, 437] width 0 height 0
drag, startPoint x: 197, startPoint y: 476, endPoint x: 192, endPoint y: 508, distance: 32.9
click at [197, 476] on div at bounding box center [200, 476] width 11 height 11
click at [195, 471] on input "checkbox" at bounding box center [195, 471] width 0 height 0
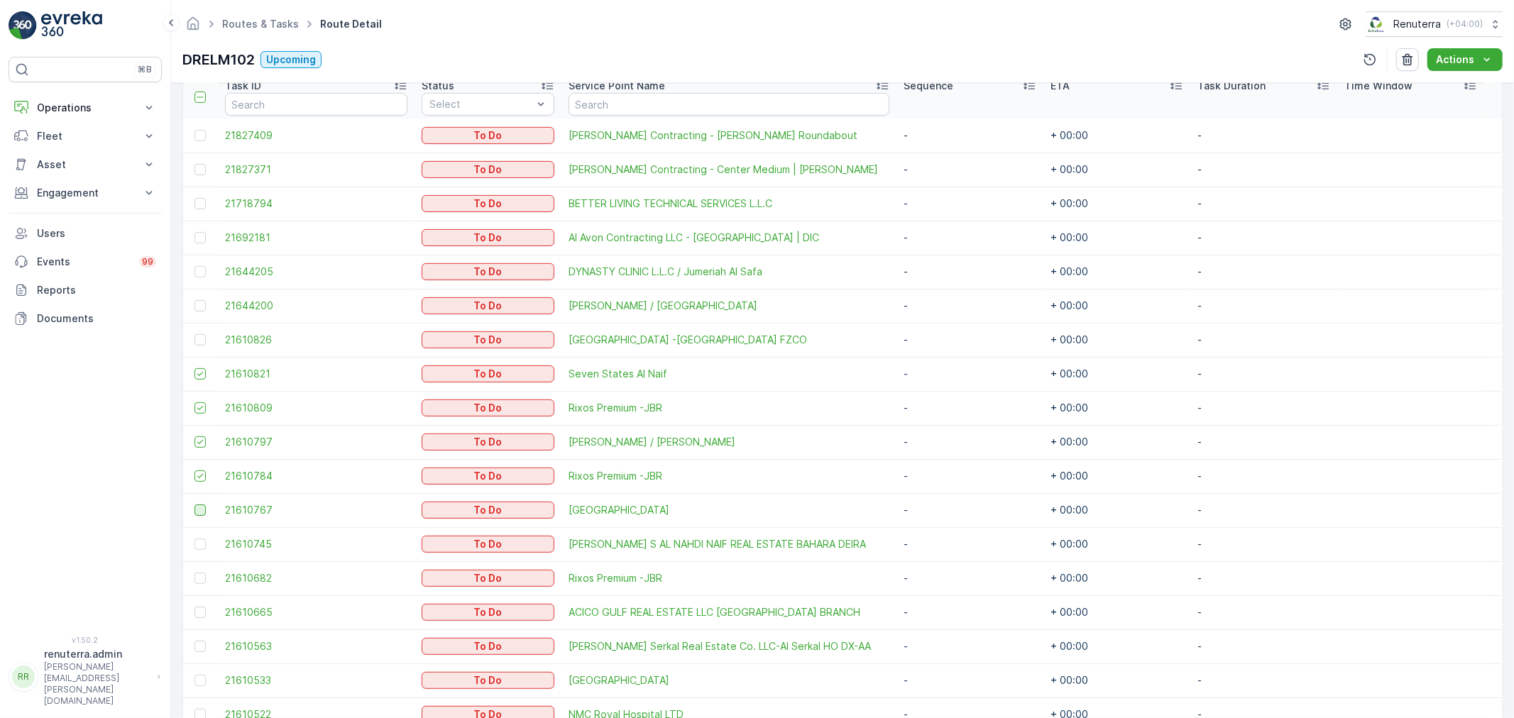
click at [197, 506] on div at bounding box center [200, 510] width 11 height 11
click at [195, 505] on input "checkbox" at bounding box center [195, 505] width 0 height 0
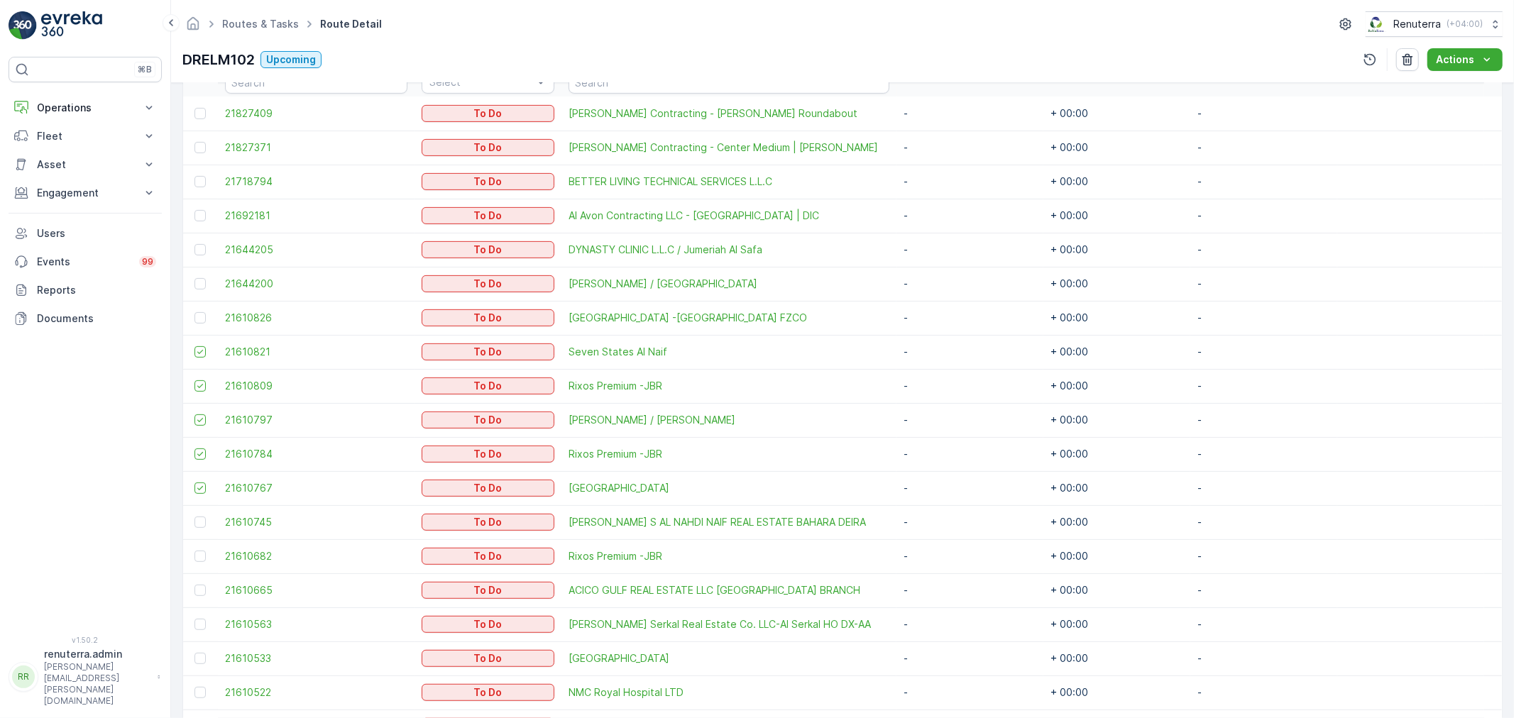
scroll to position [473, 0]
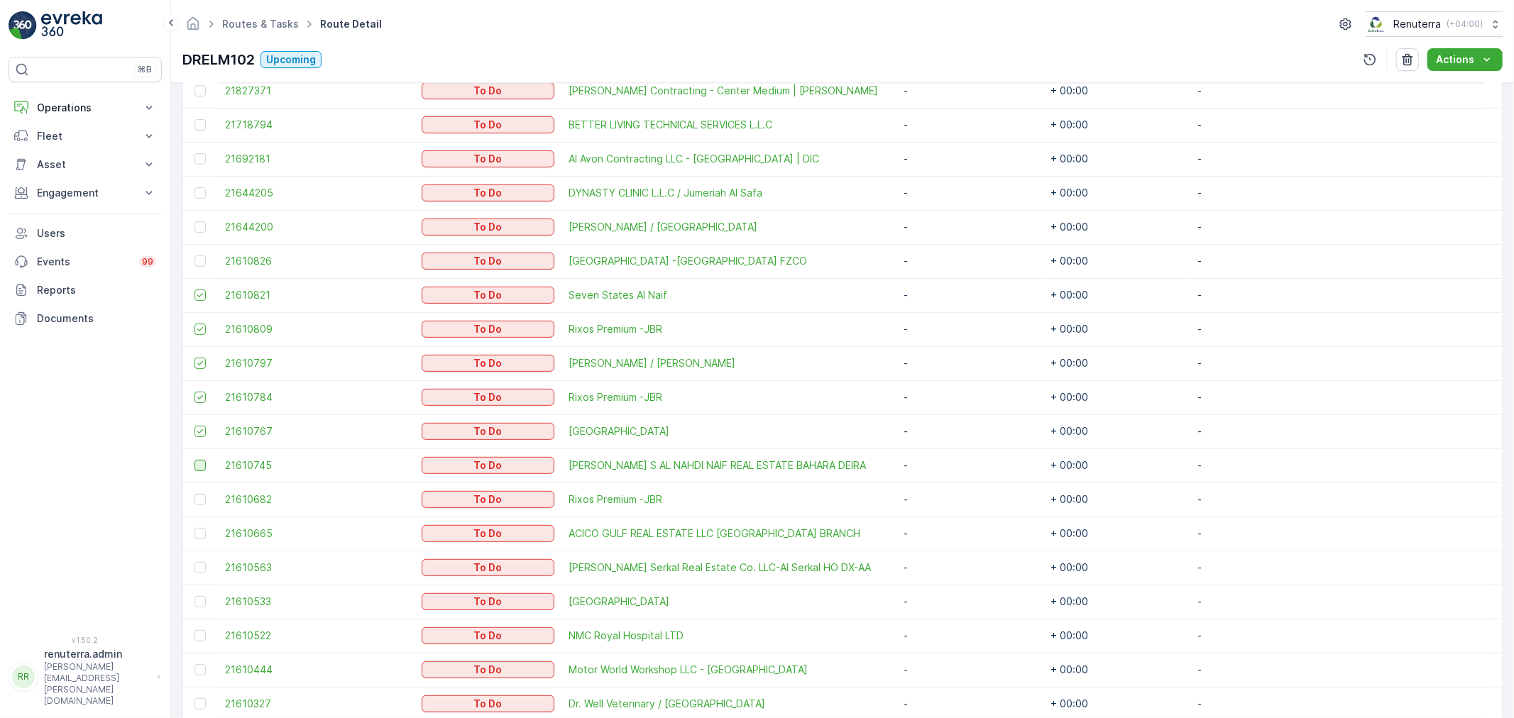
click at [202, 464] on div at bounding box center [200, 465] width 11 height 11
click at [195, 460] on input "checkbox" at bounding box center [195, 460] width 0 height 0
click at [200, 502] on div at bounding box center [200, 499] width 11 height 11
click at [195, 494] on input "checkbox" at bounding box center [195, 494] width 0 height 0
click at [203, 563] on div at bounding box center [200, 567] width 11 height 11
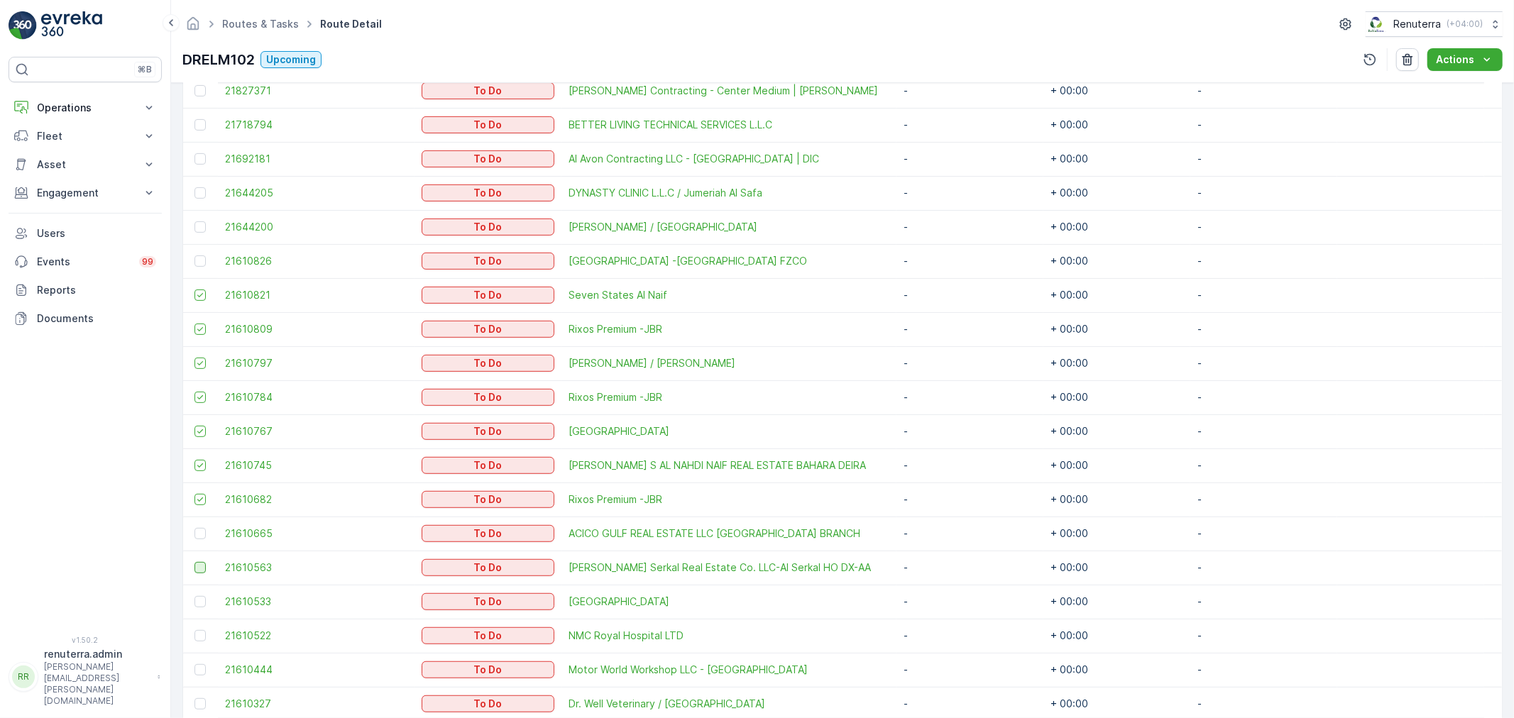
click at [195, 562] on input "checkbox" at bounding box center [195, 562] width 0 height 0
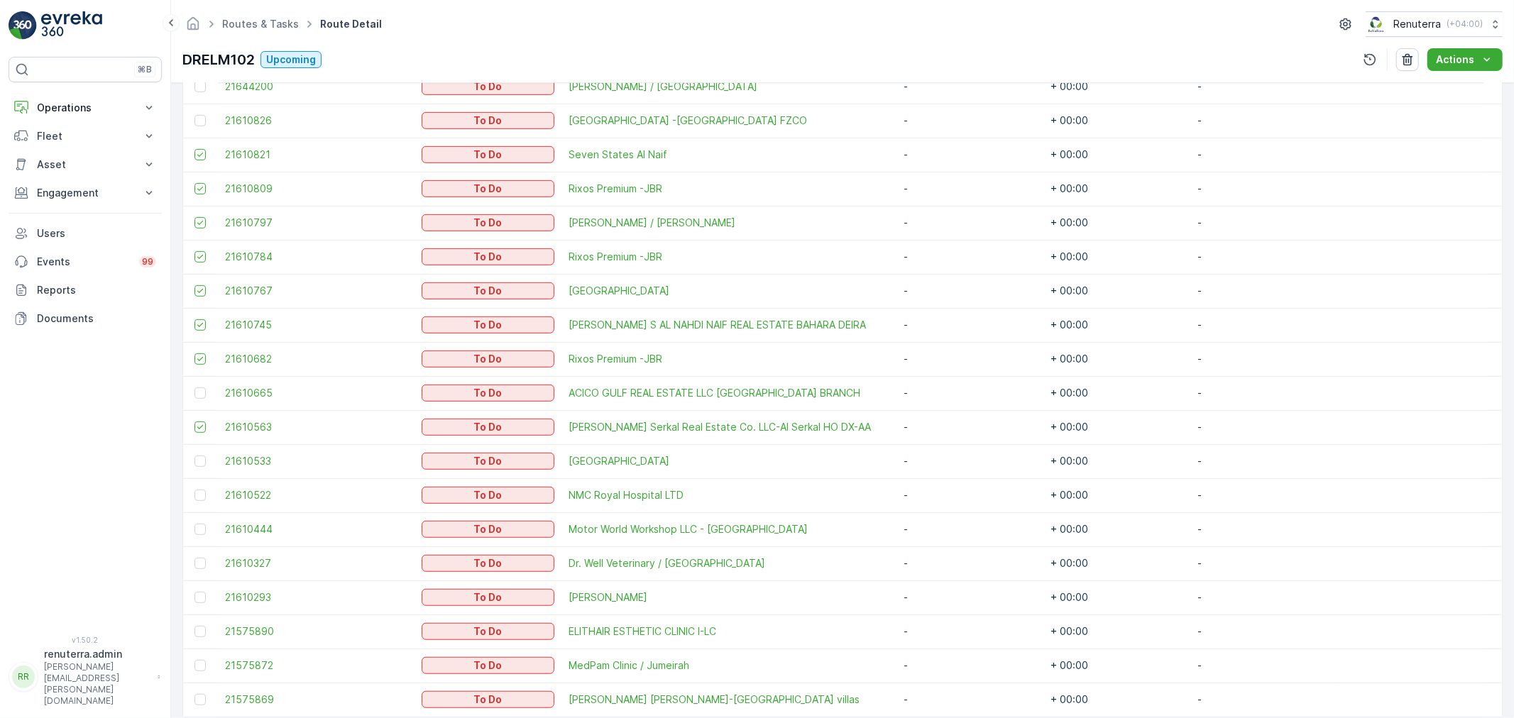
scroll to position [630, 0]
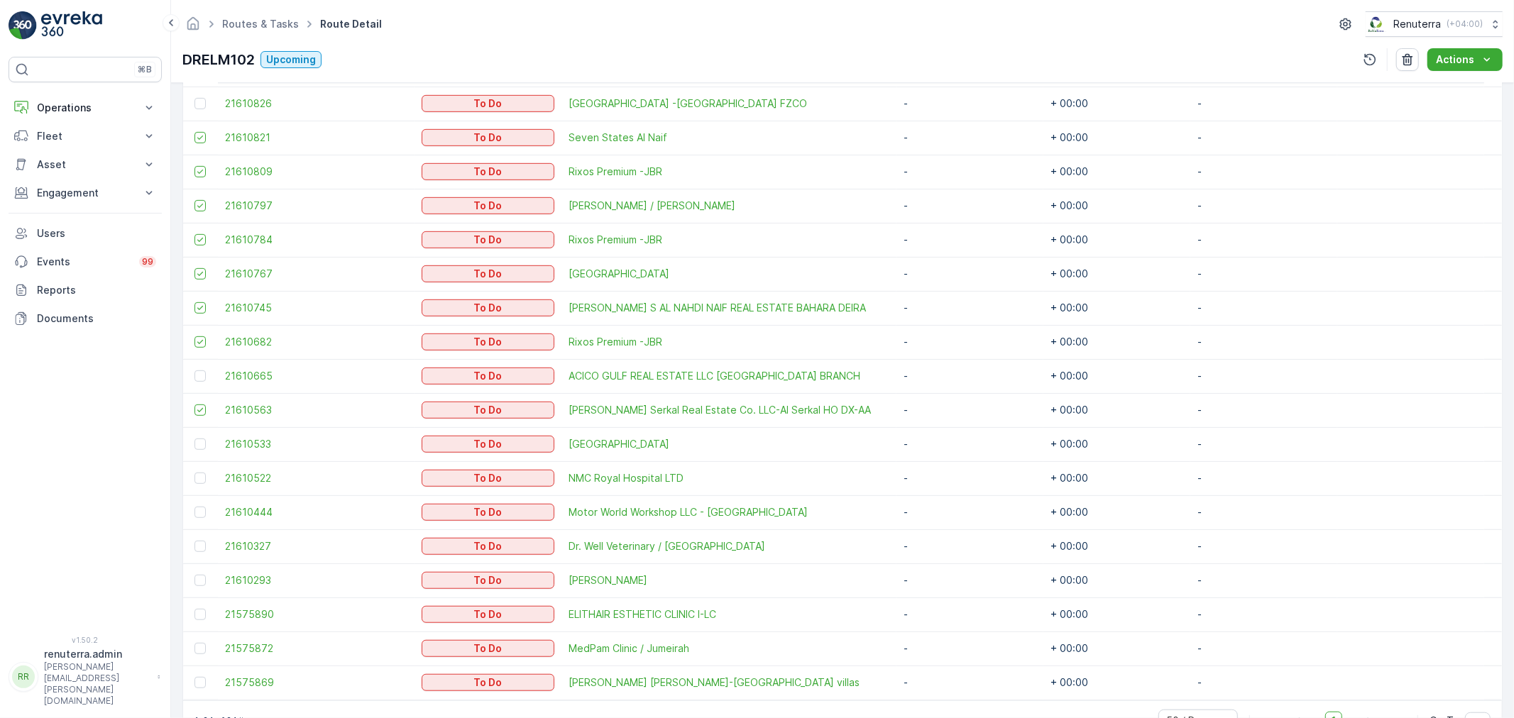
click at [190, 439] on td at bounding box center [200, 444] width 35 height 34
drag, startPoint x: 197, startPoint y: 440, endPoint x: 203, endPoint y: 452, distance: 13.0
click at [197, 441] on div at bounding box center [200, 444] width 11 height 11
click at [195, 439] on input "checkbox" at bounding box center [195, 439] width 0 height 0
click at [199, 479] on div at bounding box center [200, 478] width 11 height 11
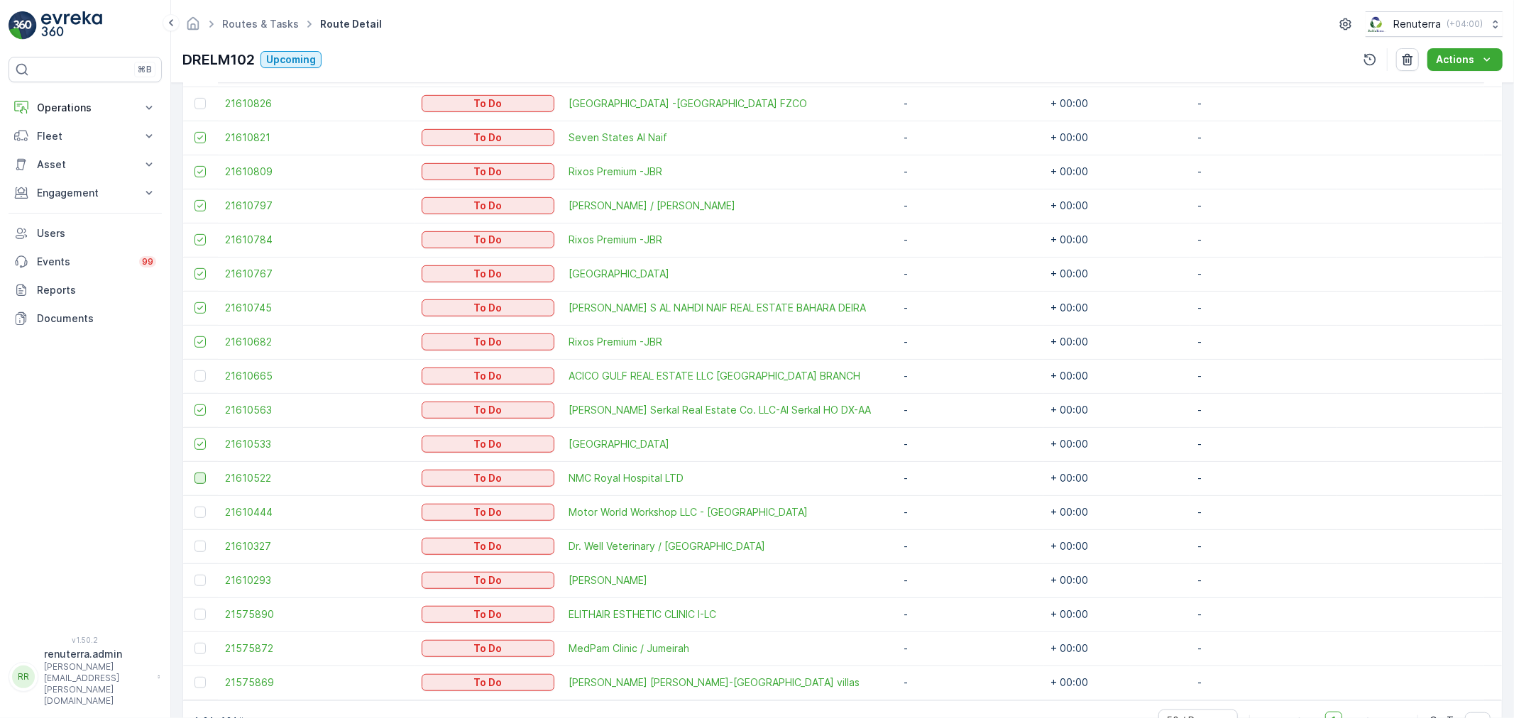
click at [195, 473] on input "checkbox" at bounding box center [195, 473] width 0 height 0
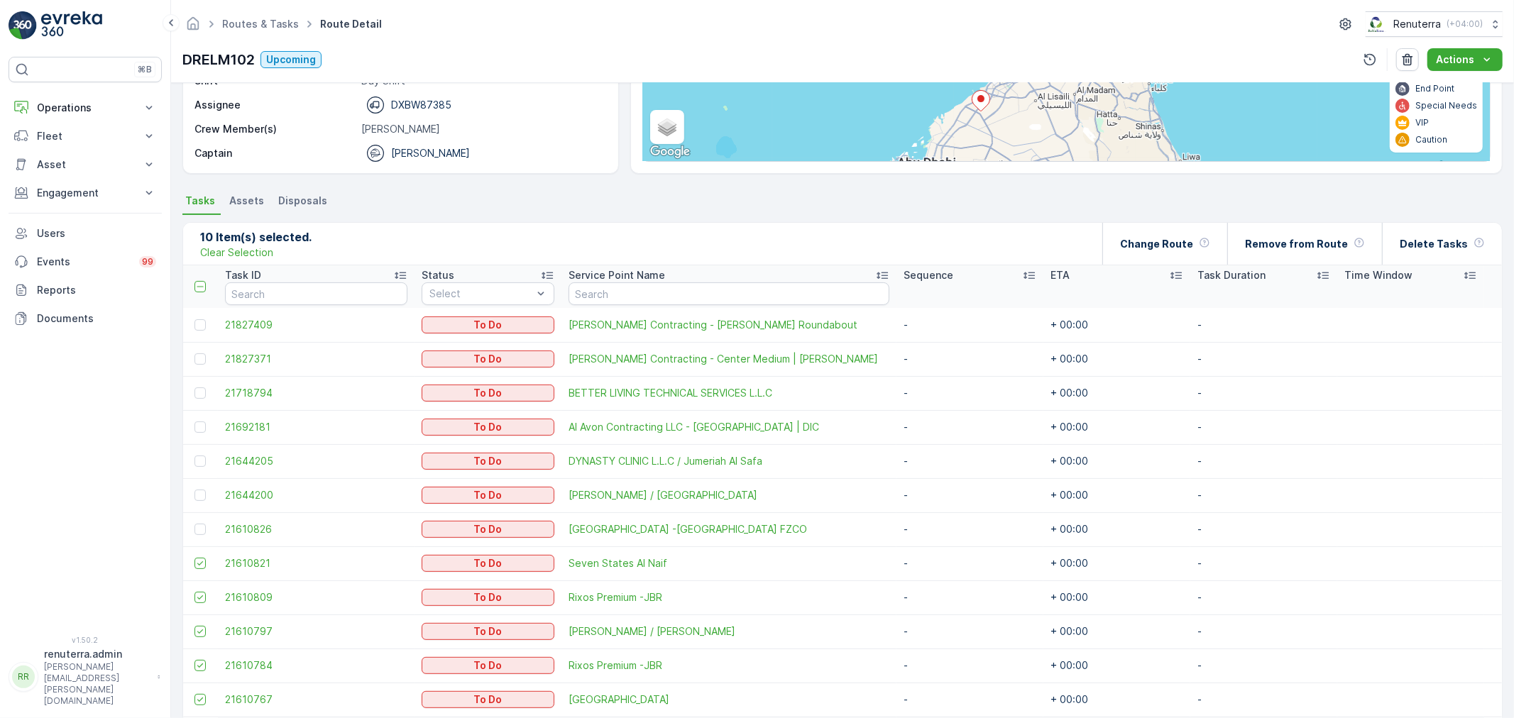
scroll to position [119, 0]
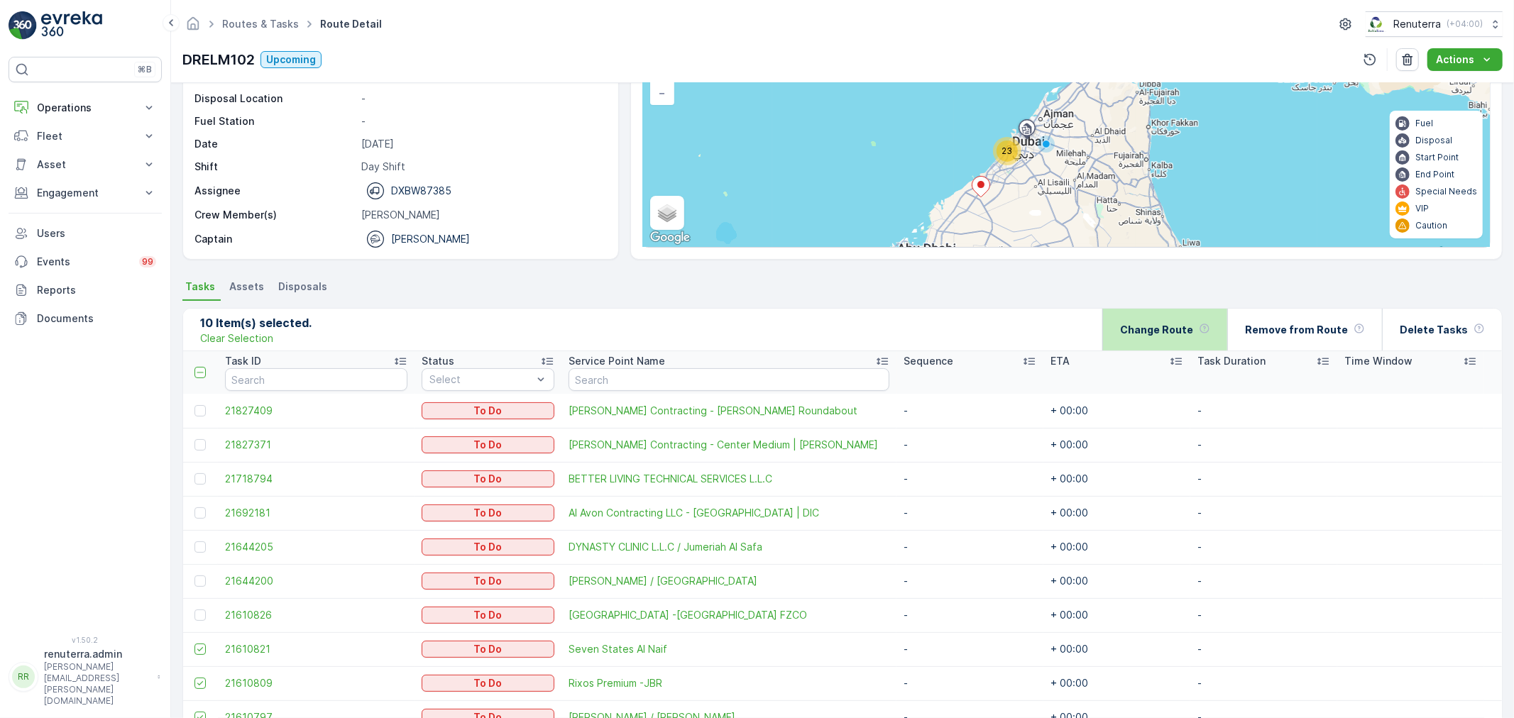
click at [1193, 335] on p "Change Route" at bounding box center [1156, 330] width 73 height 14
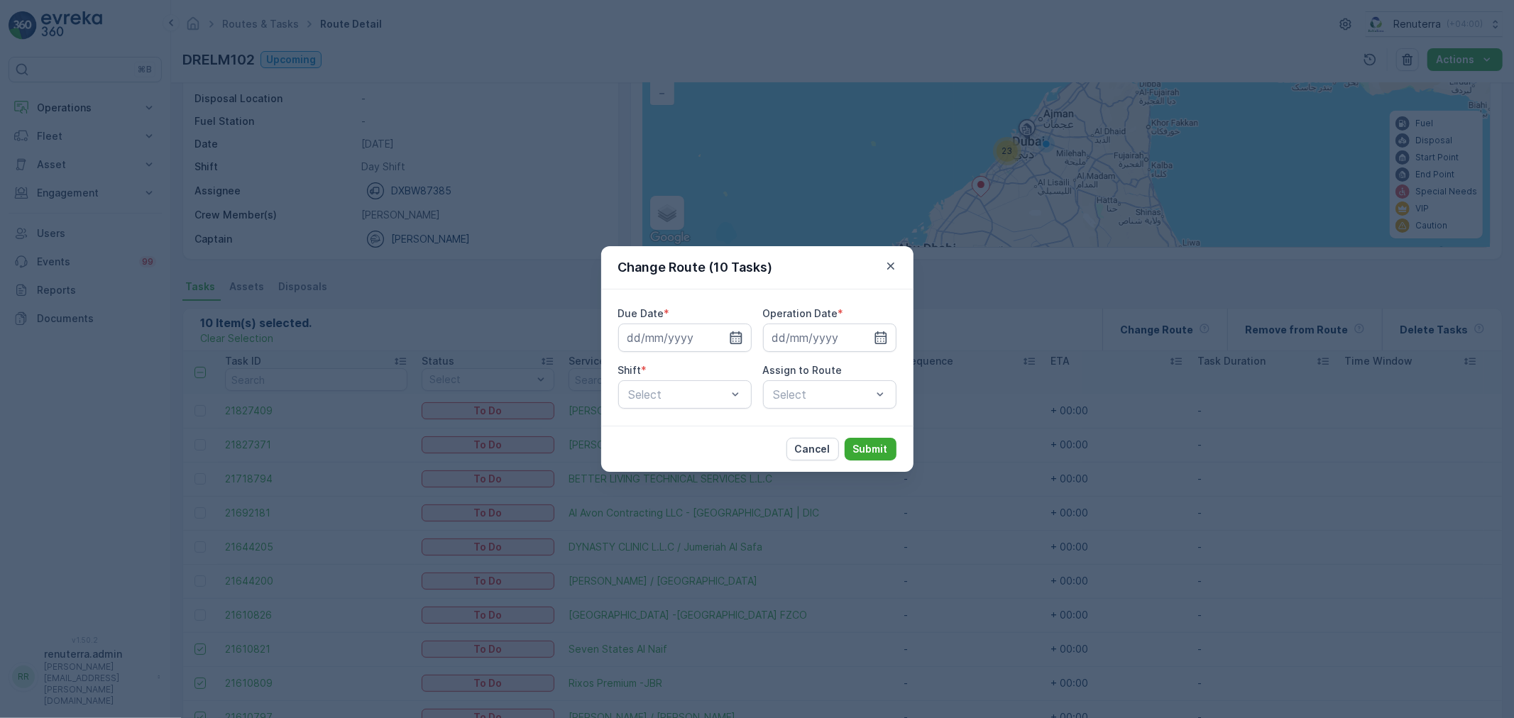
click at [743, 337] on input at bounding box center [684, 338] width 133 height 28
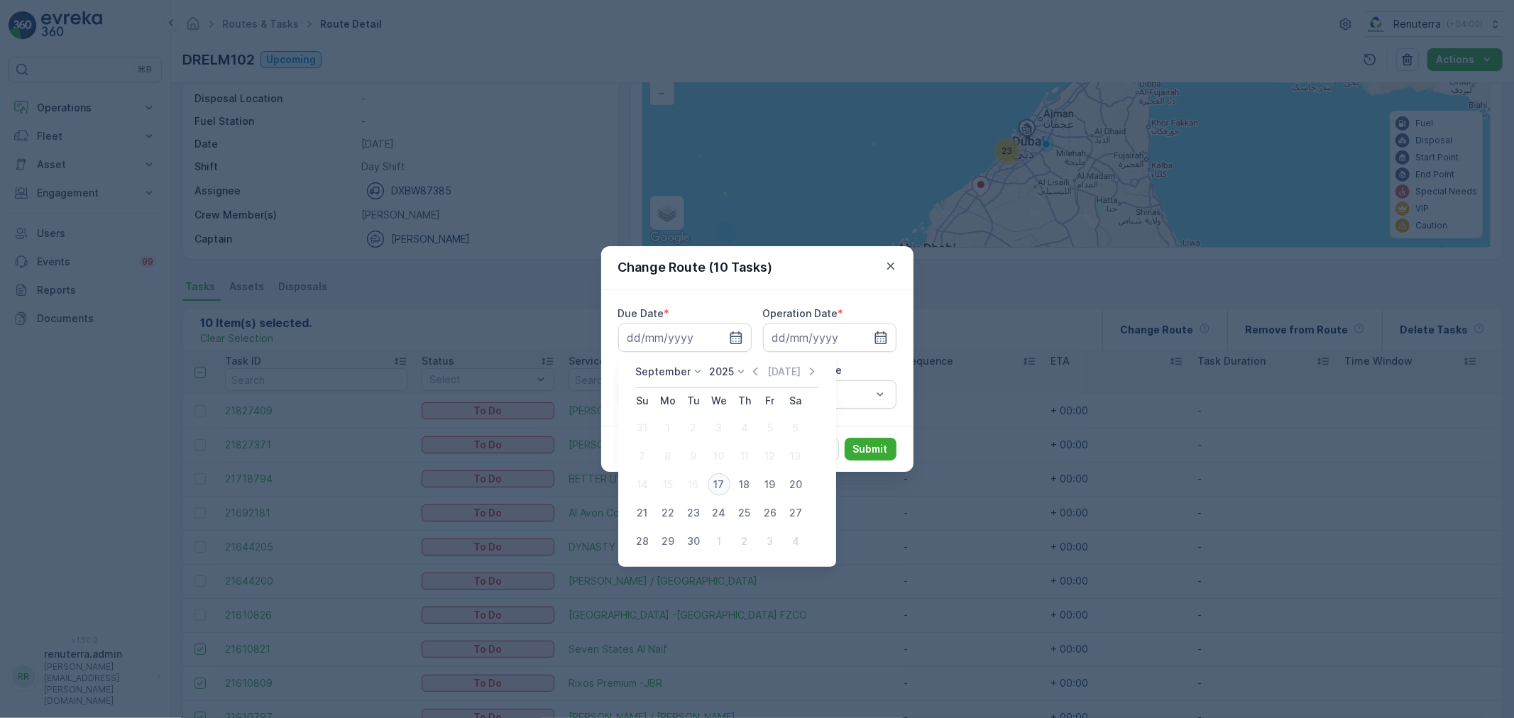
click at [718, 488] on div "17" at bounding box center [719, 485] width 23 height 23
type input "17.09.2025"
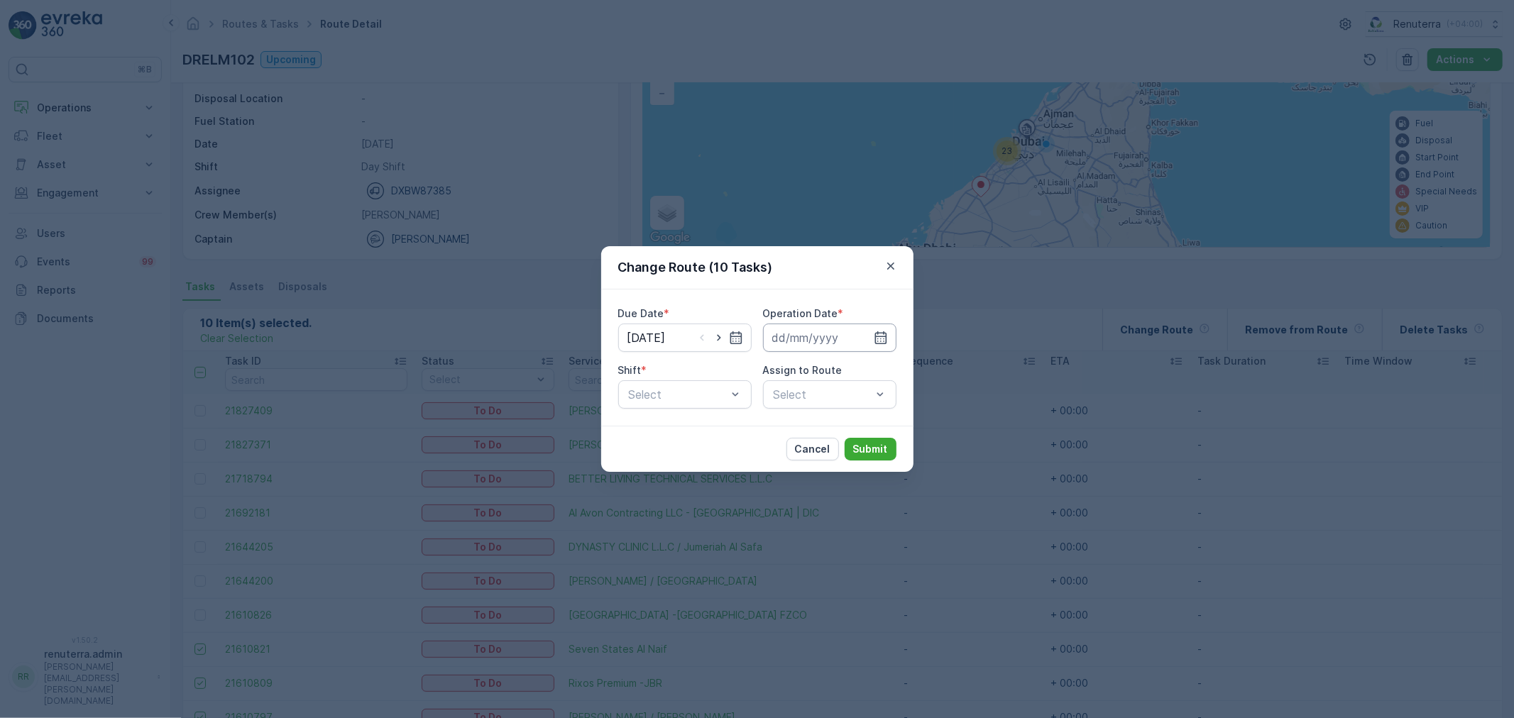
drag, startPoint x: 880, startPoint y: 335, endPoint x: 870, endPoint y: 342, distance: 12.8
click at [880, 336] on icon "button" at bounding box center [881, 338] width 14 height 14
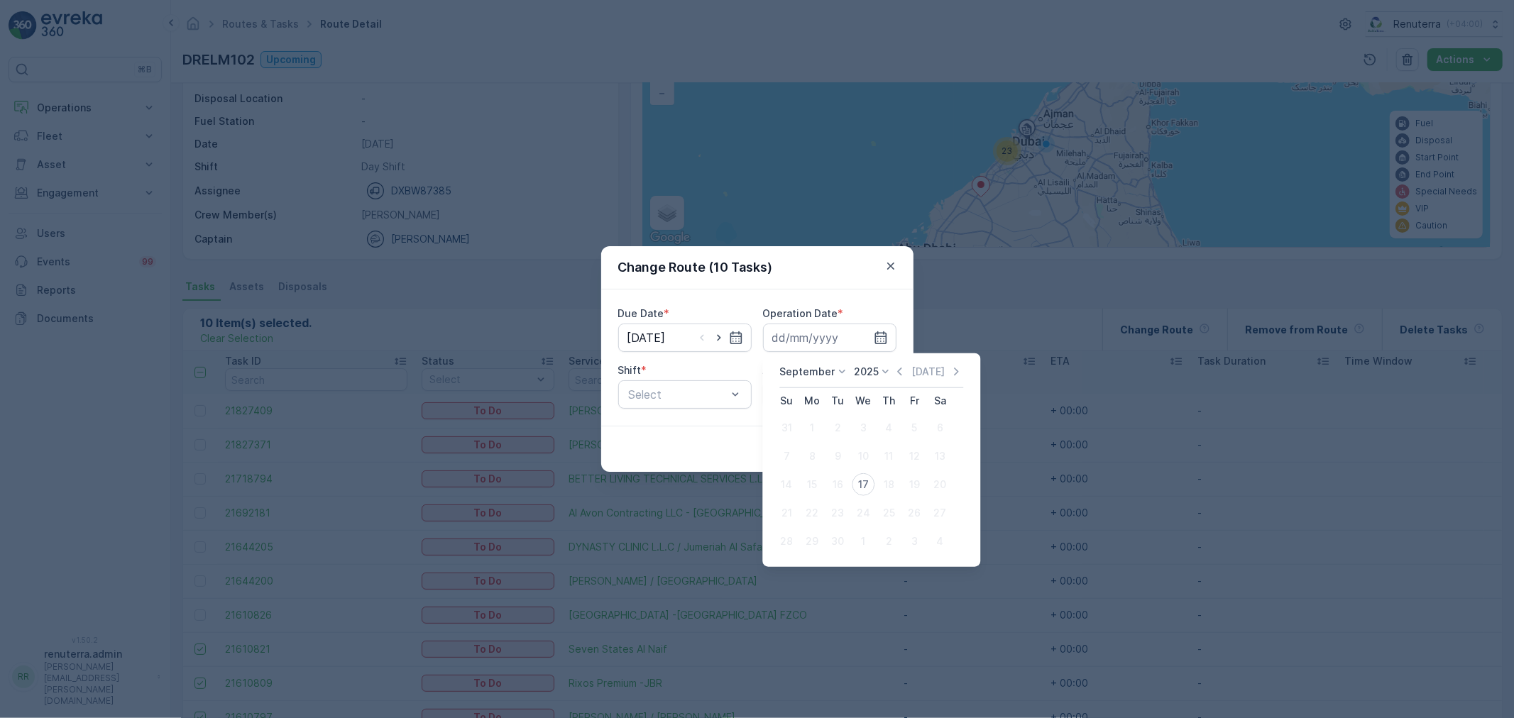
drag, startPoint x: 859, startPoint y: 484, endPoint x: 783, endPoint y: 457, distance: 80.9
click at [855, 480] on div "17" at bounding box center [863, 485] width 23 height 23
type input "17.09.2025"
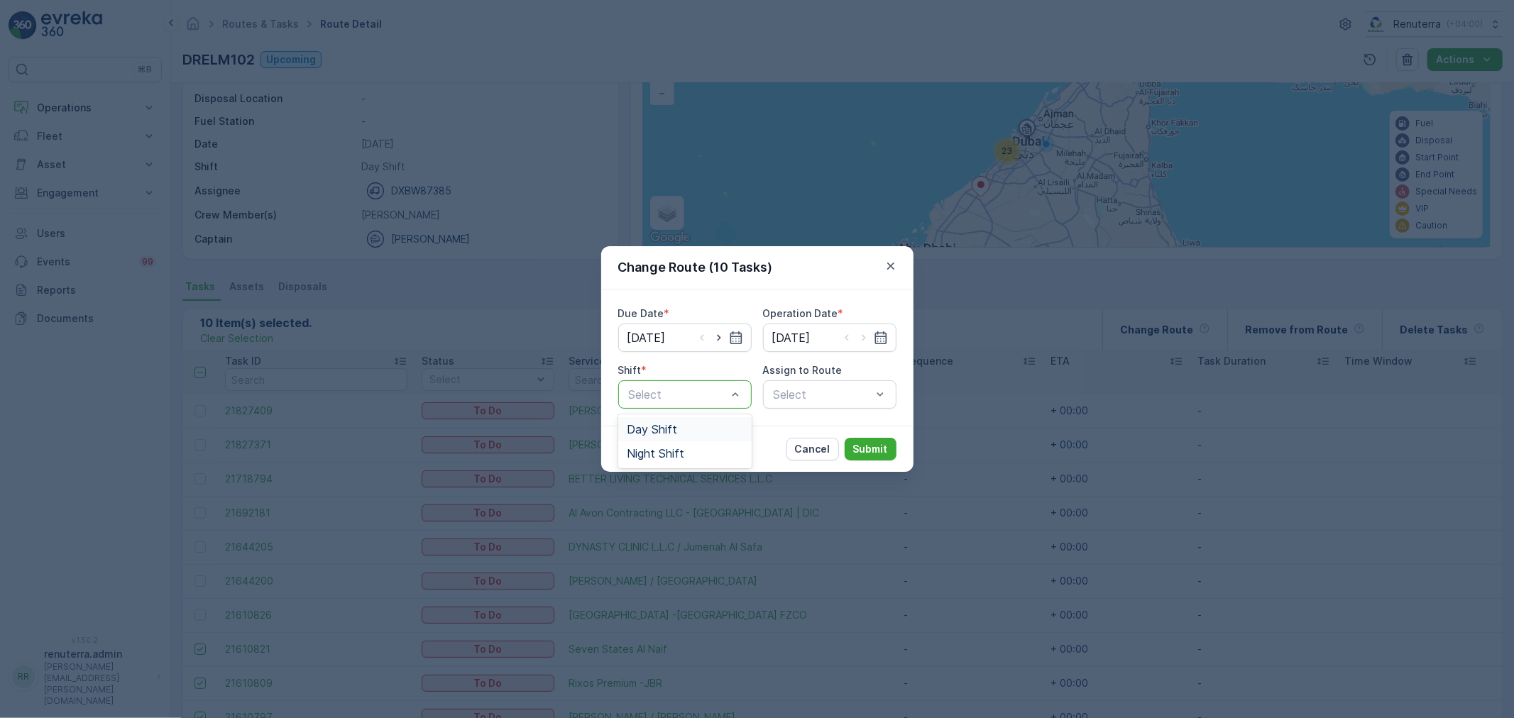
drag, startPoint x: 699, startPoint y: 421, endPoint x: 719, endPoint y: 421, distance: 19.9
click at [701, 421] on div "Day Shift" at bounding box center [684, 429] width 133 height 24
click at [801, 393] on div "Select" at bounding box center [829, 395] width 133 height 28
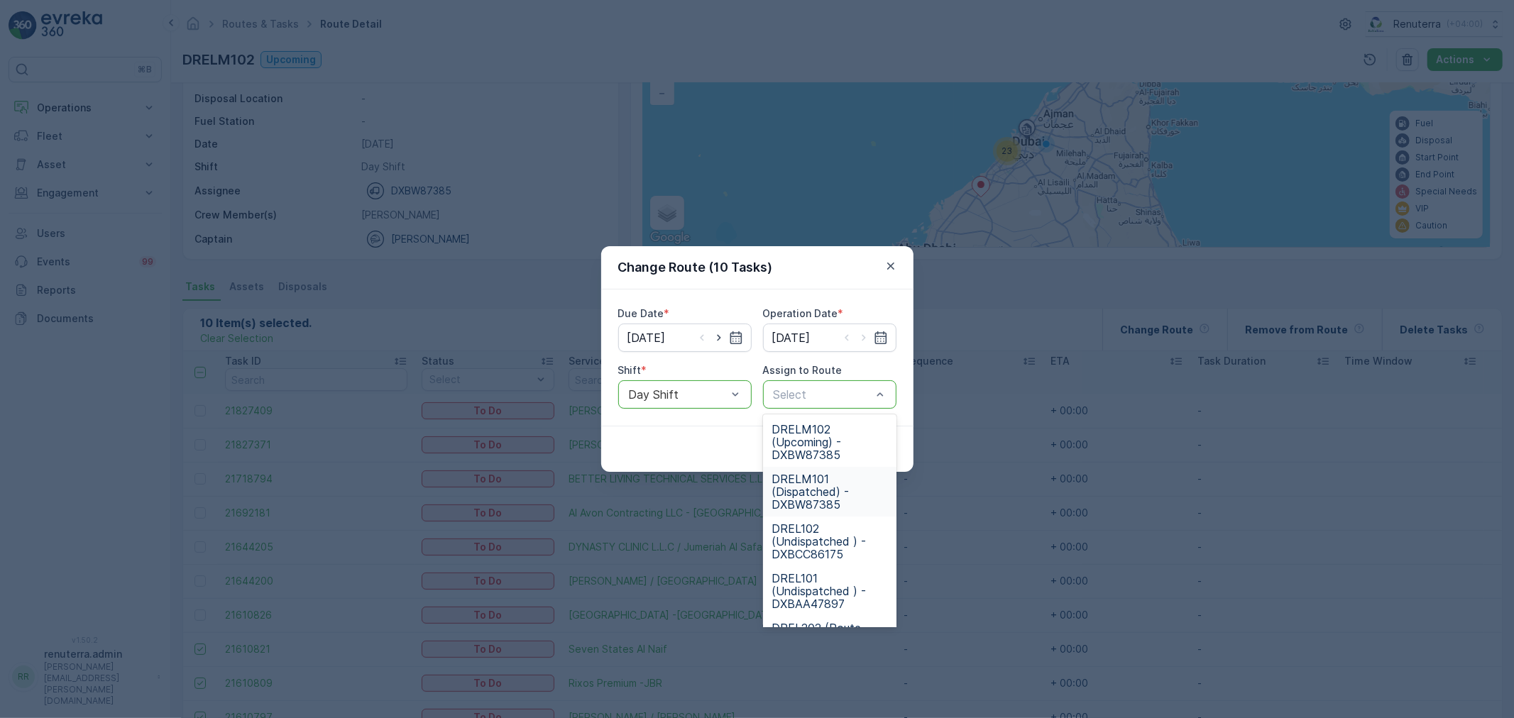
click at [834, 474] on span "DRELM101 (Dispatched) - DXBW87385" at bounding box center [830, 492] width 116 height 38
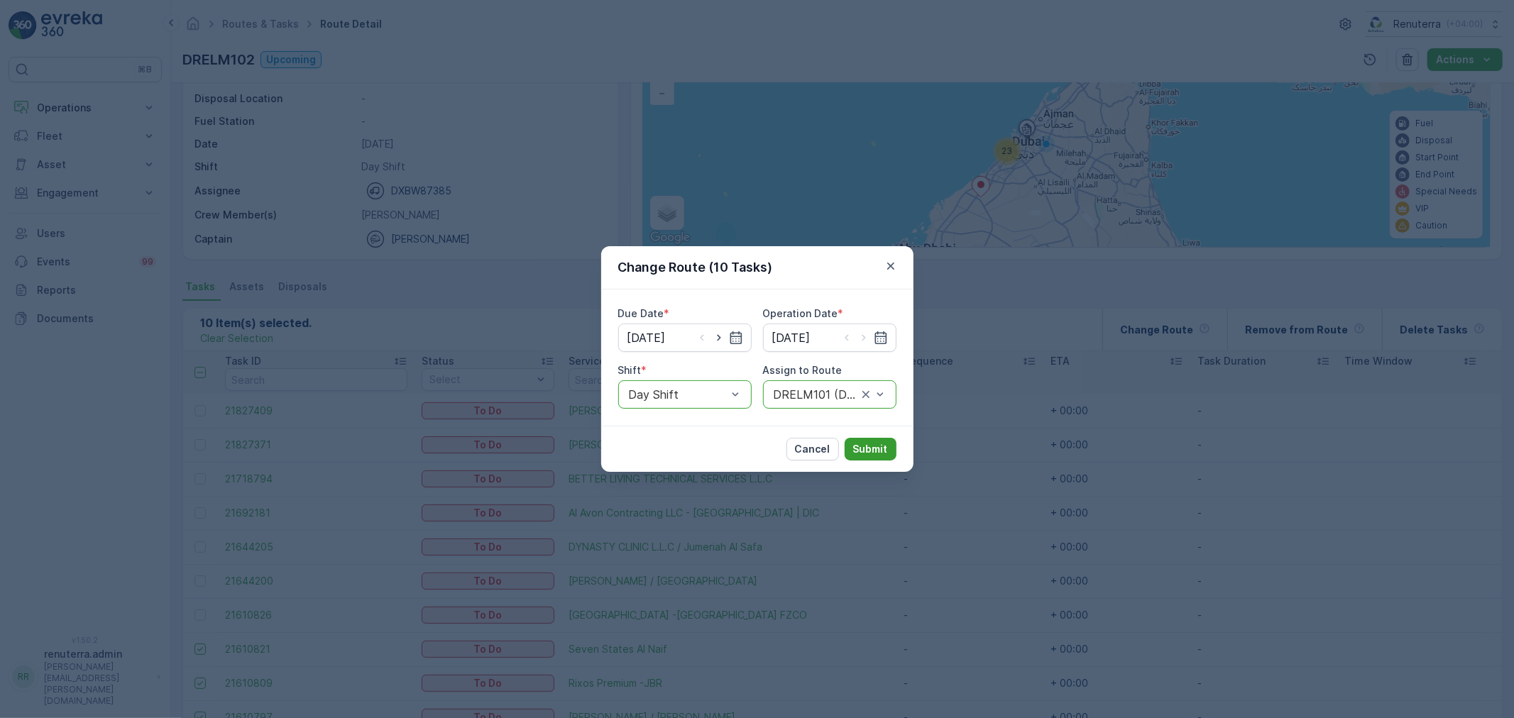
click at [886, 454] on p "Submit" at bounding box center [870, 449] width 35 height 14
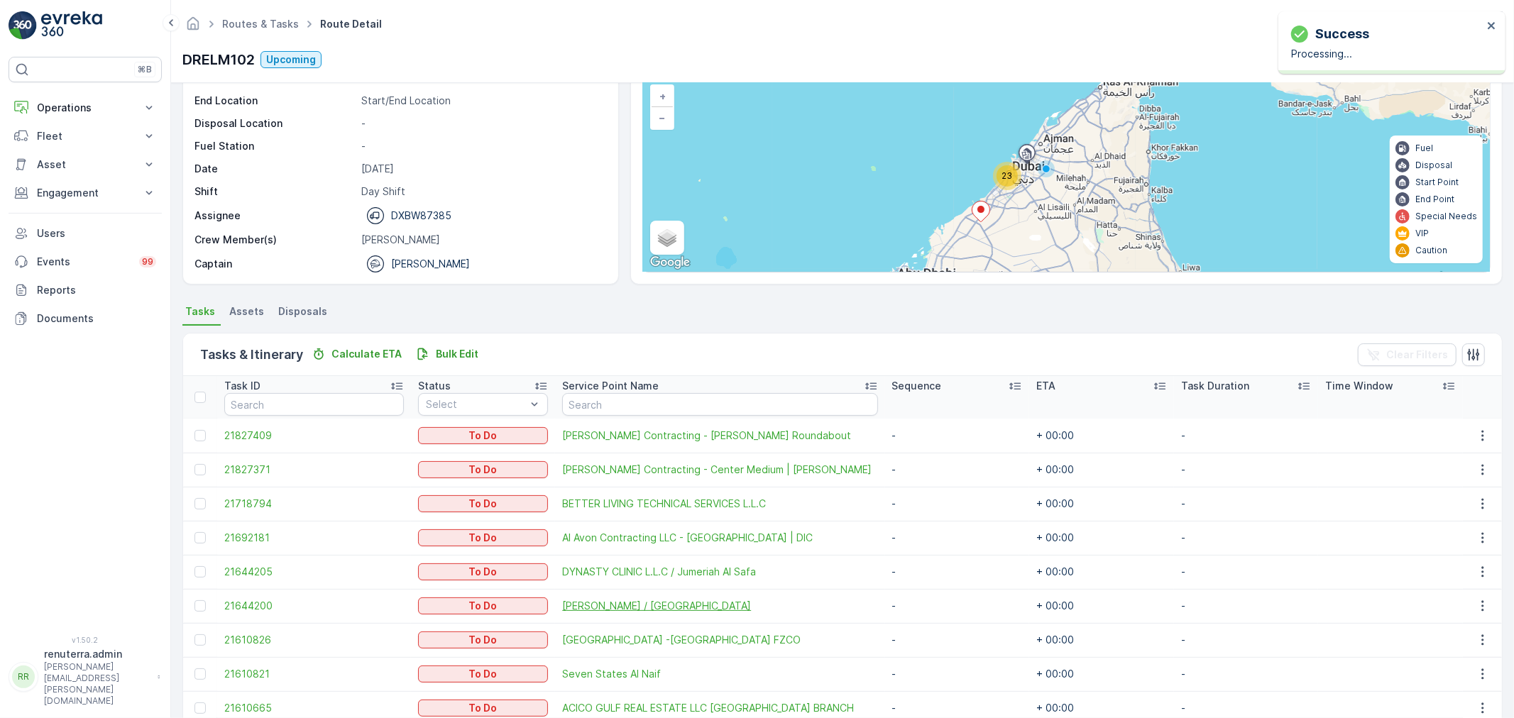
scroll to position [315, 0]
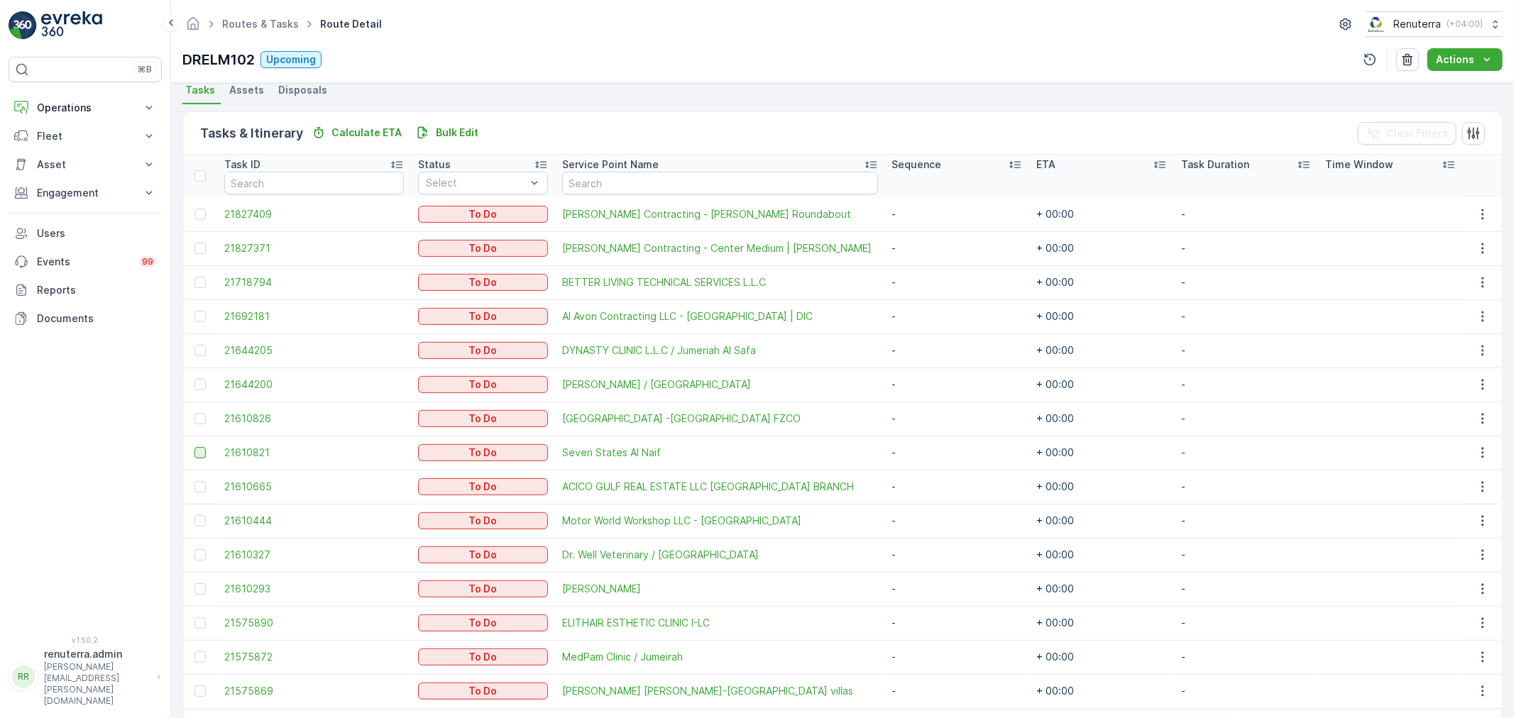
click at [197, 453] on div at bounding box center [200, 452] width 11 height 11
click at [195, 447] on input "checkbox" at bounding box center [195, 447] width 0 height 0
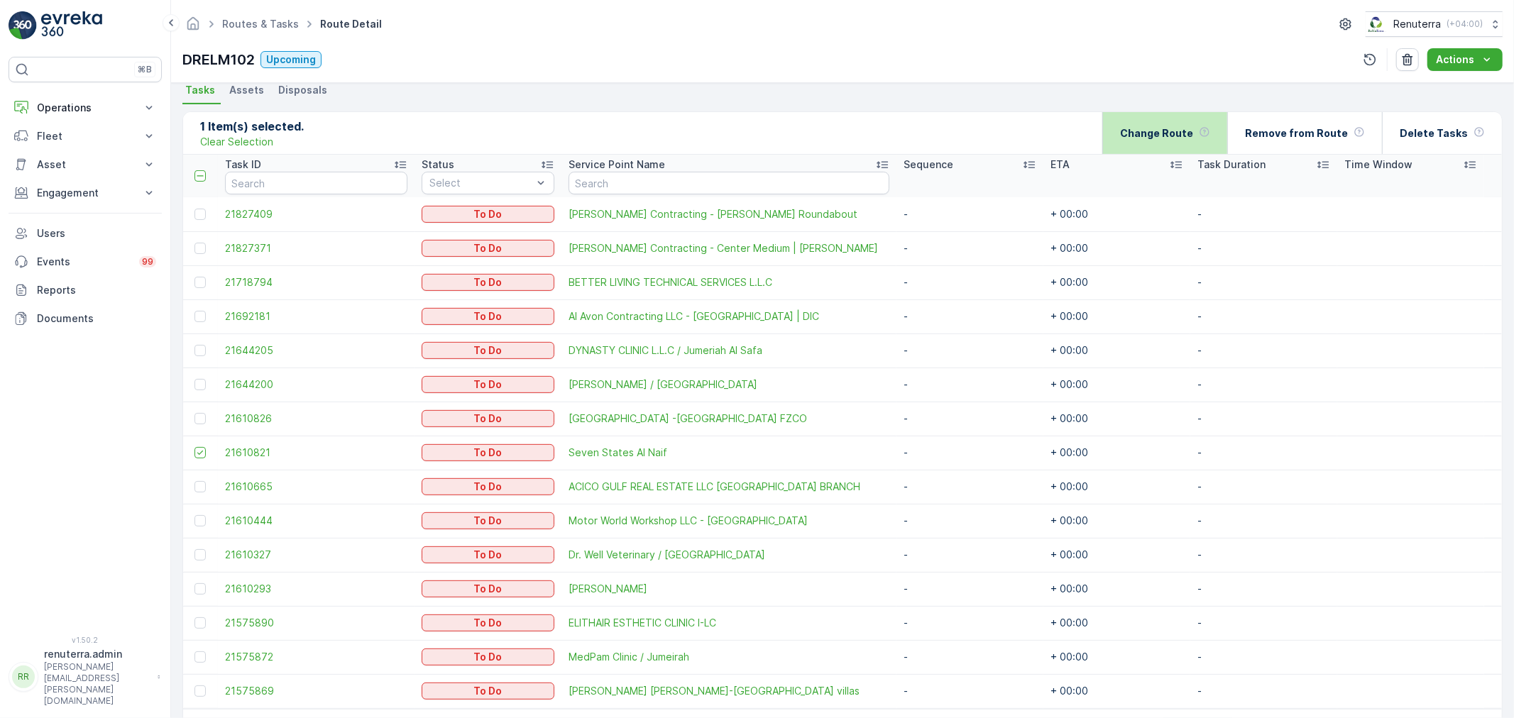
click at [1189, 149] on div "Change Route" at bounding box center [1165, 133] width 90 height 42
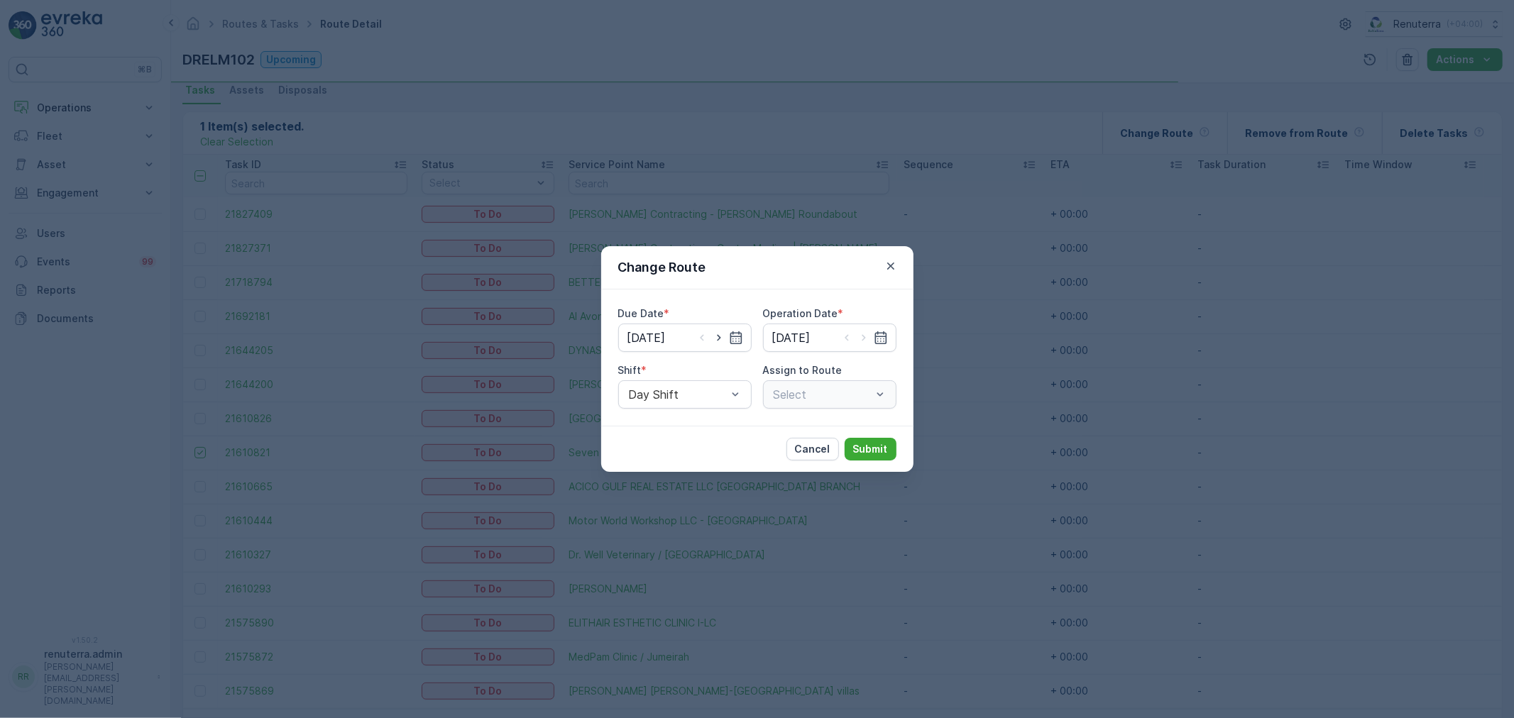
type input "17.09.2025"
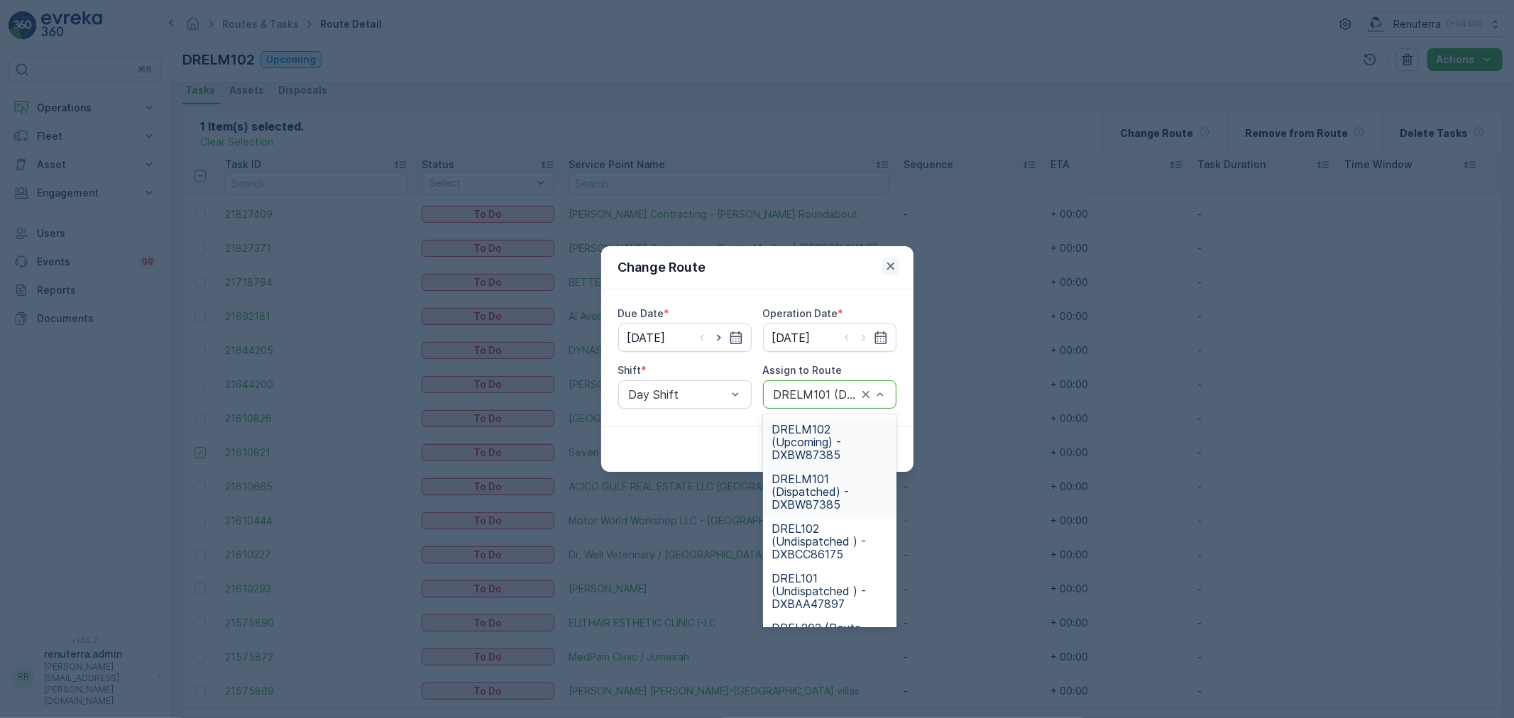
click at [897, 266] on icon "button" at bounding box center [891, 266] width 14 height 14
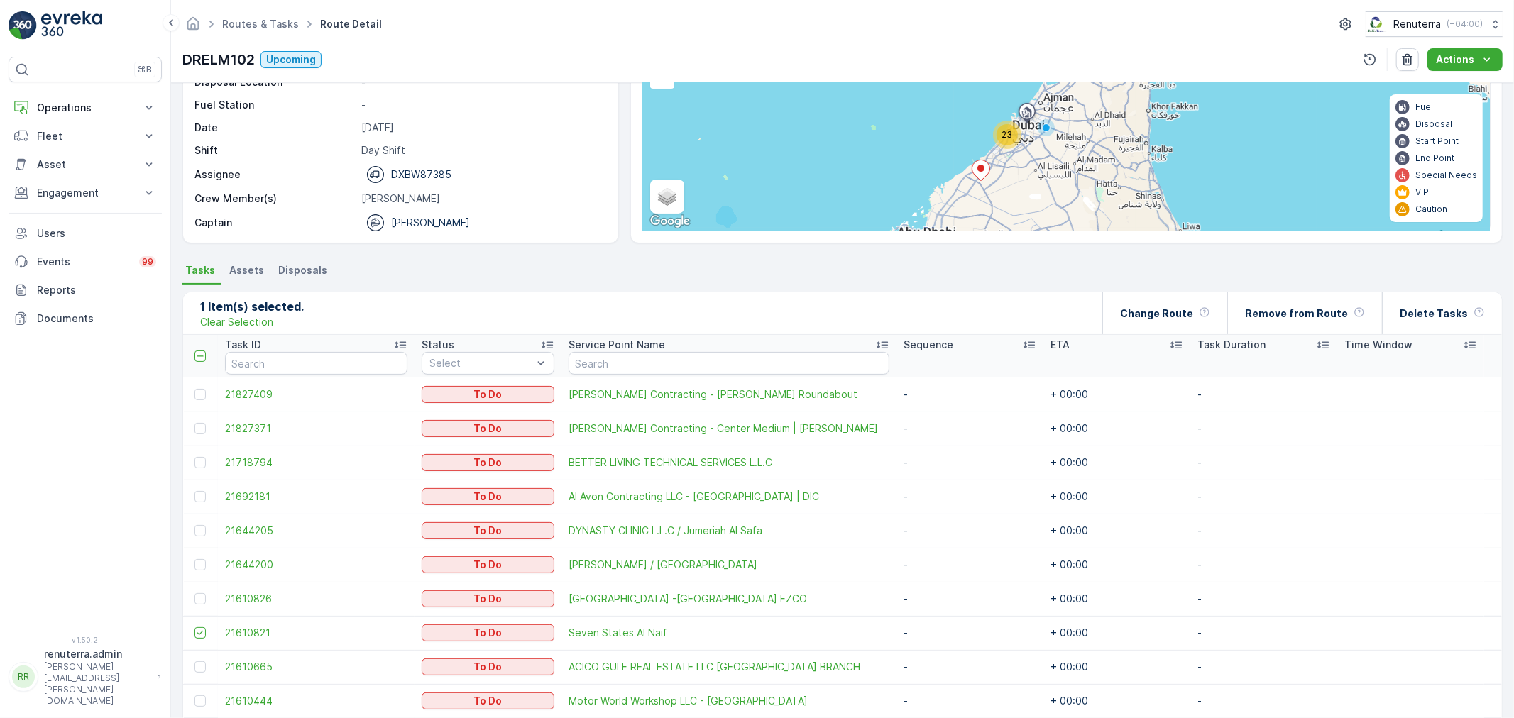
scroll to position [0, 0]
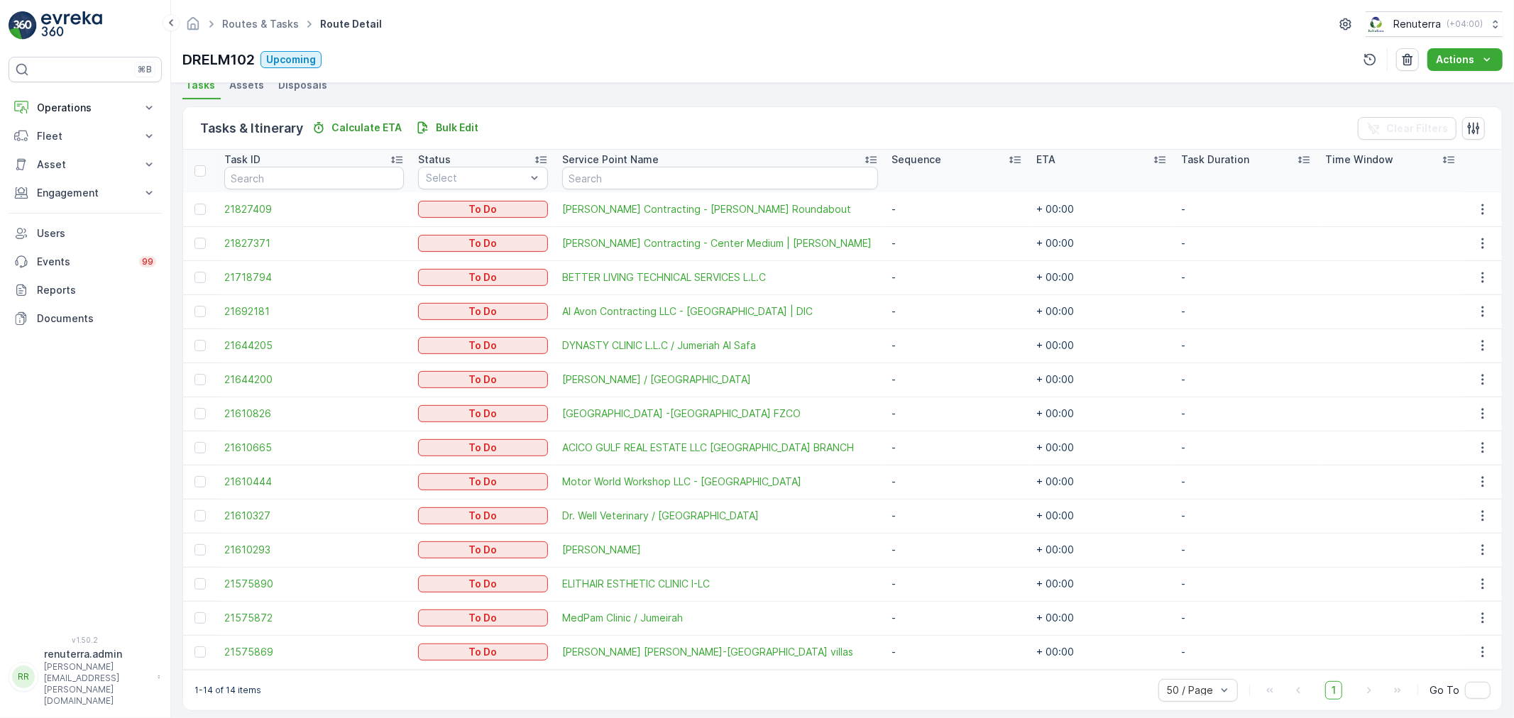
scroll to position [330, 0]
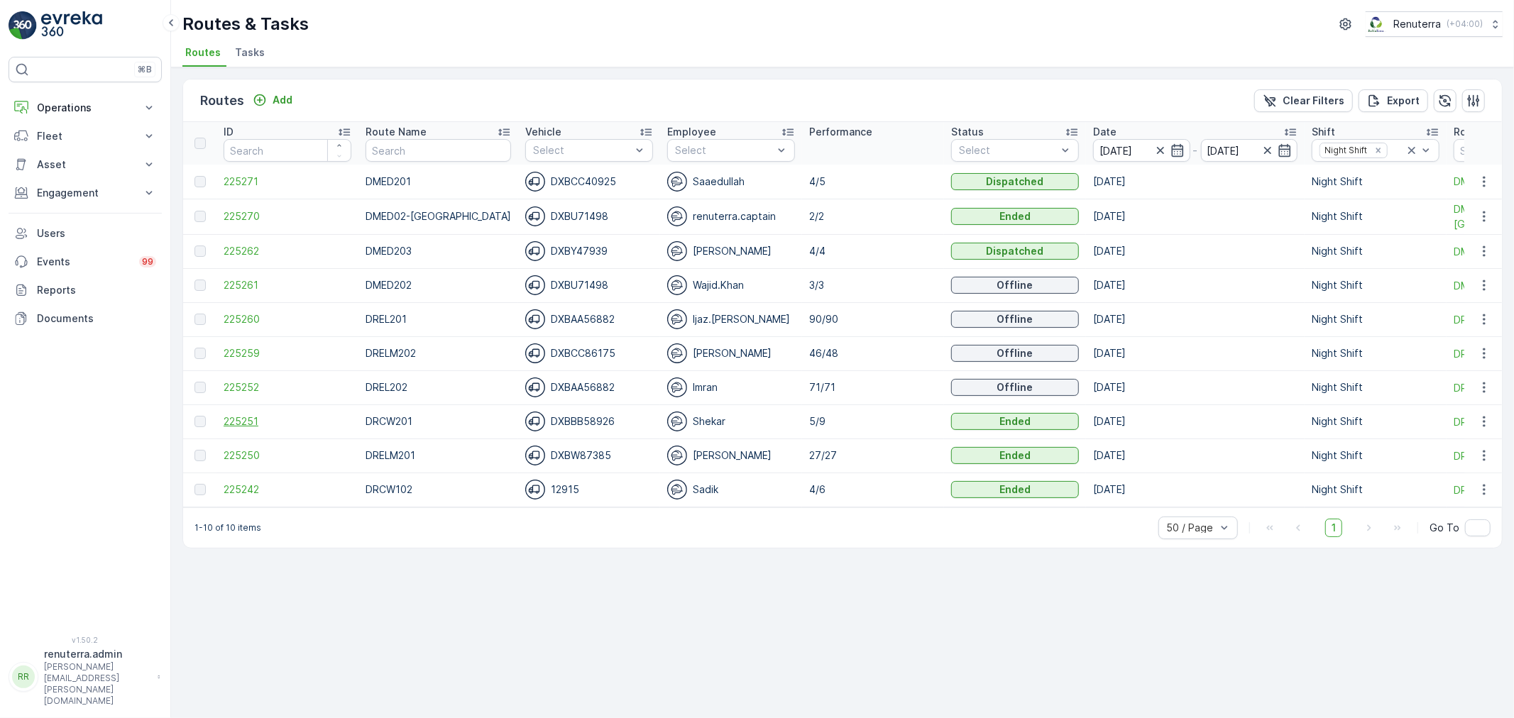
click at [250, 421] on span "225251" at bounding box center [288, 422] width 128 height 14
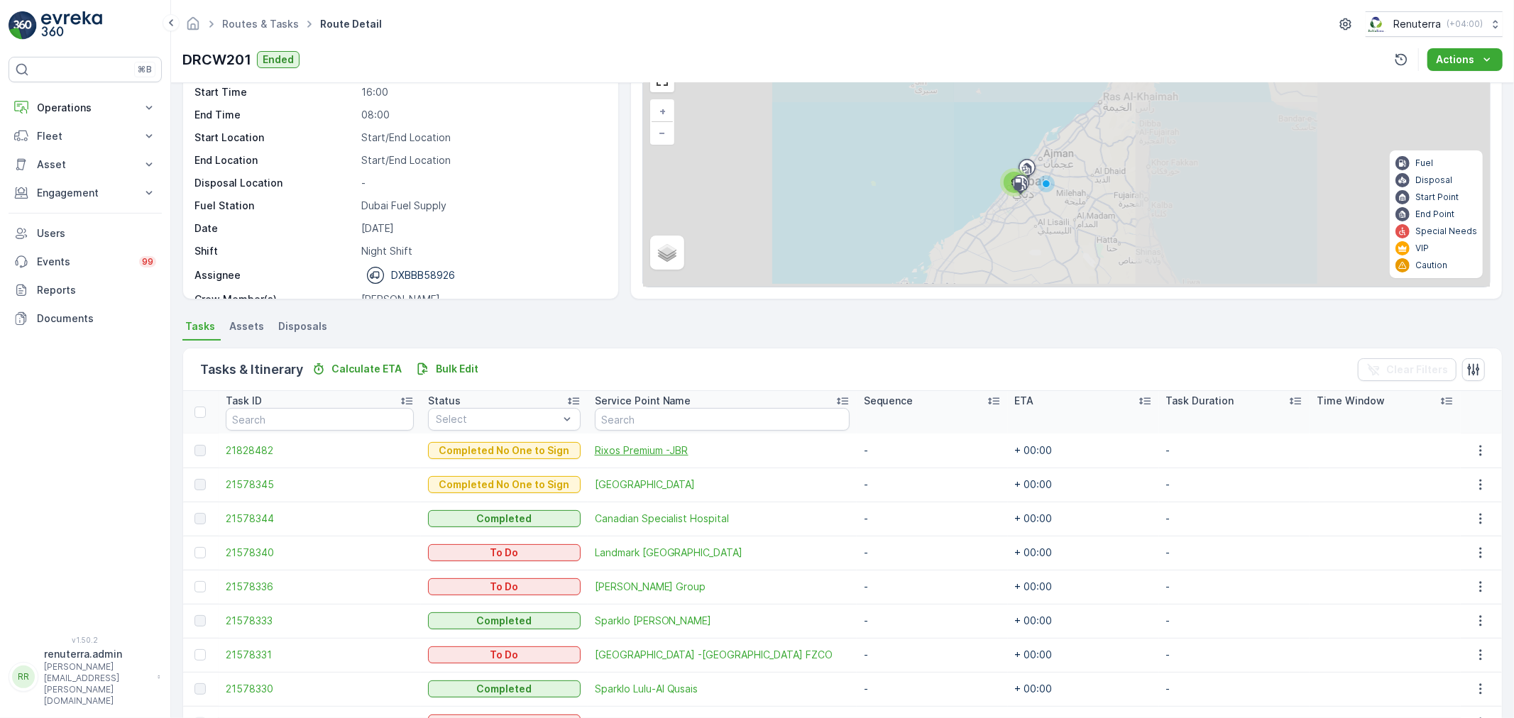
scroll to position [160, 0]
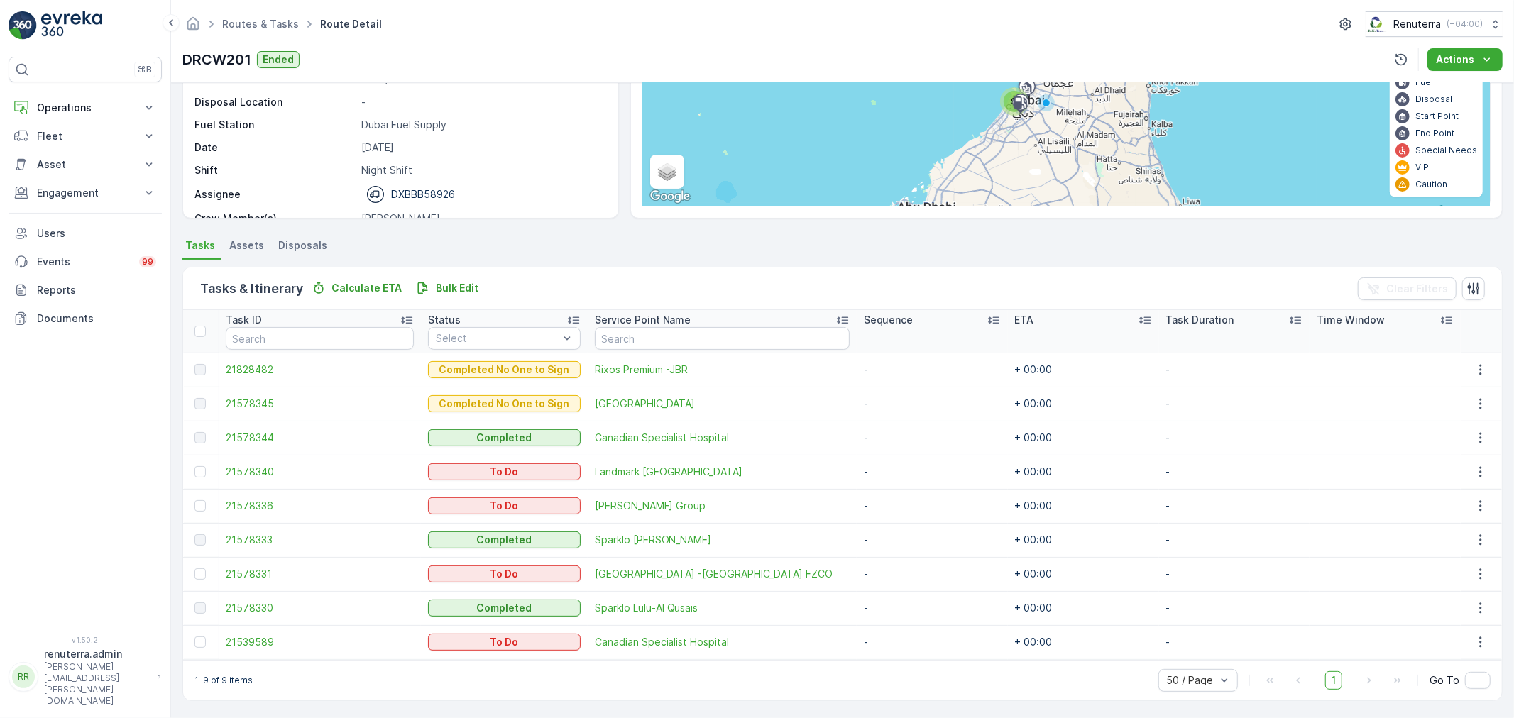
click at [193, 574] on td at bounding box center [200, 574] width 35 height 34
click at [206, 576] on div at bounding box center [202, 574] width 15 height 11
click at [195, 569] on input "checkbox" at bounding box center [195, 569] width 0 height 0
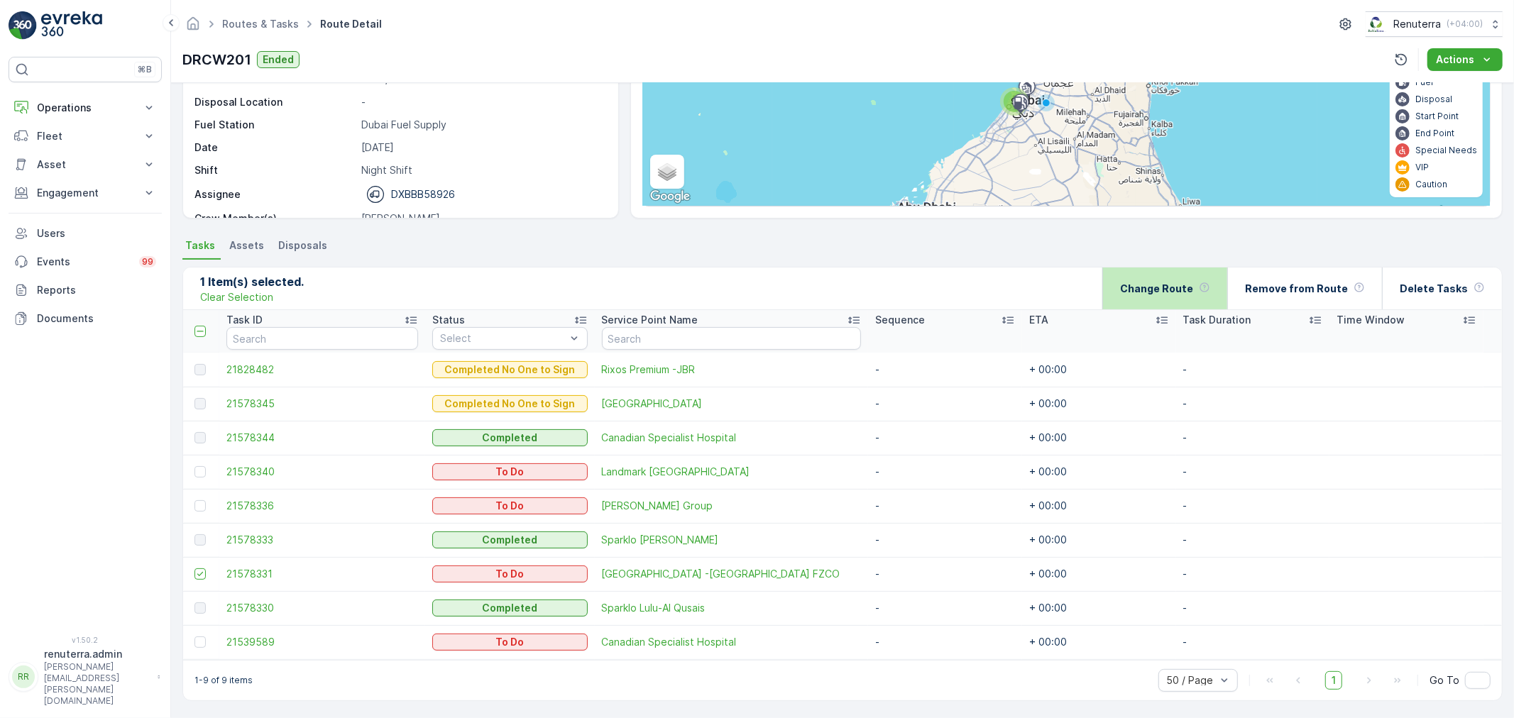
click at [1162, 288] on p "Change Route" at bounding box center [1156, 289] width 73 height 14
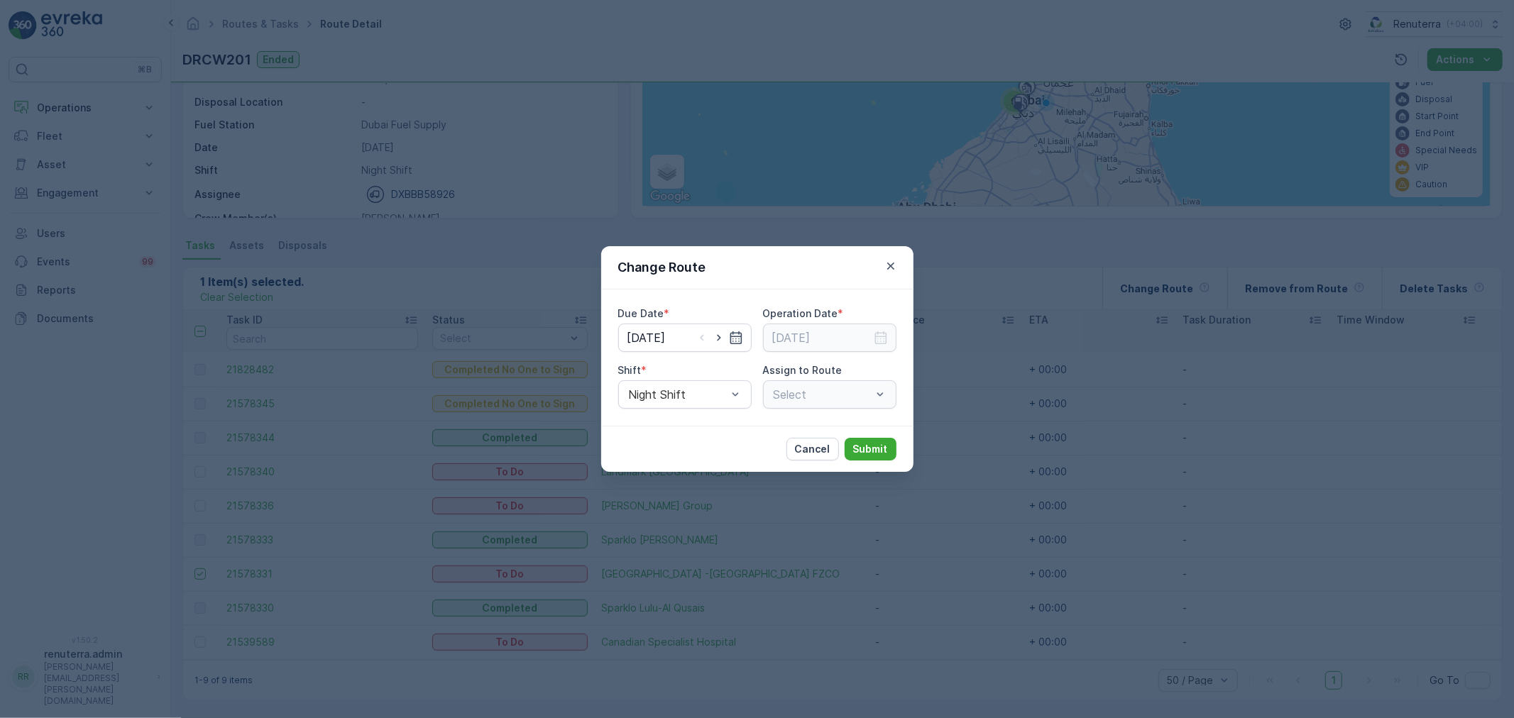
type input "[DATE]"
click at [717, 337] on icon "button" at bounding box center [719, 338] width 14 height 14
type input "17.09.2025"
click at [882, 338] on icon "button" at bounding box center [881, 338] width 14 height 14
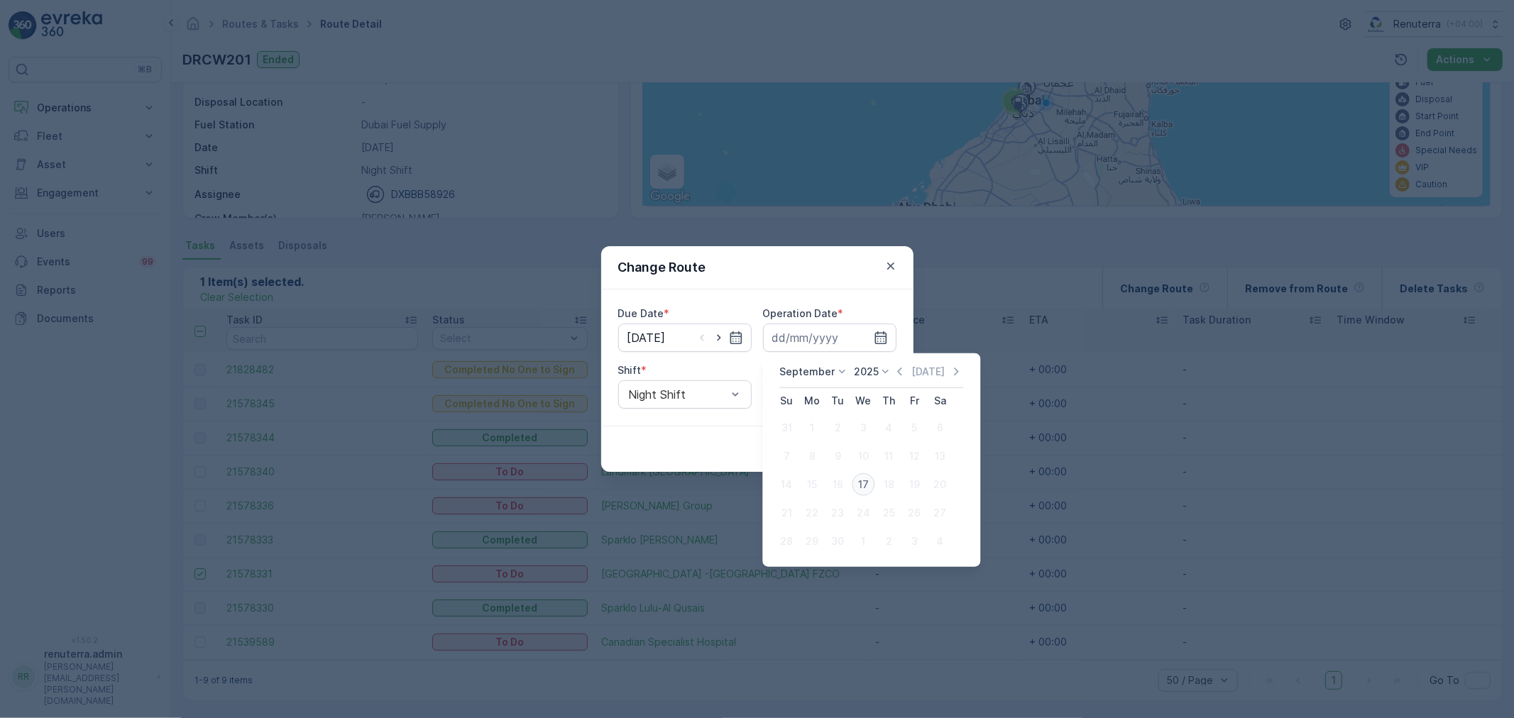
click at [865, 487] on div "17" at bounding box center [863, 485] width 23 height 23
type input "17.09.2025"
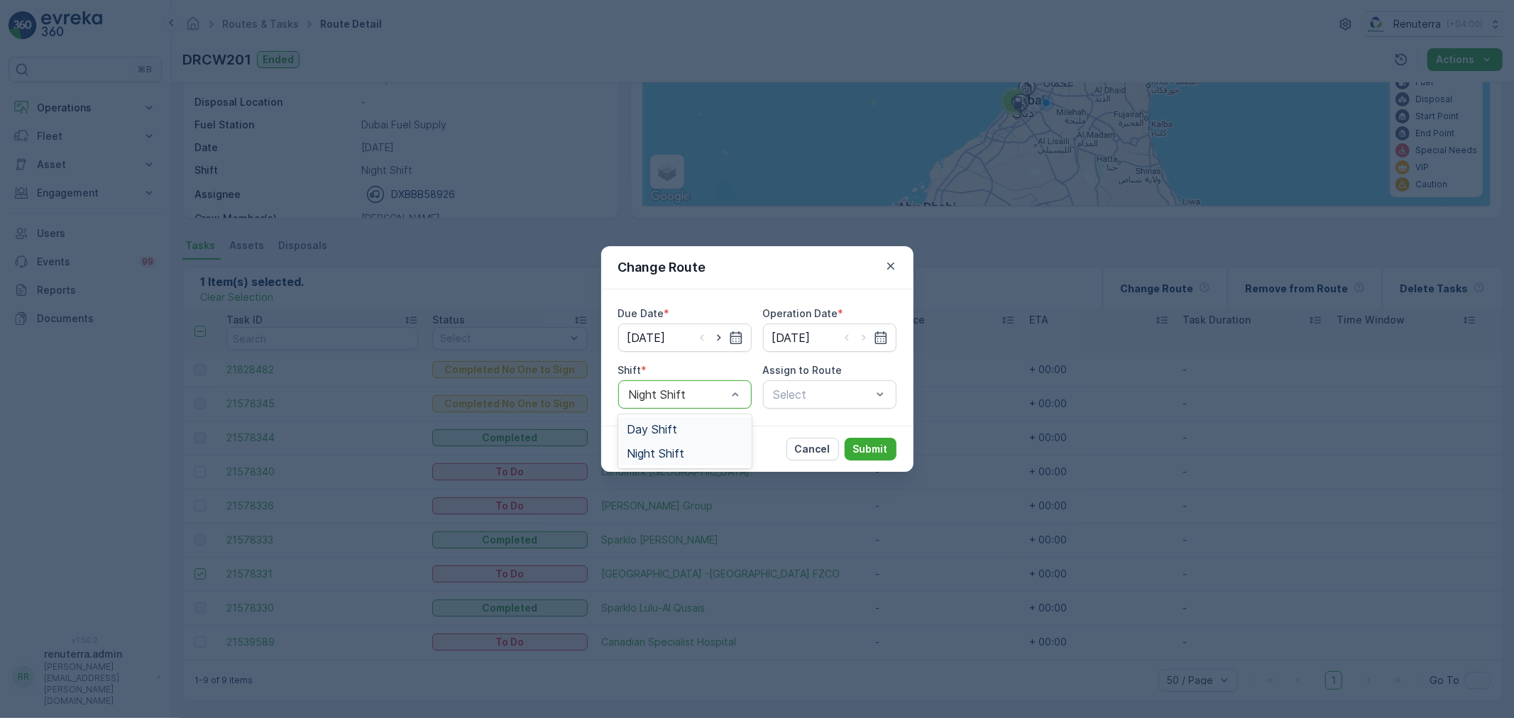
drag, startPoint x: 678, startPoint y: 432, endPoint x: 708, endPoint y: 419, distance: 32.4
click at [679, 430] on div "Day Shift" at bounding box center [685, 429] width 116 height 13
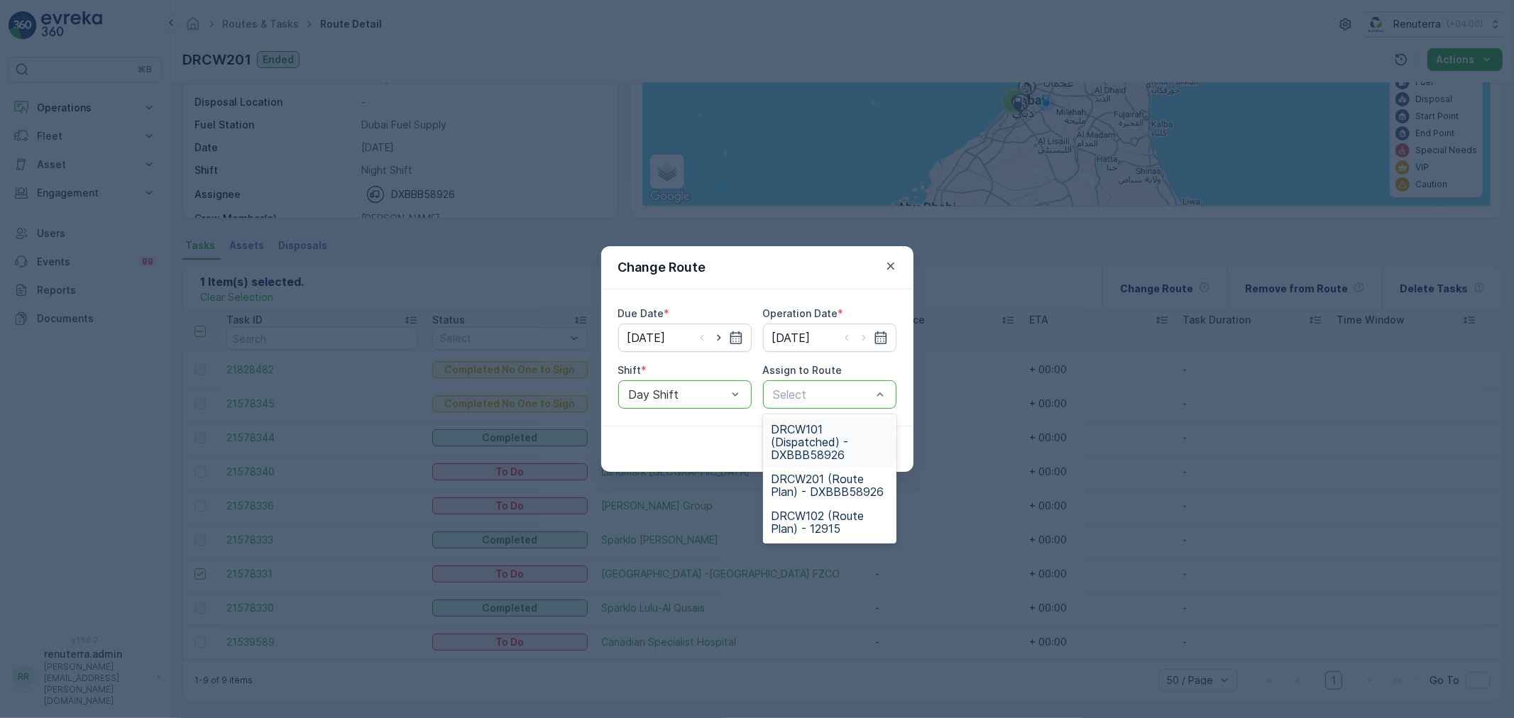
click at [821, 423] on span "DRCW101 (Dispatched) - DXBBB58926" at bounding box center [830, 442] width 116 height 38
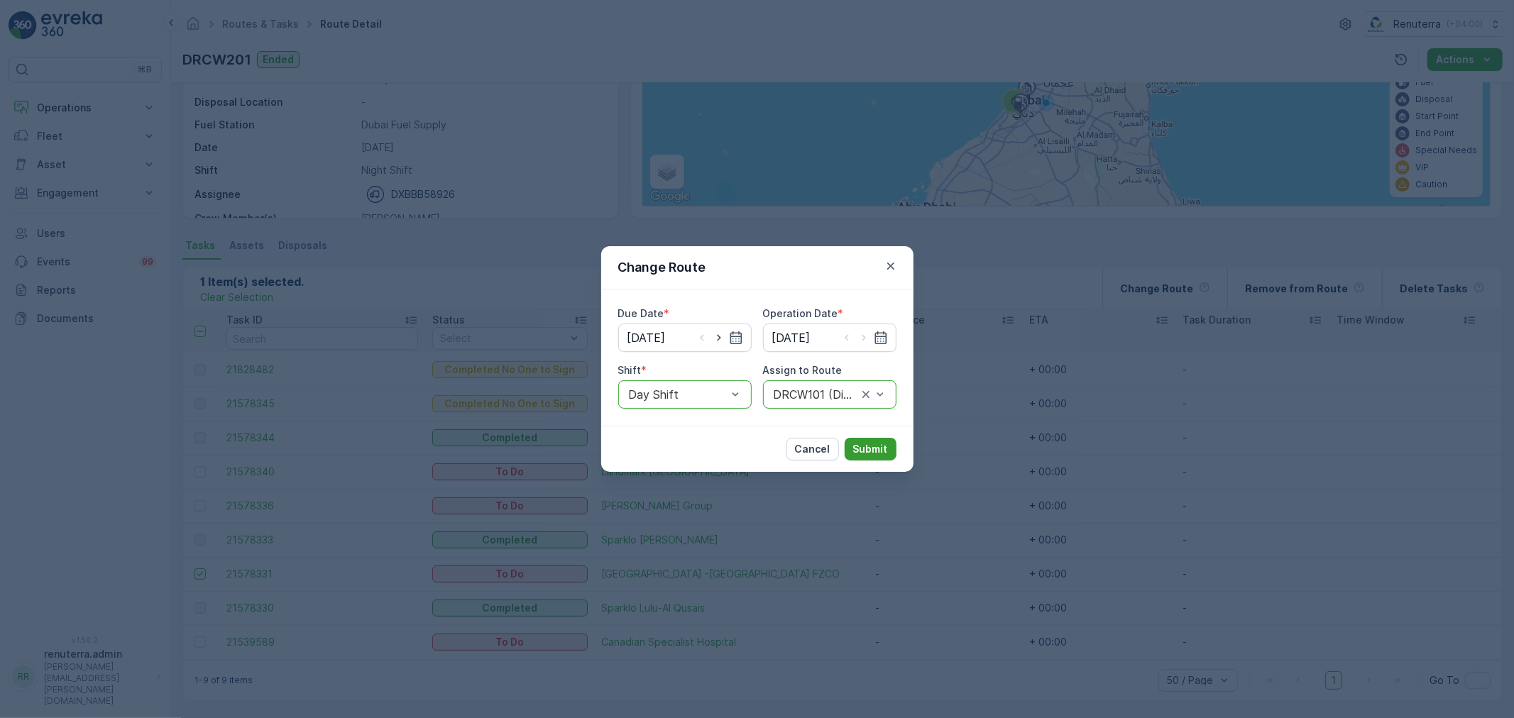
click at [867, 454] on p "Submit" at bounding box center [870, 449] width 35 height 14
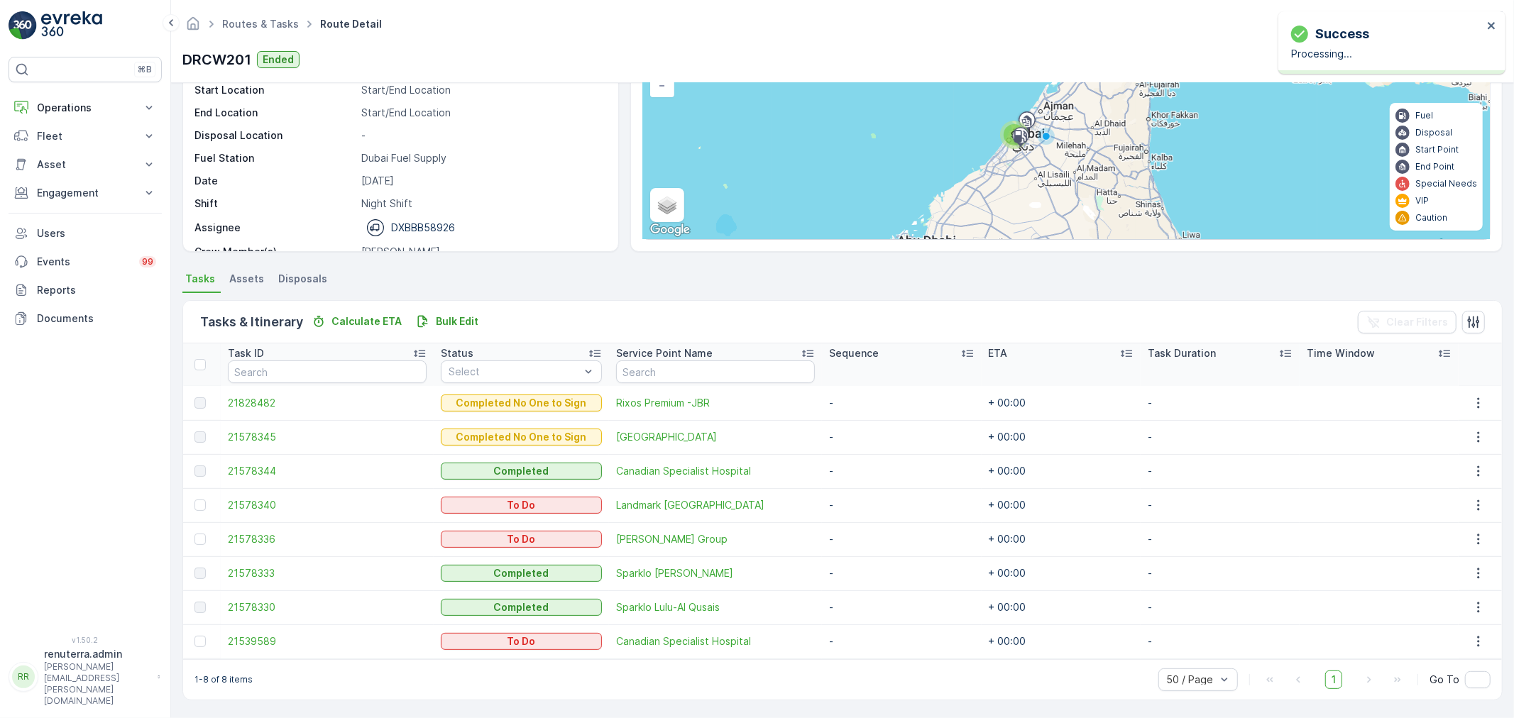
scroll to position [126, 0]
click at [202, 641] on div at bounding box center [200, 642] width 11 height 11
click at [195, 637] on input "checkbox" at bounding box center [195, 637] width 0 height 0
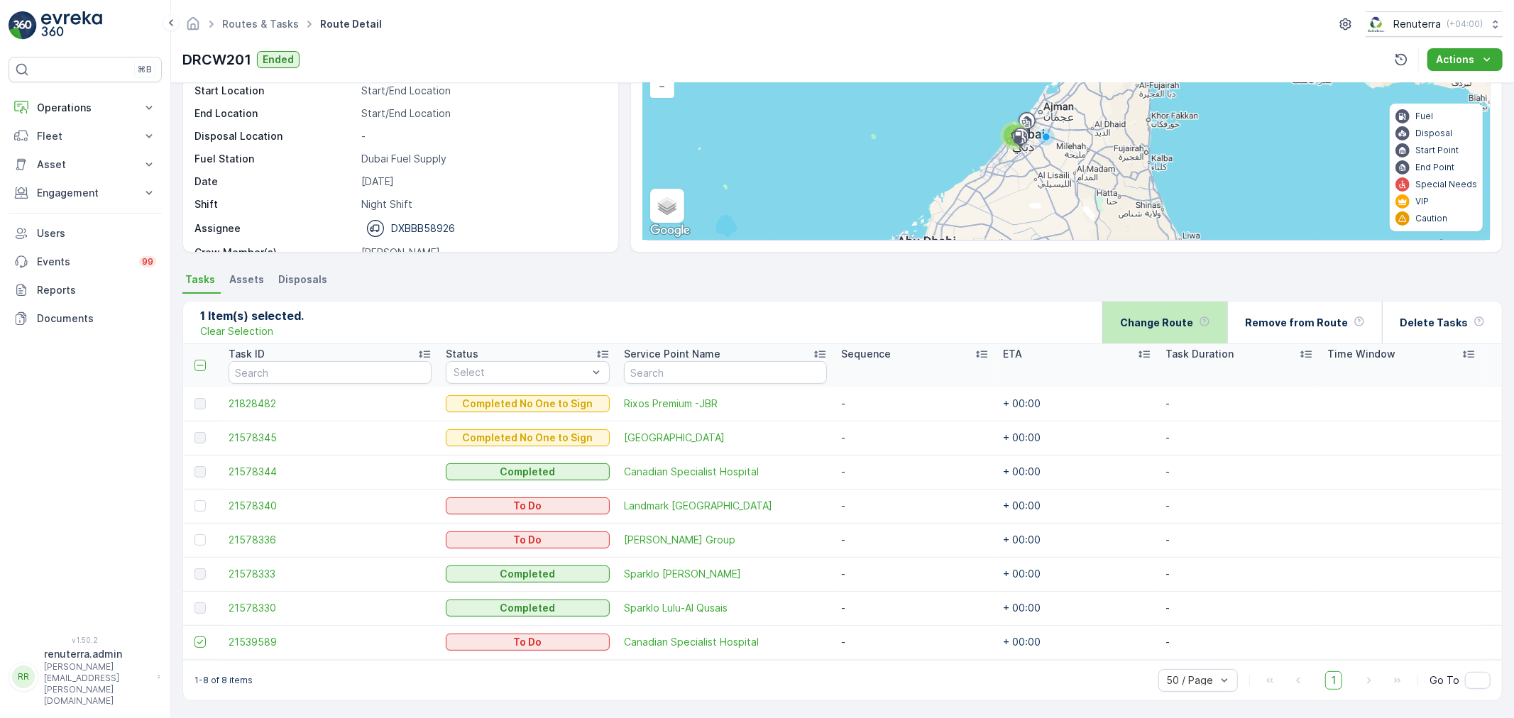
click at [1193, 316] on p "Change Route" at bounding box center [1156, 323] width 73 height 14
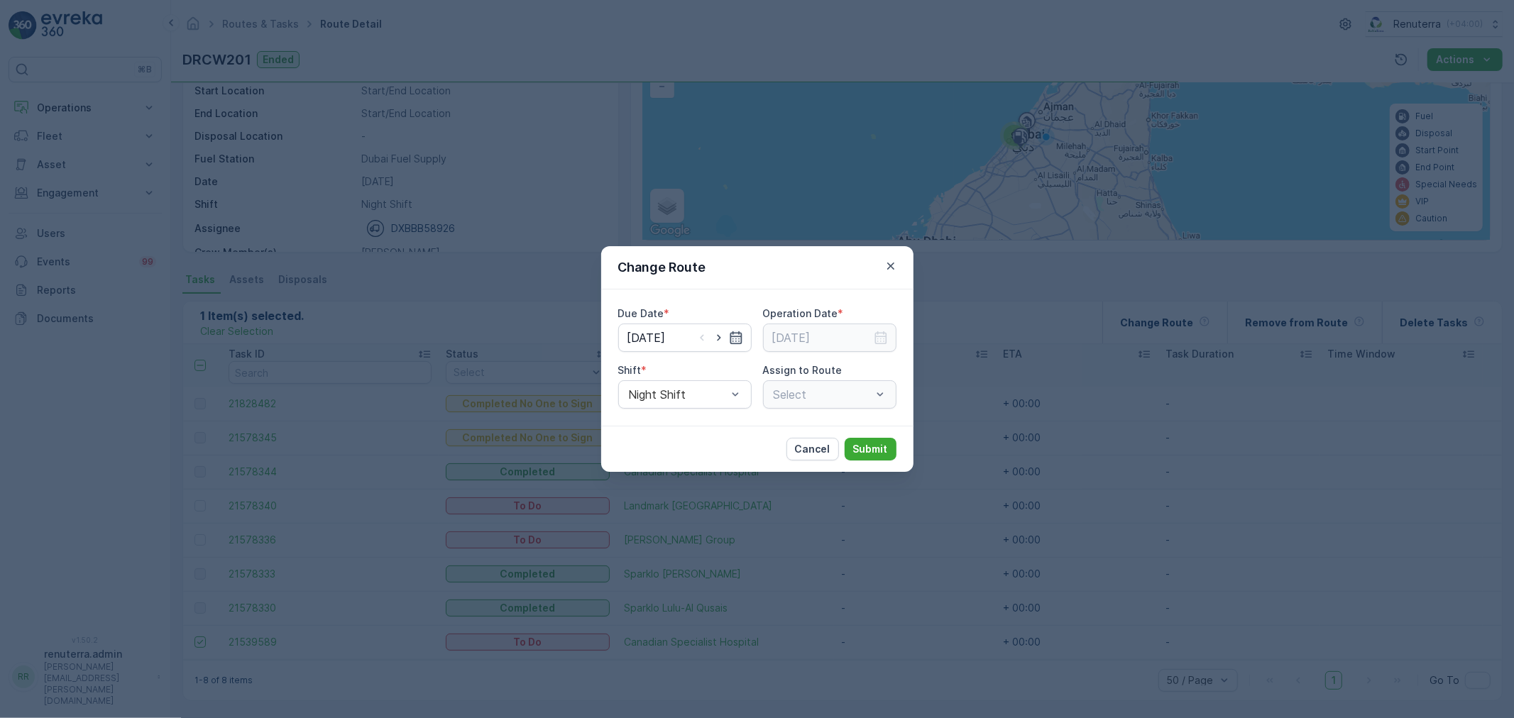
type input "[DATE]"
drag, startPoint x: 722, startPoint y: 337, endPoint x: 735, endPoint y: 349, distance: 17.6
click at [724, 337] on icon "button" at bounding box center [719, 338] width 14 height 14
type input "17.09.2025"
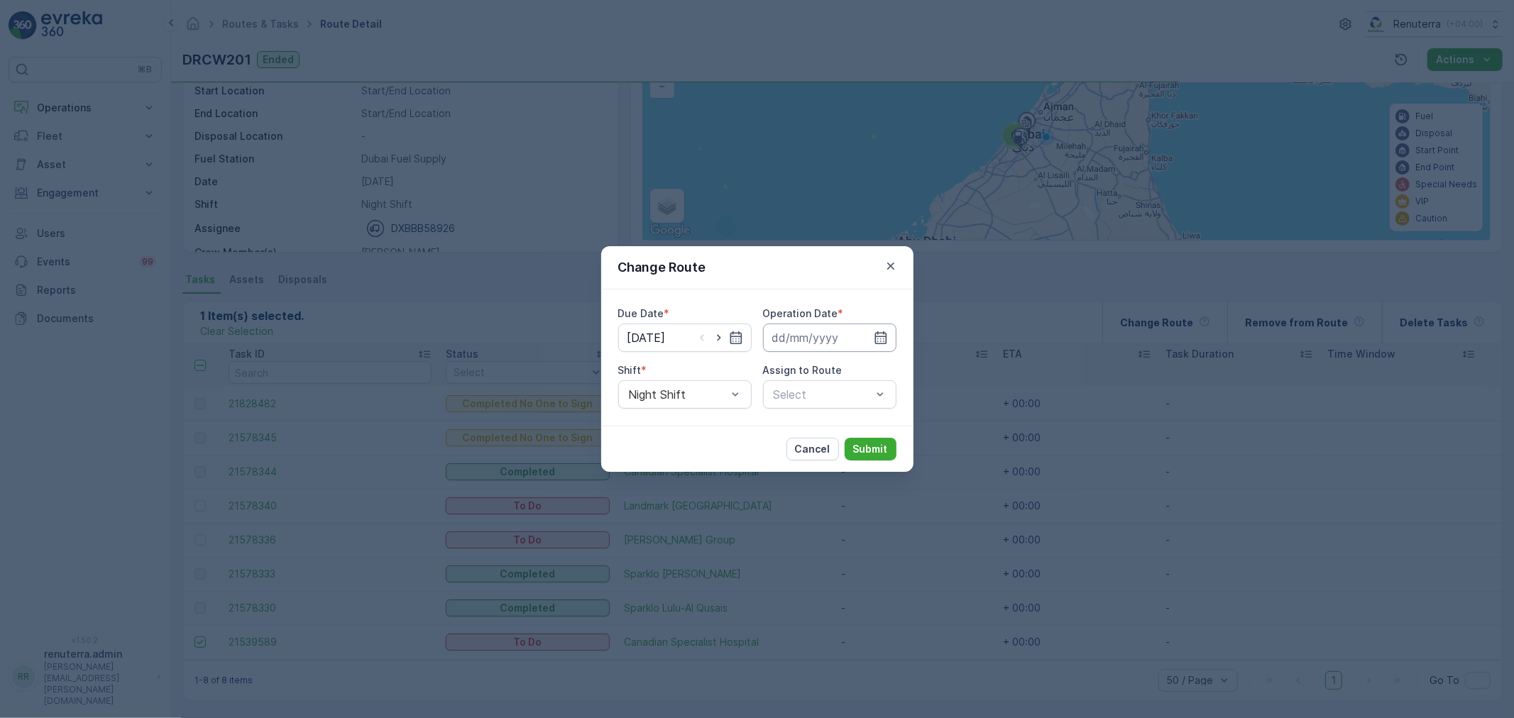
click at [874, 341] on icon "button" at bounding box center [881, 338] width 14 height 14
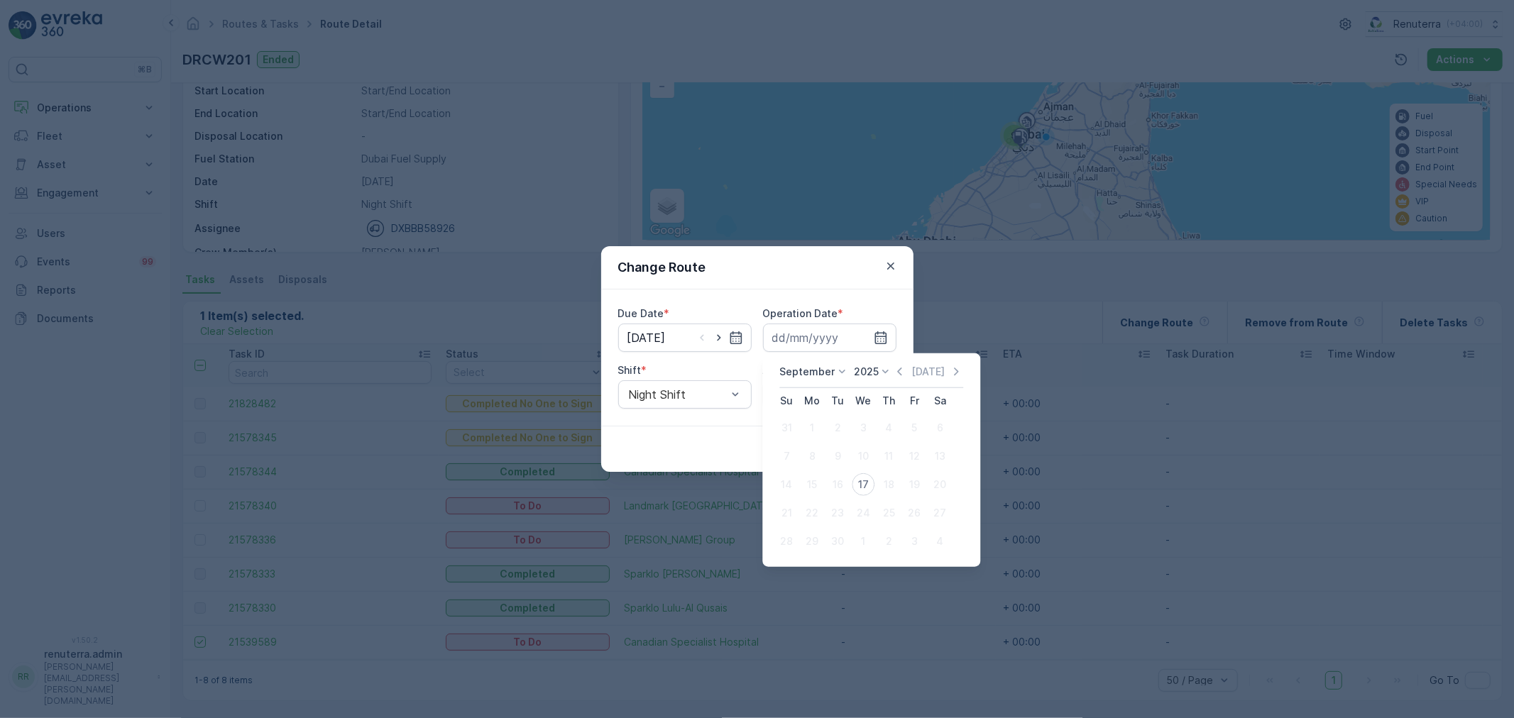
drag, startPoint x: 862, startPoint y: 484, endPoint x: 856, endPoint y: 479, distance: 8.1
click at [862, 483] on div "17" at bounding box center [863, 485] width 23 height 23
type input "17.09.2025"
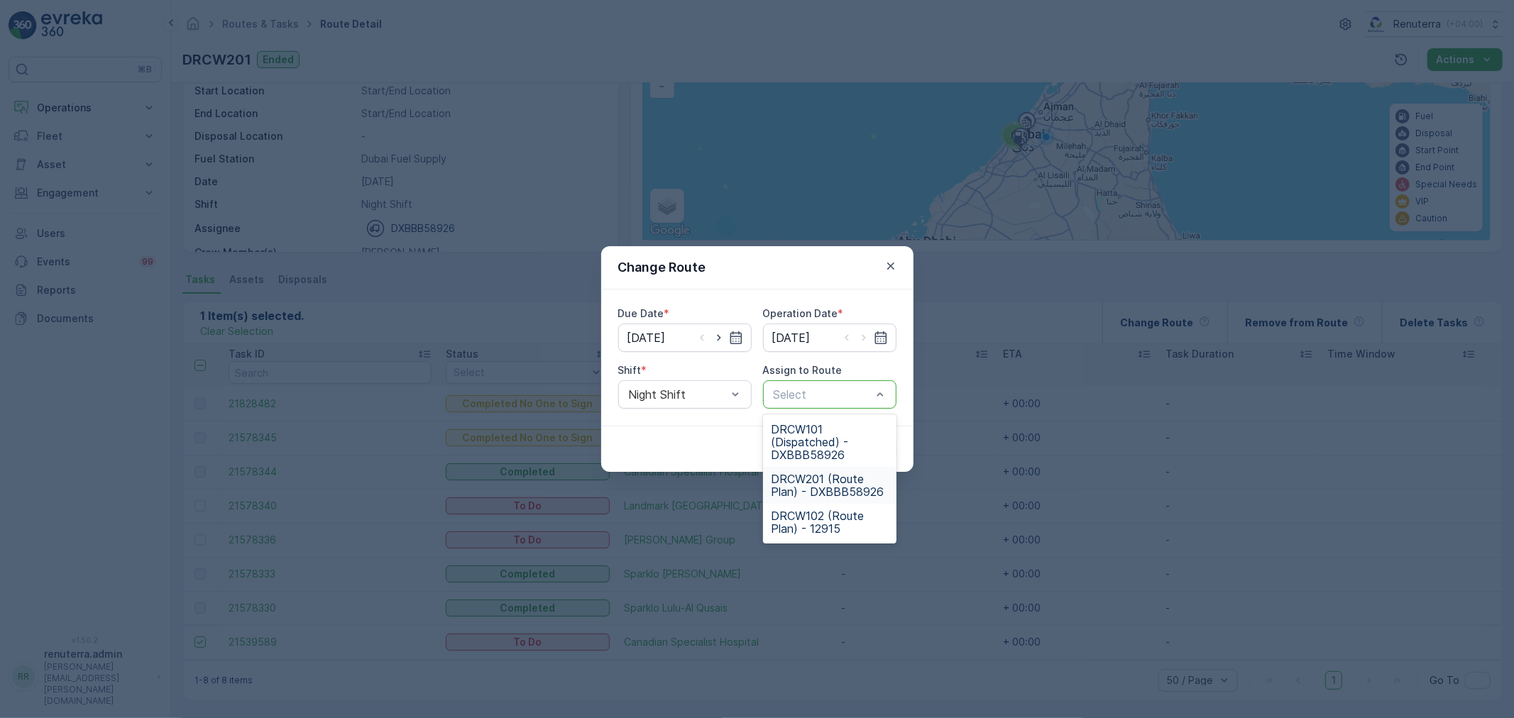
click at [824, 484] on span "DRCW201 (Route Plan) - DXBBB58926" at bounding box center [830, 486] width 116 height 26
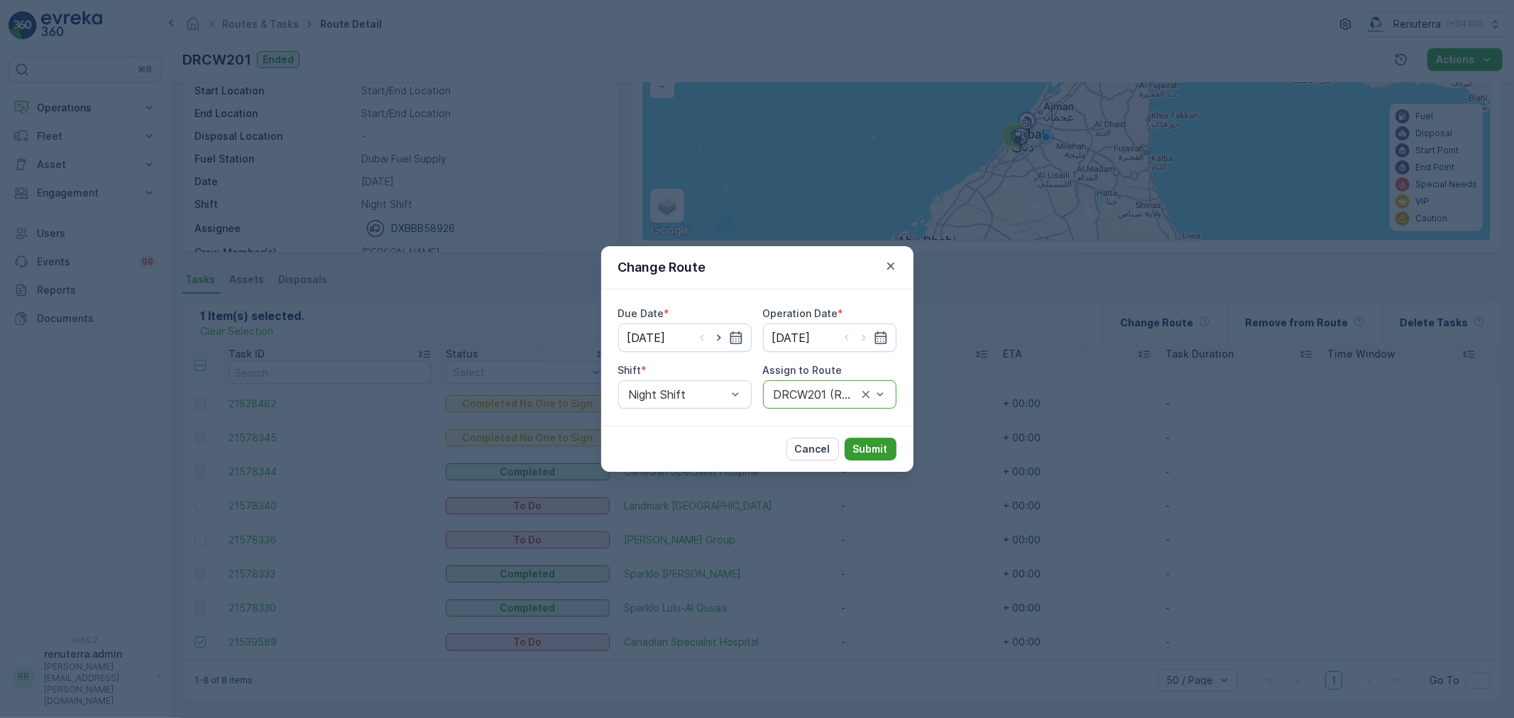
click at [872, 452] on p "Submit" at bounding box center [870, 449] width 35 height 14
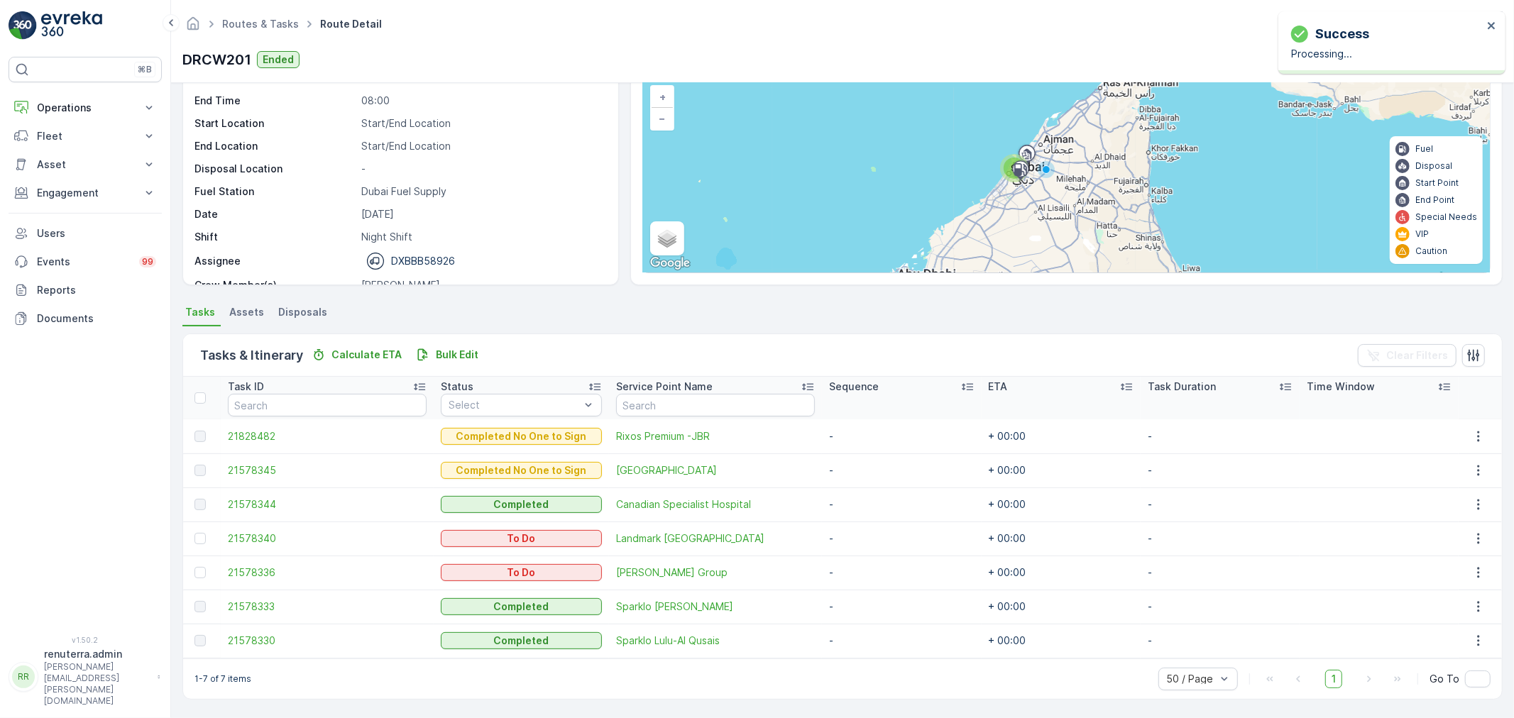
scroll to position [92, 0]
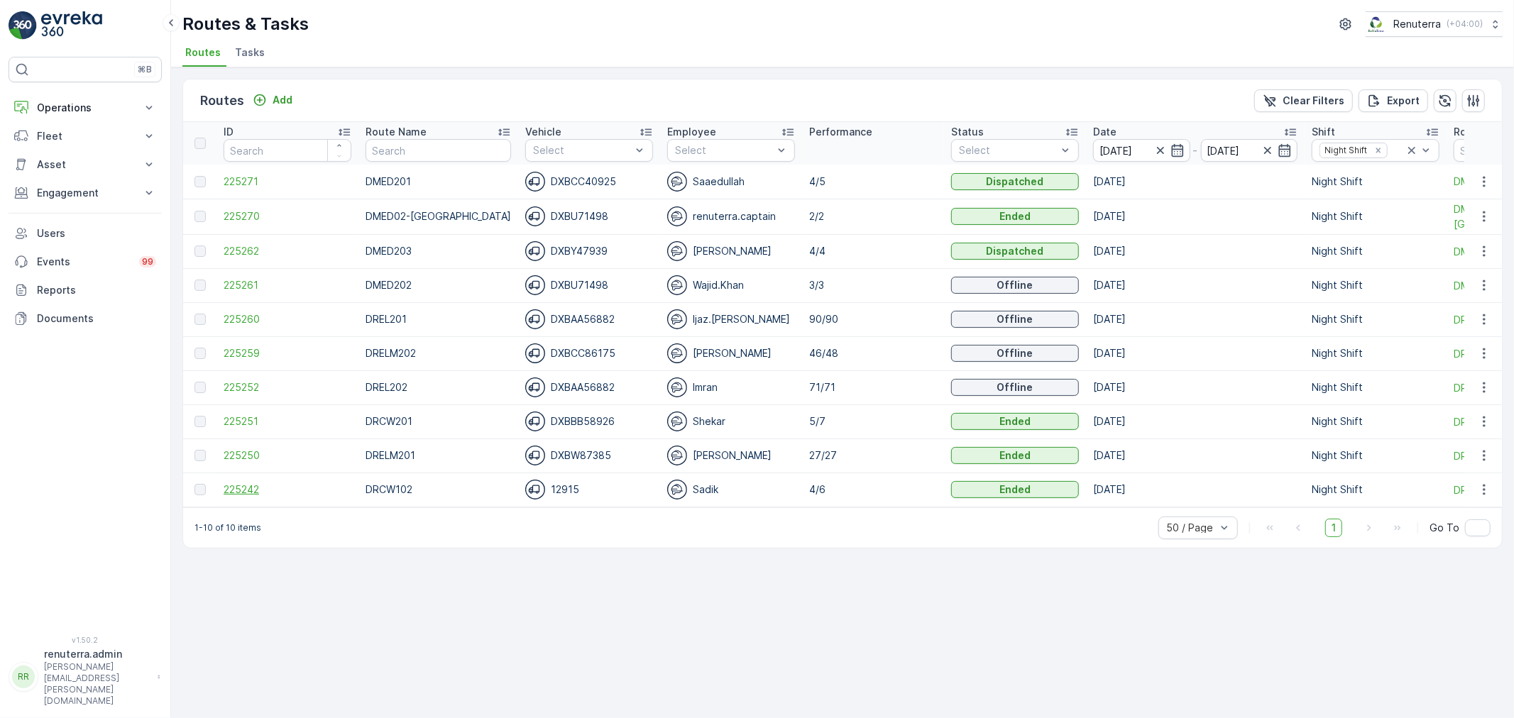
click at [239, 483] on span "225242" at bounding box center [288, 490] width 128 height 14
click at [252, 352] on span "225259" at bounding box center [288, 353] width 128 height 14
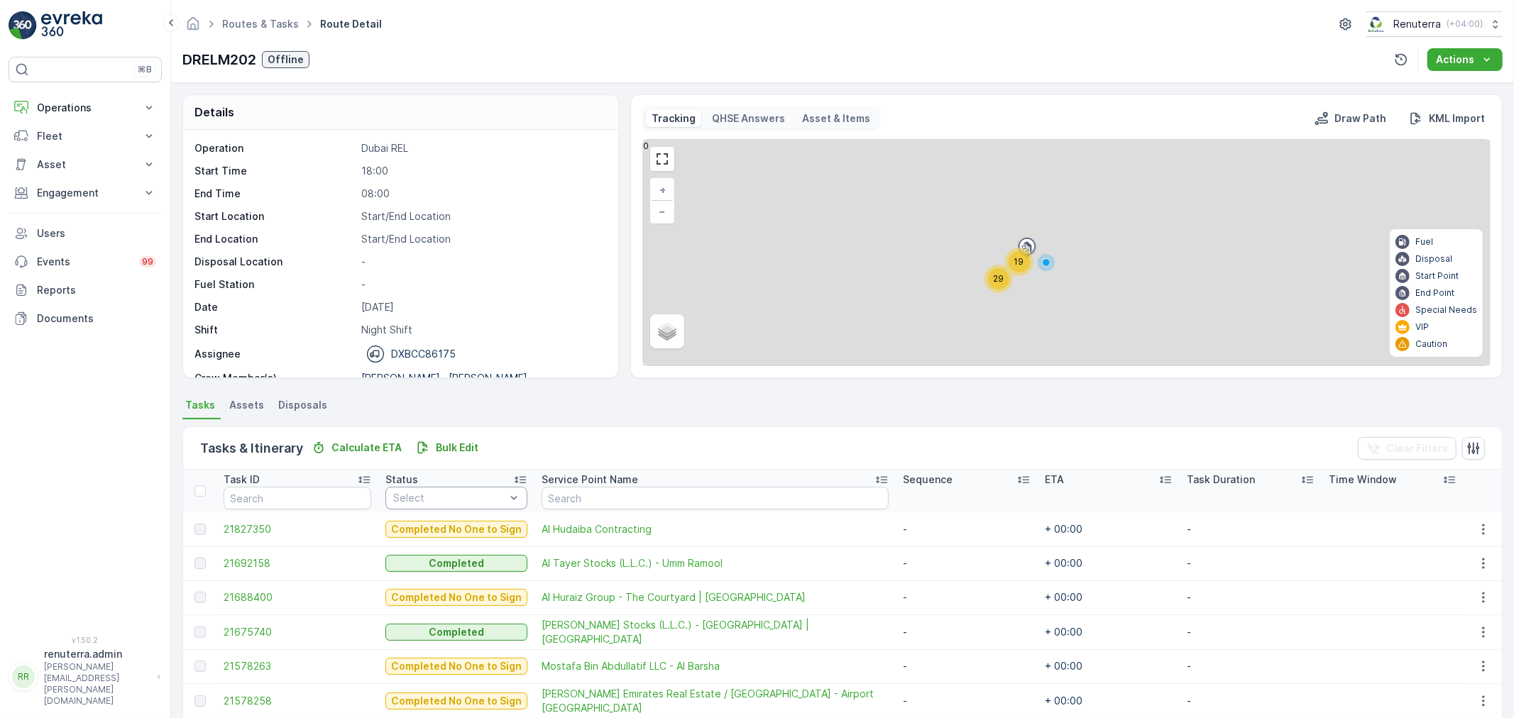
click at [442, 487] on div "Select" at bounding box center [457, 498] width 142 height 23
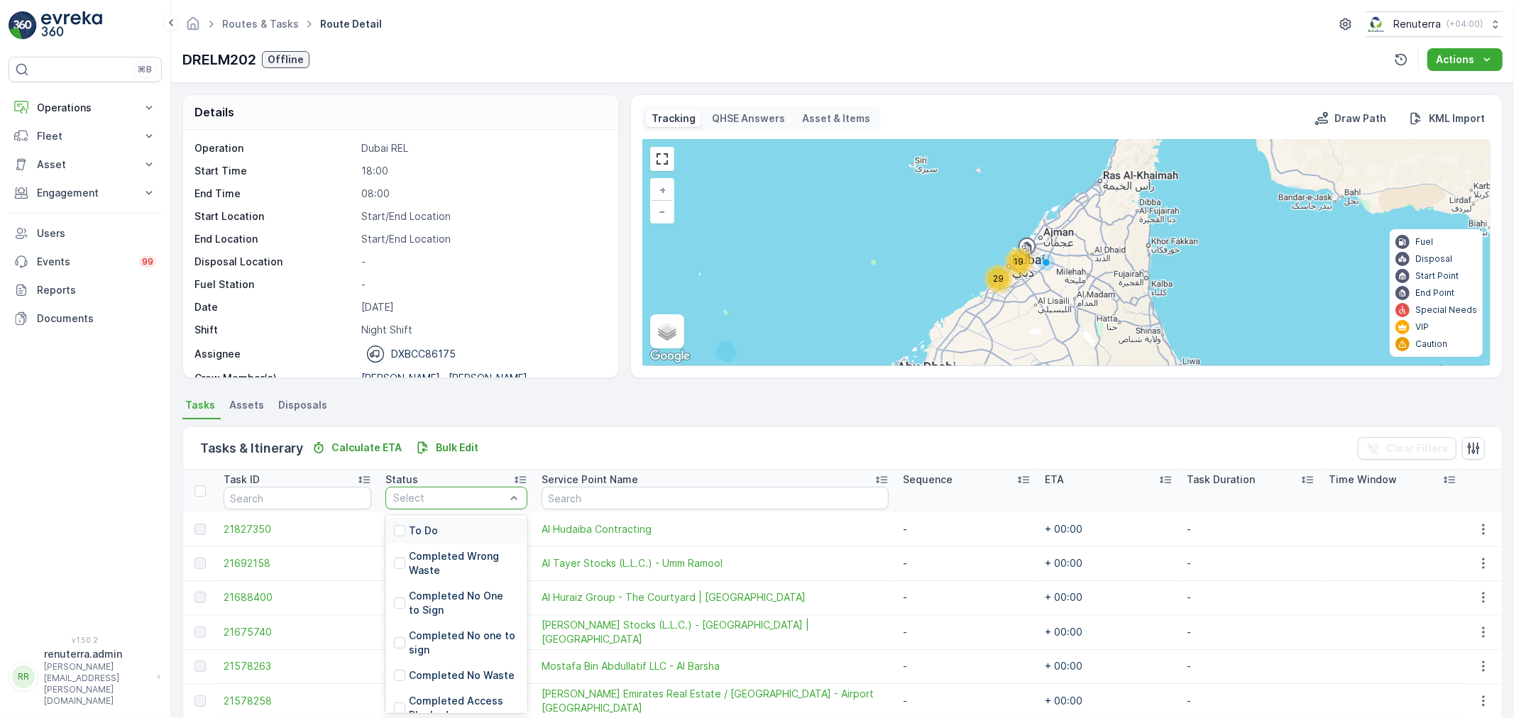
click at [430, 526] on p "To Do" at bounding box center [423, 531] width 29 height 14
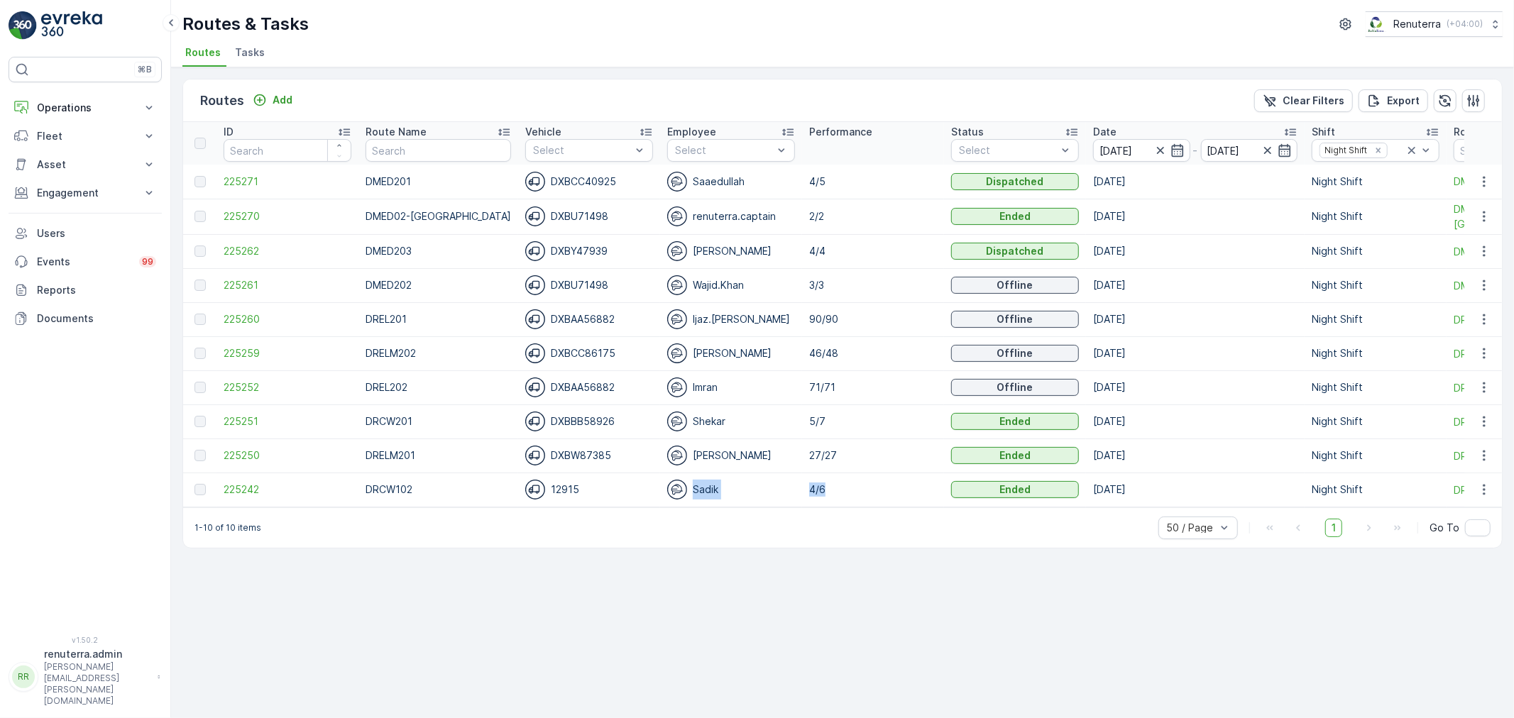
drag, startPoint x: 676, startPoint y: 505, endPoint x: 821, endPoint y: 506, distance: 144.8
click at [821, 506] on tr "225242 DRCW102 12915 Sadik 4/6 Ended [DATE] Night Shift DRCW102" at bounding box center [905, 490] width 1444 height 34
click at [753, 576] on div "Routes Add Clear Filters Export ID Route Name Vehicle Select Employee Select Pe…" at bounding box center [842, 392] width 1343 height 651
